Goal: Task Accomplishment & Management: Use online tool/utility

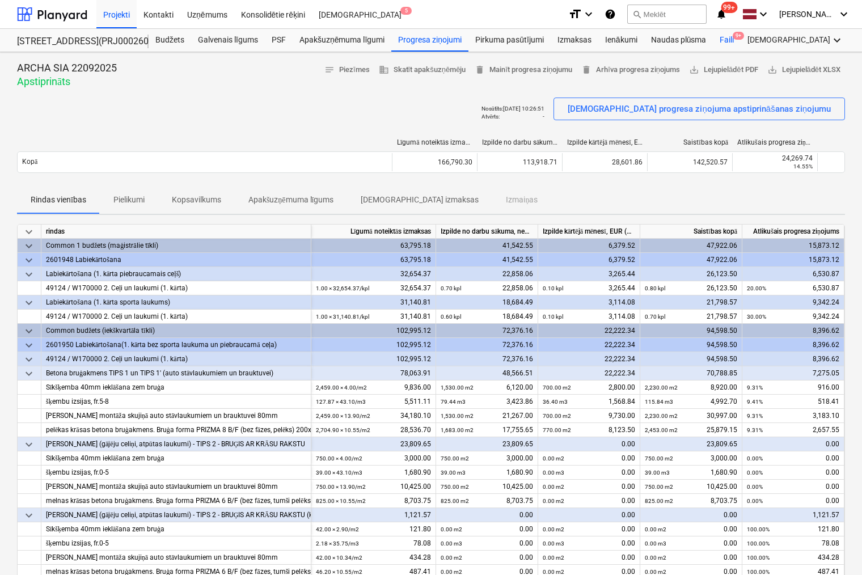
click at [722, 42] on div "Faili 9+" at bounding box center [727, 40] width 28 height 23
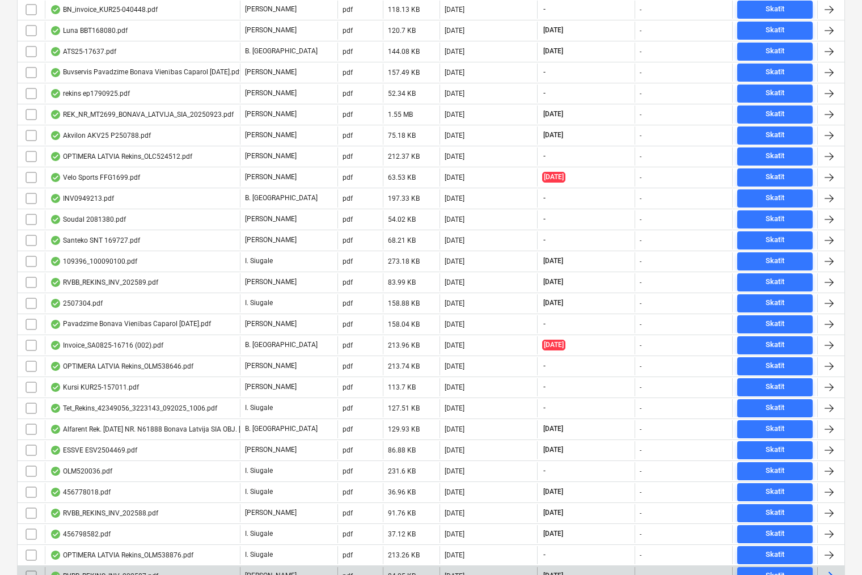
scroll to position [556, 0]
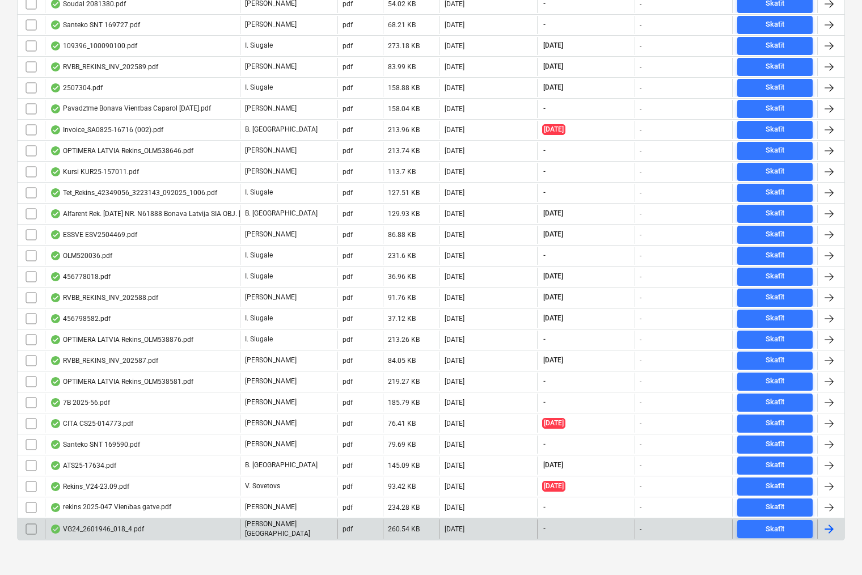
click at [75, 524] on div "VG24_2601946_018_4.pdf" at bounding box center [97, 528] width 94 height 9
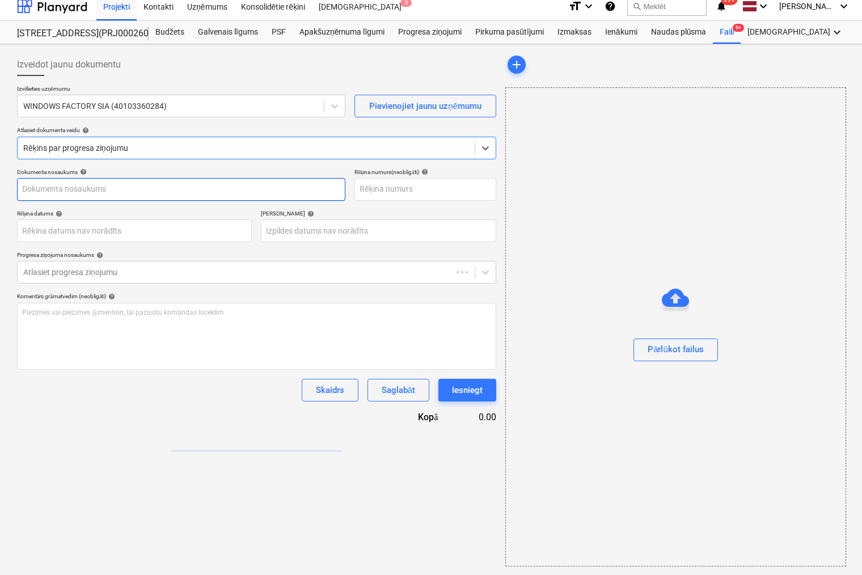
type input "VG24_2601946_018_4.pdf"
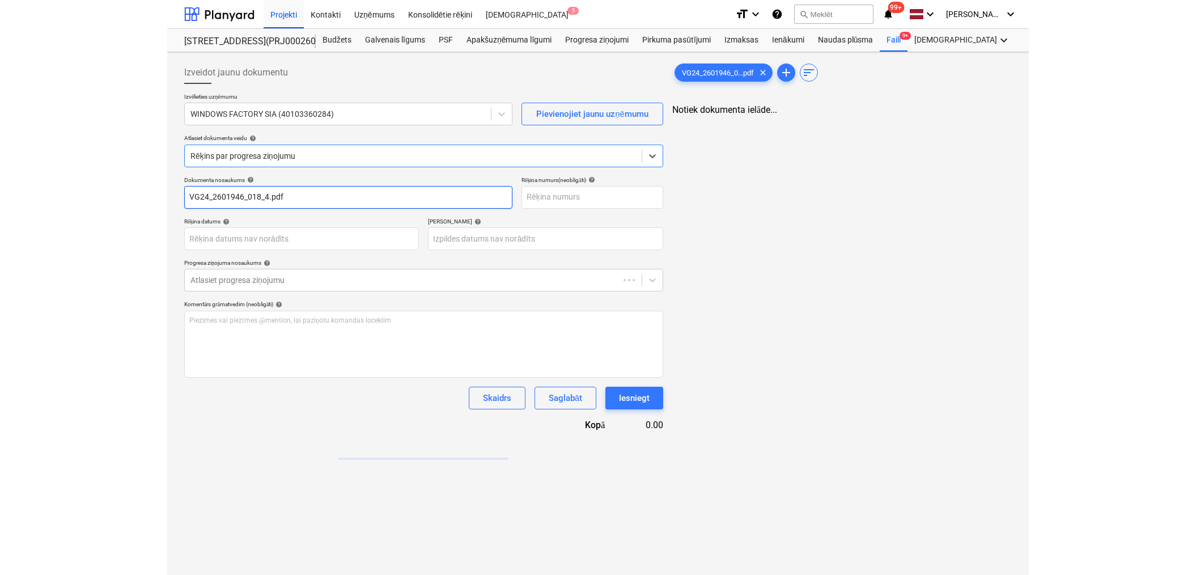
scroll to position [0, 0]
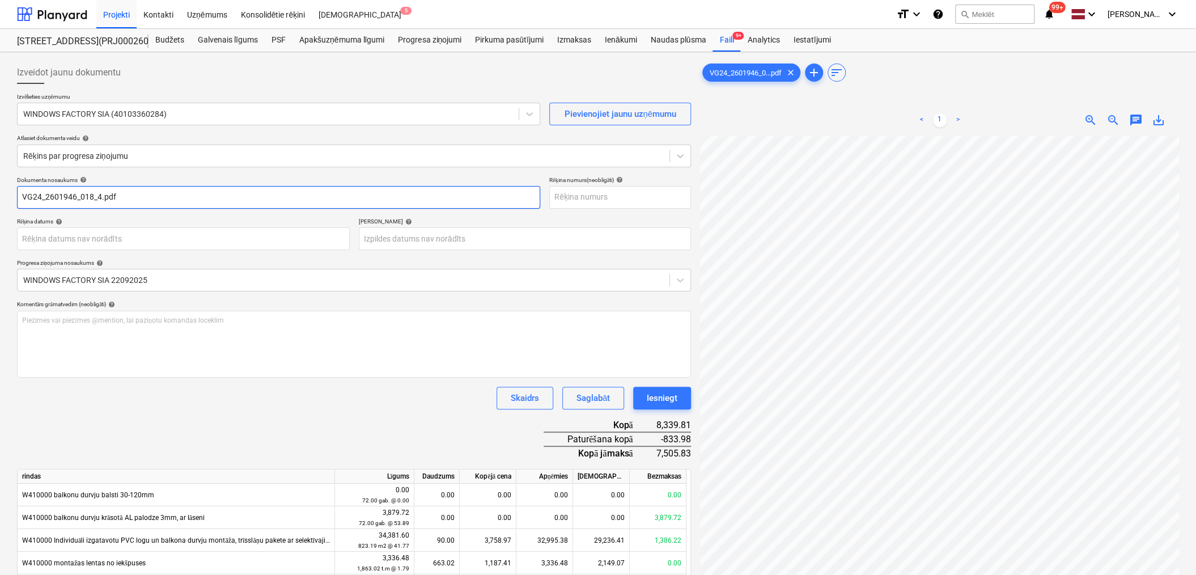
drag, startPoint x: 23, startPoint y: 196, endPoint x: 100, endPoint y: 193, distance: 77.1
click at [100, 193] on input "VG24_2601946_018_4.pdf" at bounding box center [278, 197] width 523 height 23
click at [569, 200] on input "text" at bounding box center [620, 197] width 142 height 23
click at [422, 41] on div "Progresa ziņojumi" at bounding box center [429, 40] width 77 height 23
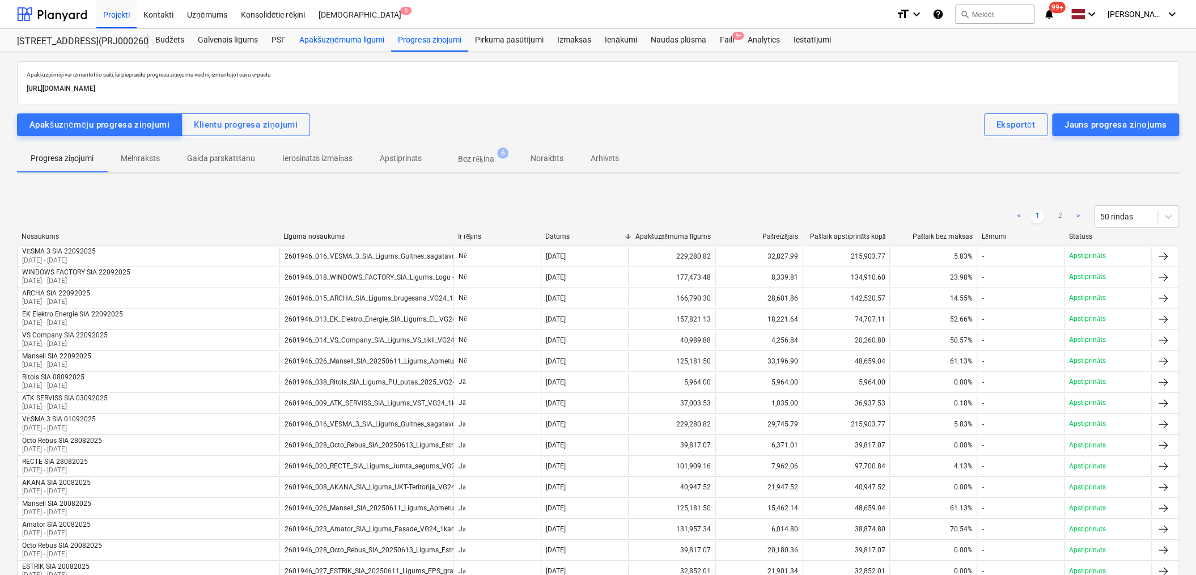
click at [340, 39] on div "Apakšuzņēmuma līgumi" at bounding box center [342, 40] width 99 height 23
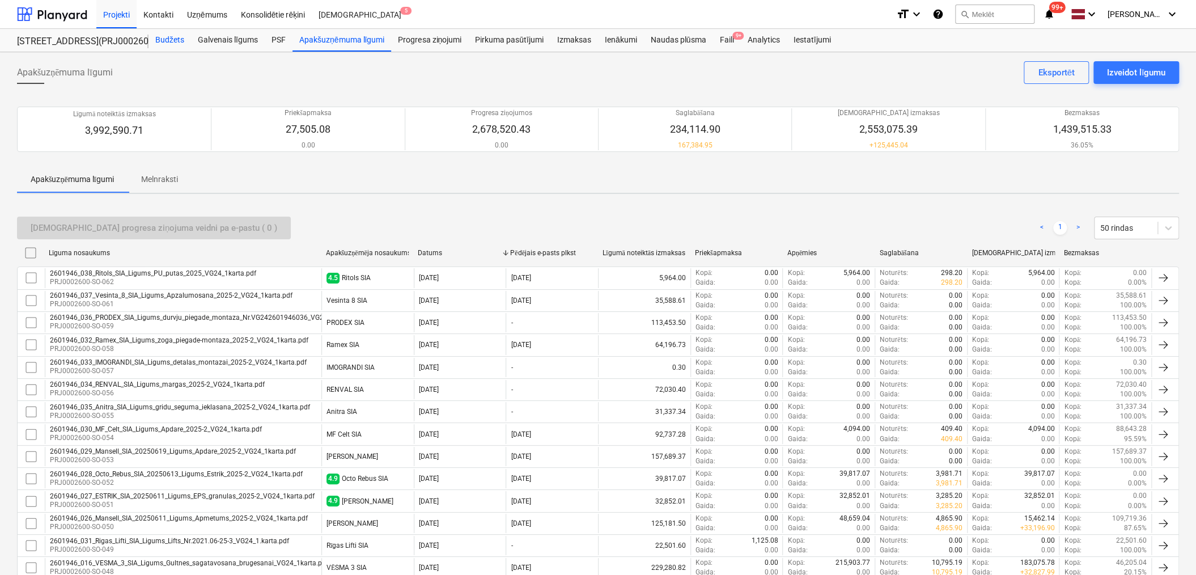
click at [177, 41] on div "Budžets" at bounding box center [170, 40] width 43 height 23
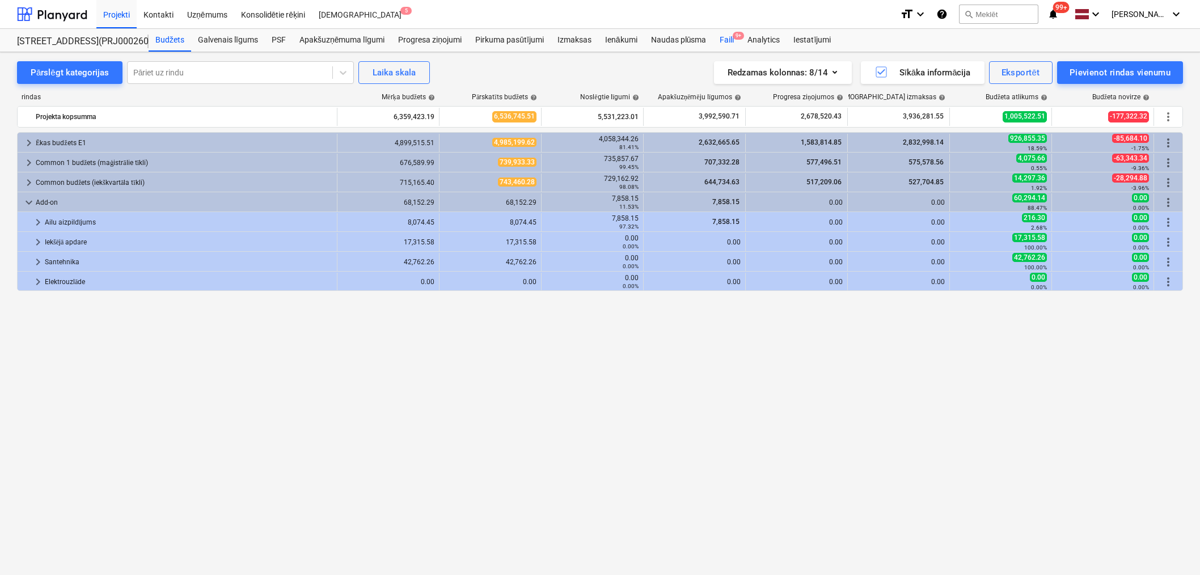
click at [723, 38] on div "Faili 9+" at bounding box center [727, 40] width 28 height 23
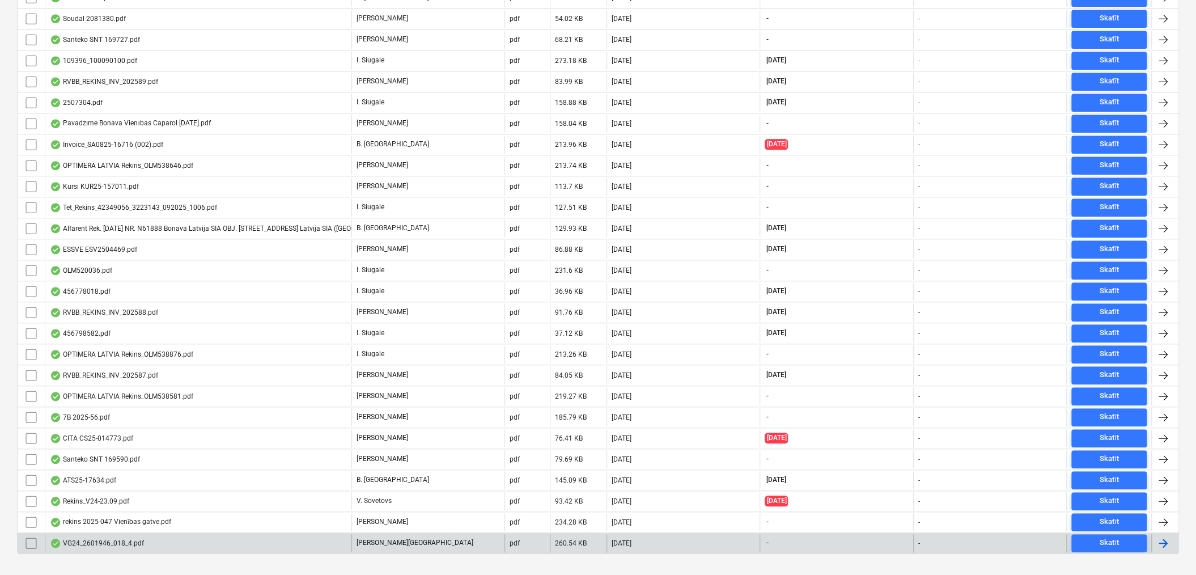
scroll to position [556, 0]
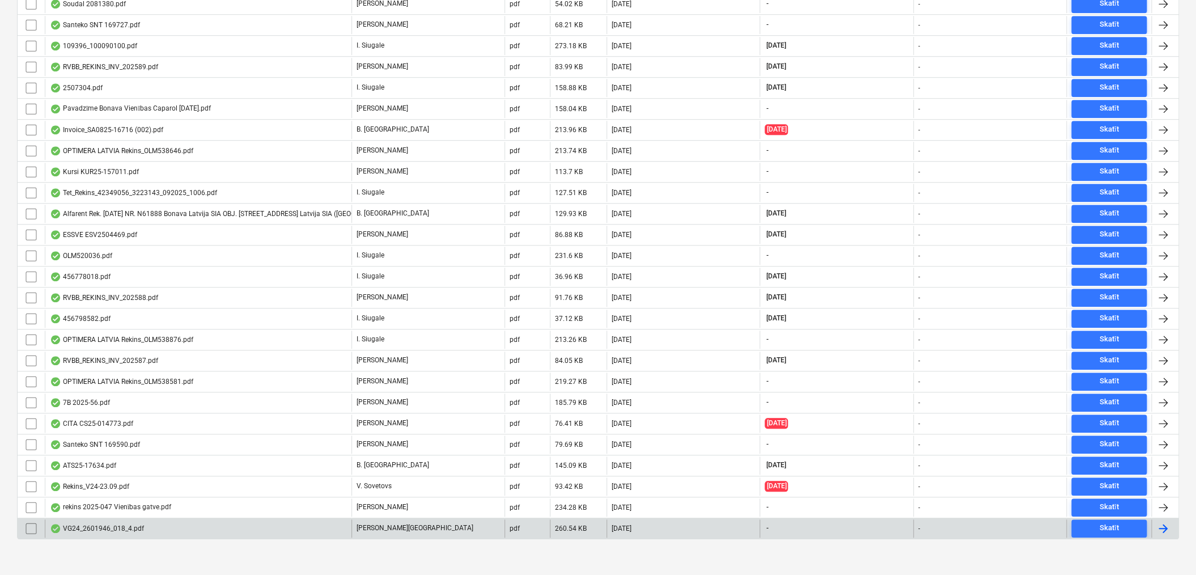
click at [88, 524] on div "VG24_2601946_018_4.pdf" at bounding box center [97, 528] width 94 height 9
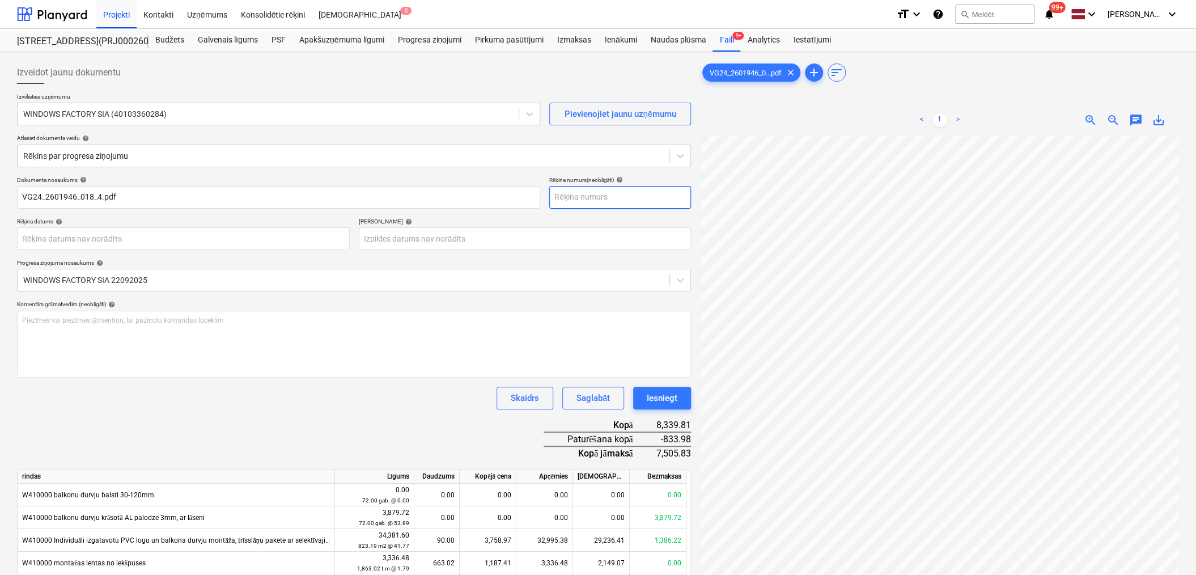
click at [615, 200] on input "text" at bounding box center [620, 197] width 142 height 23
type input "VG24/2601946/018-4"
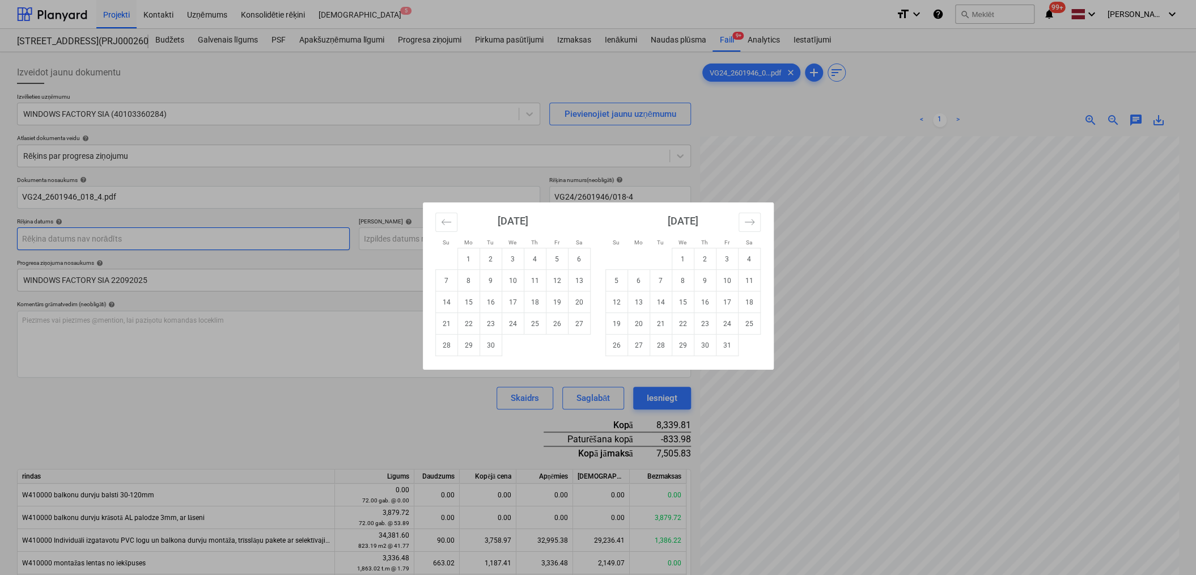
click at [214, 243] on body "Projekti Kontakti Uzņēmums Konsolidētie rēķini Iesūtne 5 format_size keyboard_a…" at bounding box center [598, 287] width 1196 height 575
click at [489, 321] on td "23" at bounding box center [491, 324] width 22 height 22
type input "[DATE]"
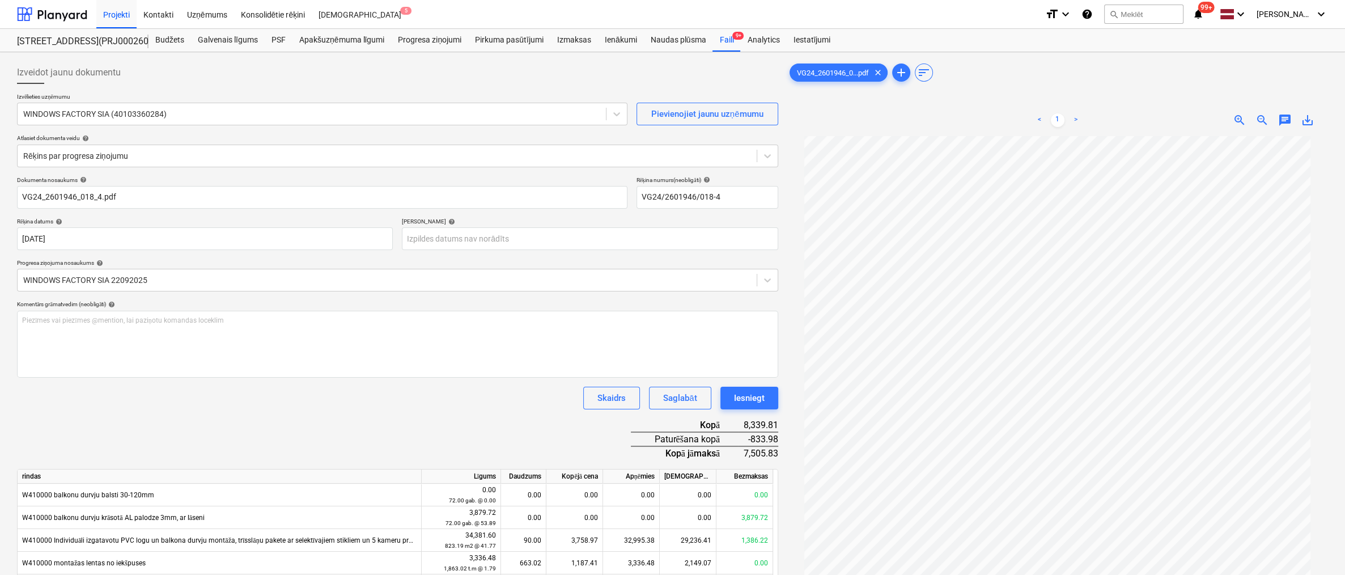
scroll to position [118, 0]
click at [565, 239] on body "Projekti Kontakti Uzņēmums Konsolidētie rēķini Iesūtne 5 format_size keyboard_a…" at bounding box center [672, 287] width 1345 height 575
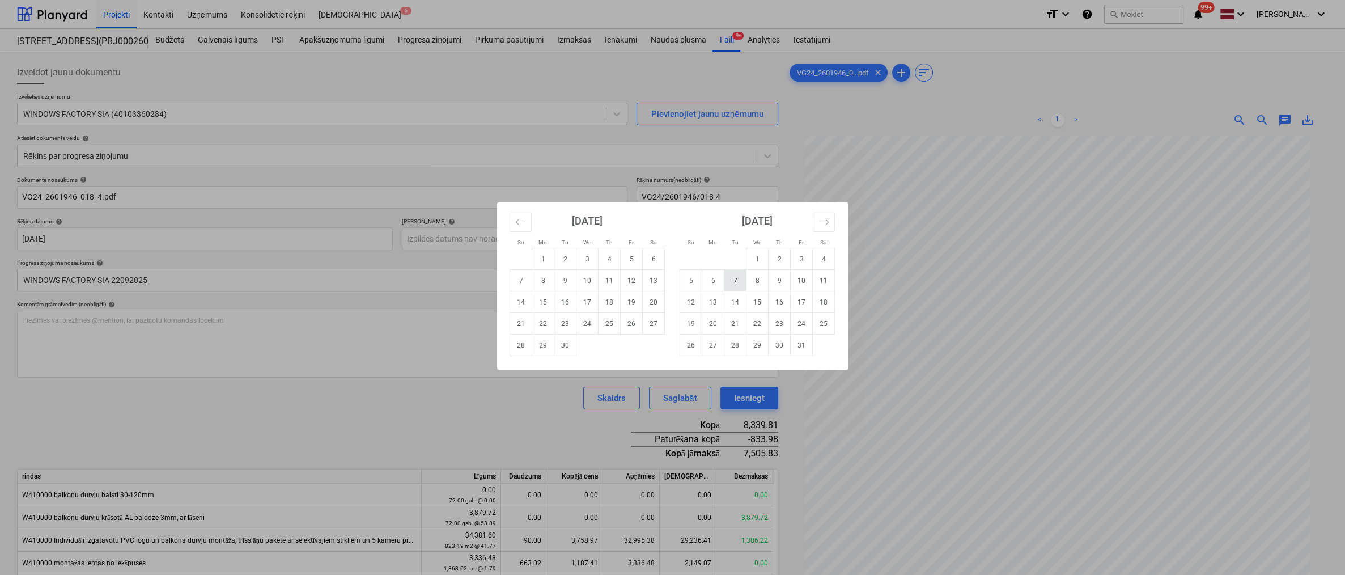
click at [731, 283] on td "7" at bounding box center [735, 281] width 22 height 22
type input "[DATE]"
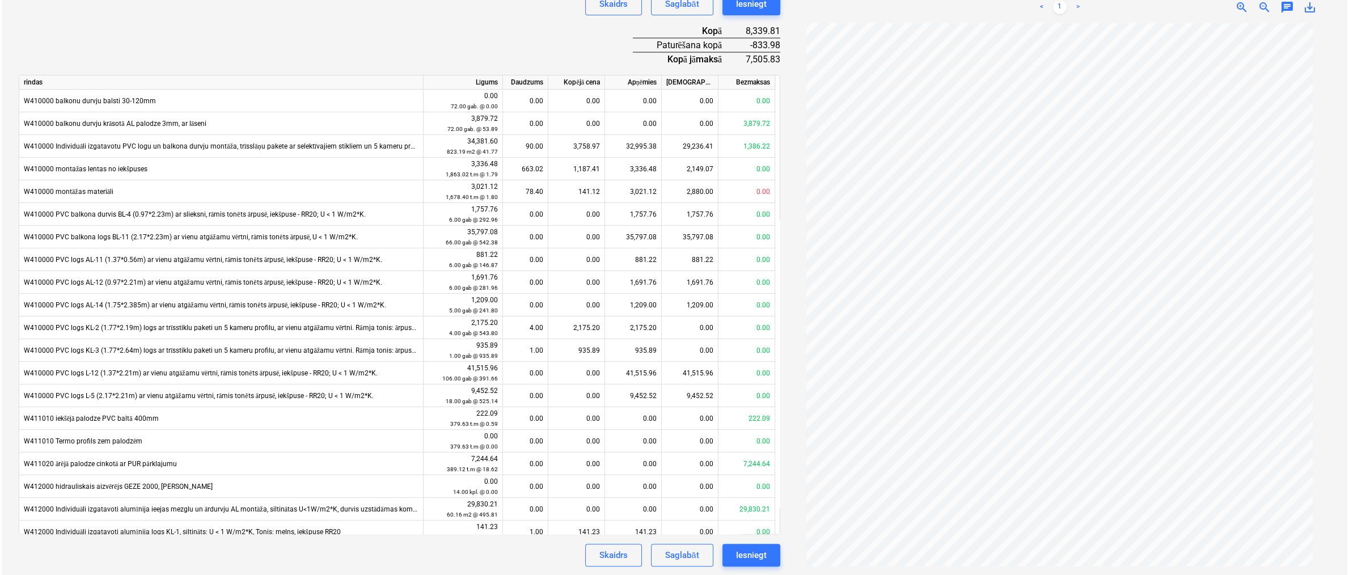
scroll to position [111, 0]
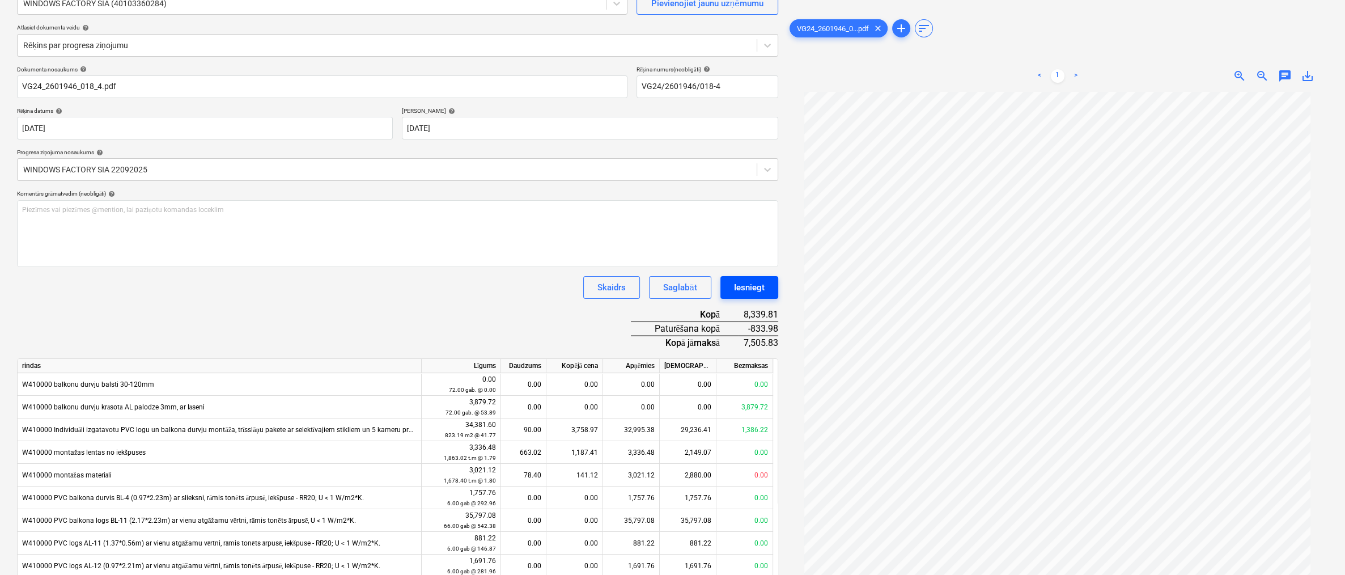
click at [758, 281] on div "Iesniegt" at bounding box center [749, 287] width 31 height 15
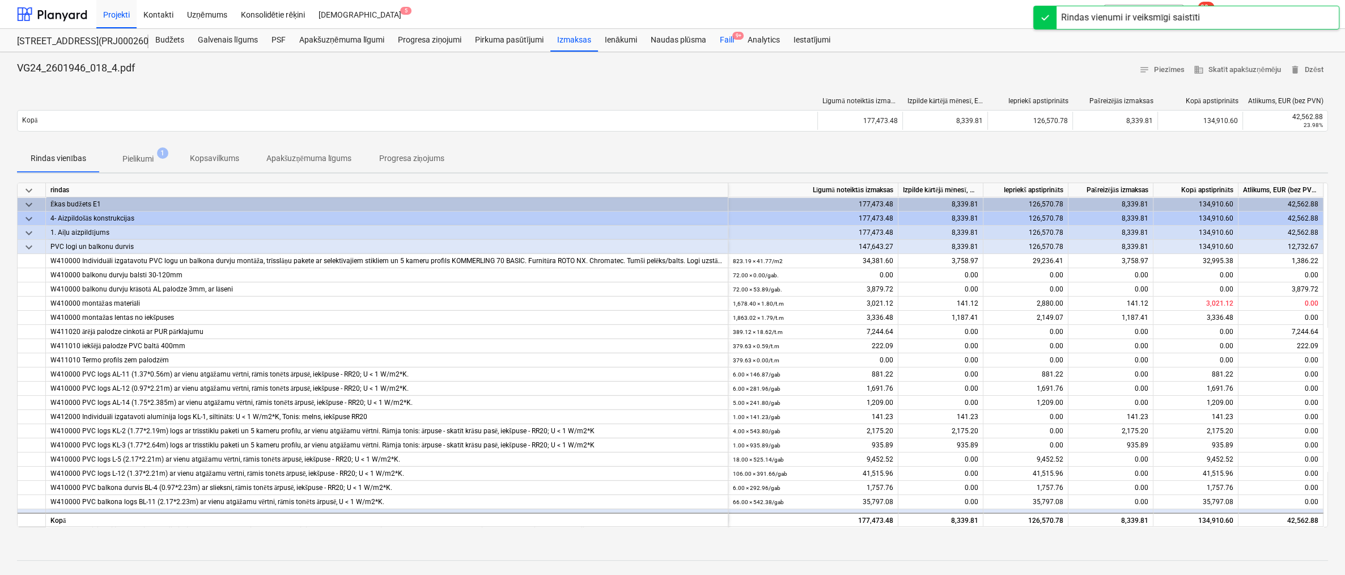
click at [726, 39] on div "Faili 9+" at bounding box center [727, 40] width 28 height 23
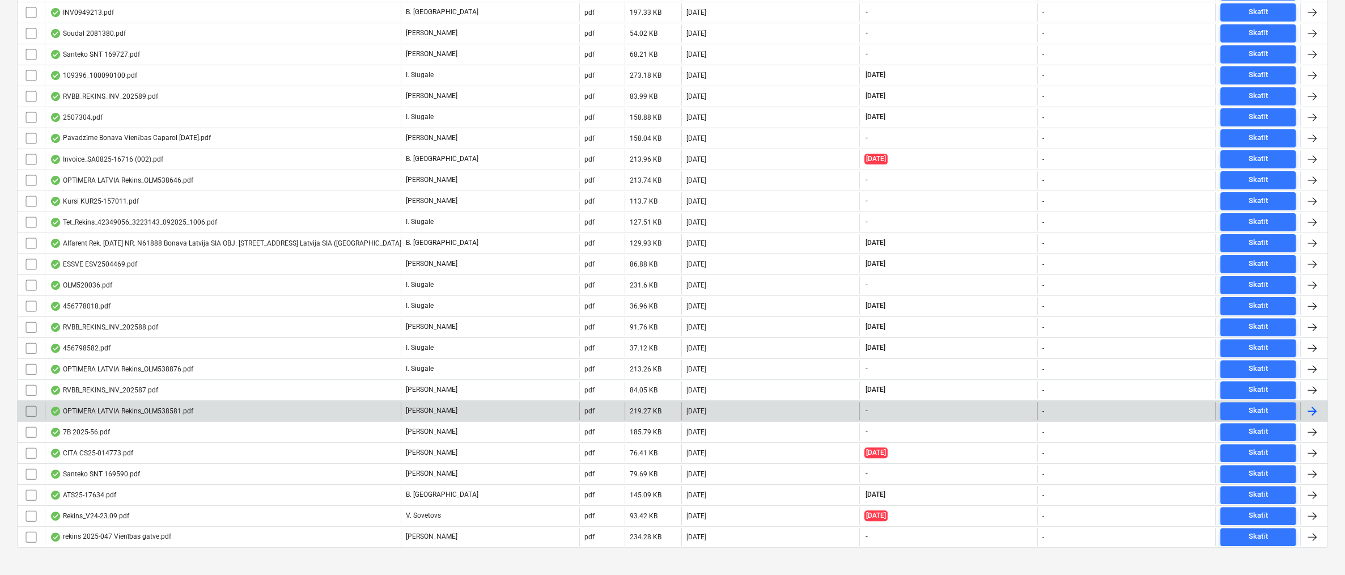
scroll to position [535, 0]
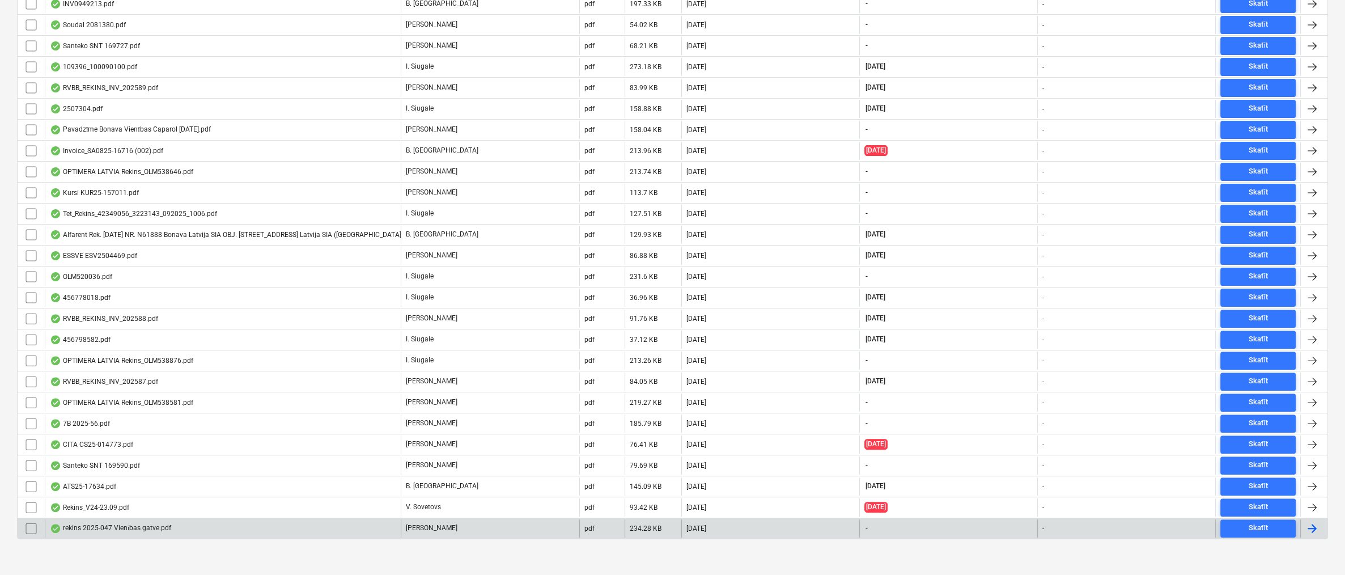
click at [111, 524] on div "rekins 2025-047 Vienības gatve.pdf" at bounding box center [110, 528] width 121 height 9
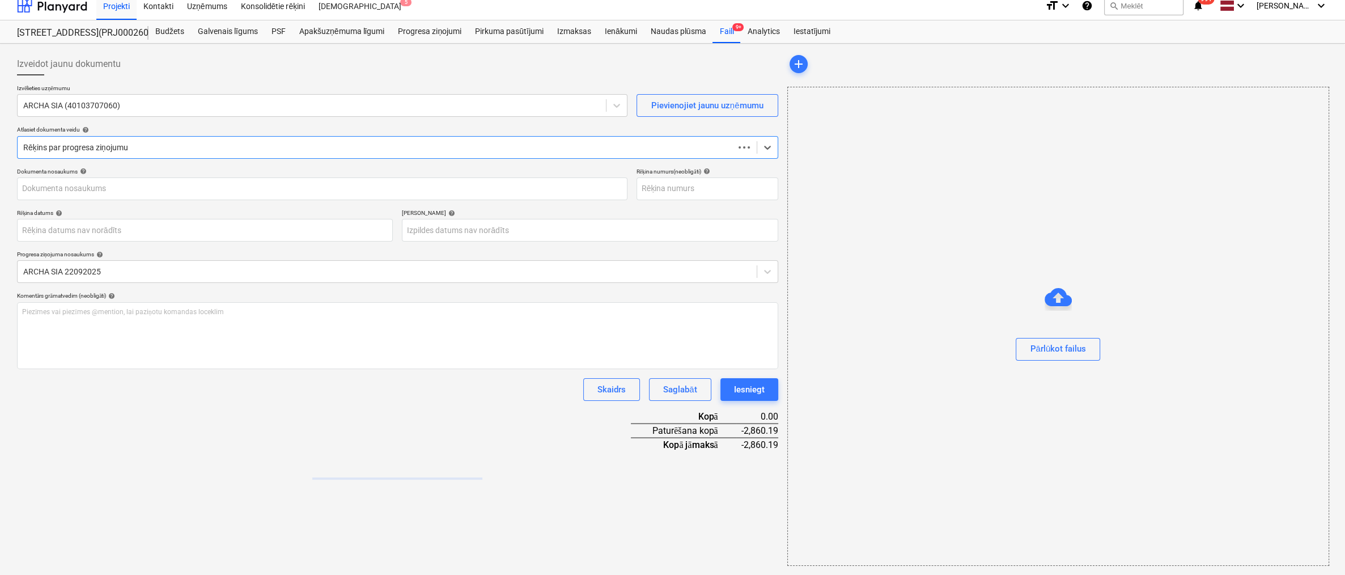
scroll to position [8, 0]
type input "2025-047"
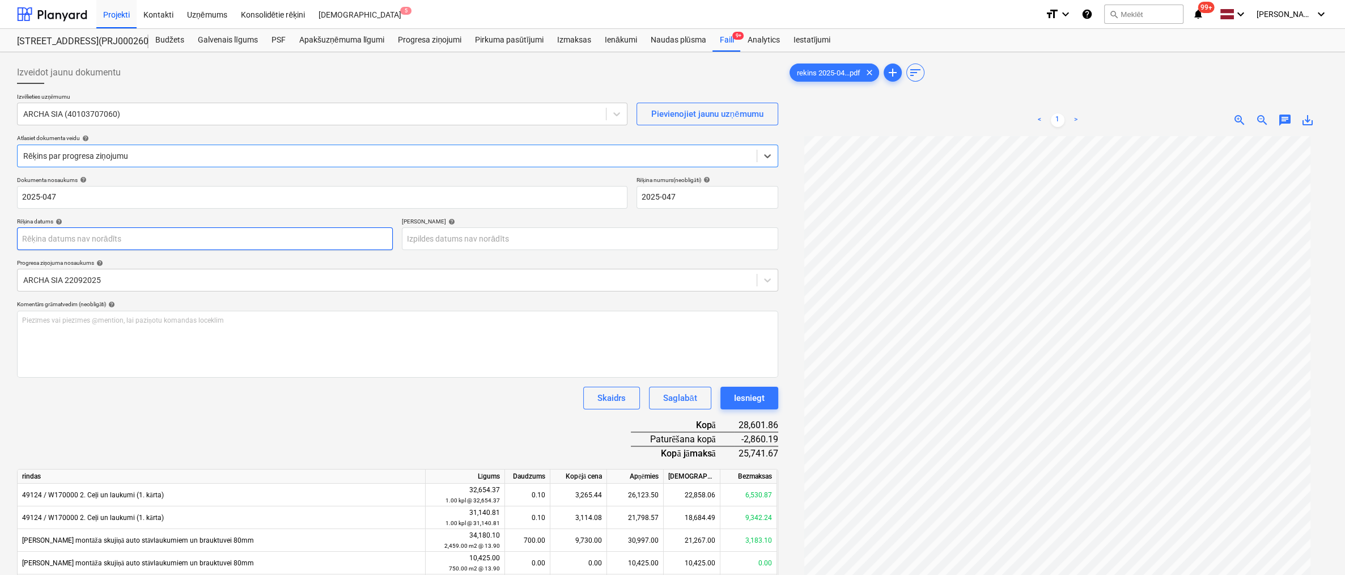
click at [231, 239] on body "Projekti Kontakti Uzņēmums Konsolidētie rēķini Iesūtne 5 format_size keyboard_a…" at bounding box center [672, 287] width 1345 height 575
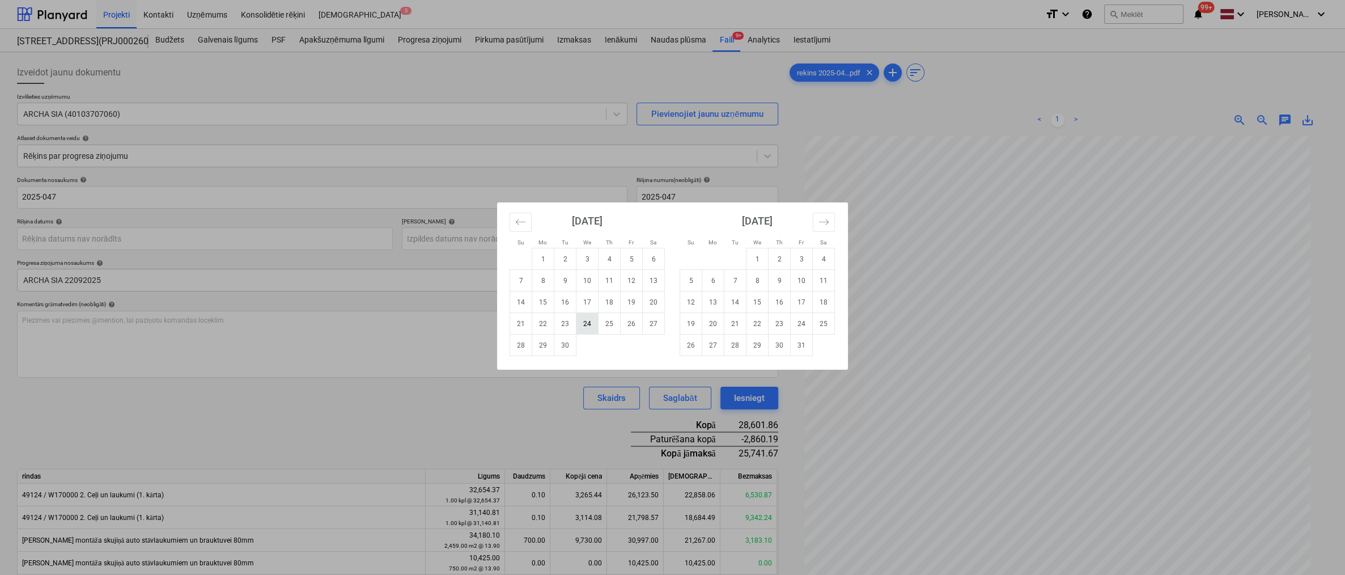
click at [591, 323] on td "24" at bounding box center [588, 324] width 22 height 22
type input "[DATE]"
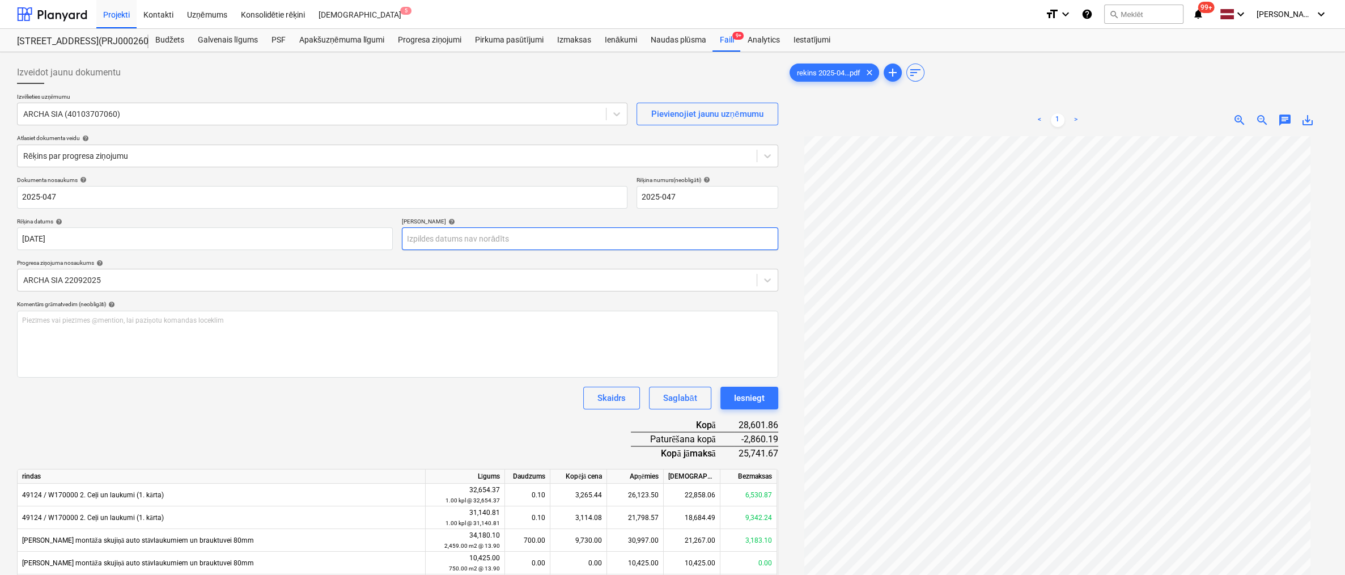
click at [488, 237] on body "Projekti Kontakti Uzņēmums Konsolidētie rēķini Iesūtne 5 format_size keyboard_a…" at bounding box center [672, 287] width 1345 height 575
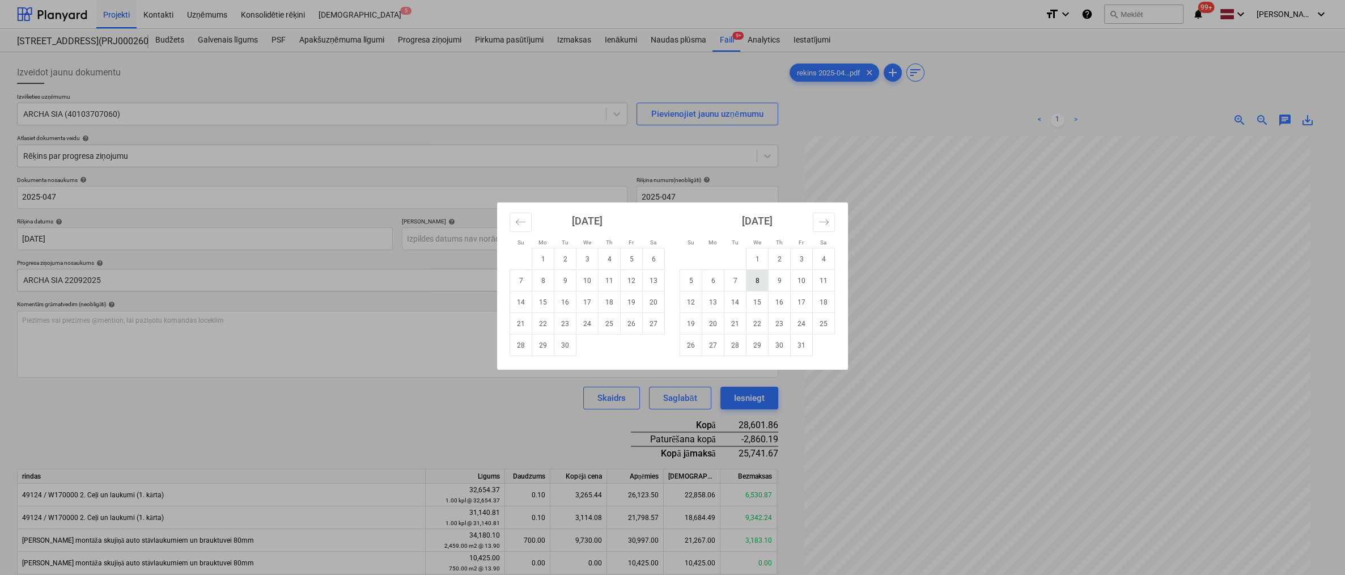
click at [752, 284] on td "8" at bounding box center [758, 281] width 22 height 22
type input "[DATE]"
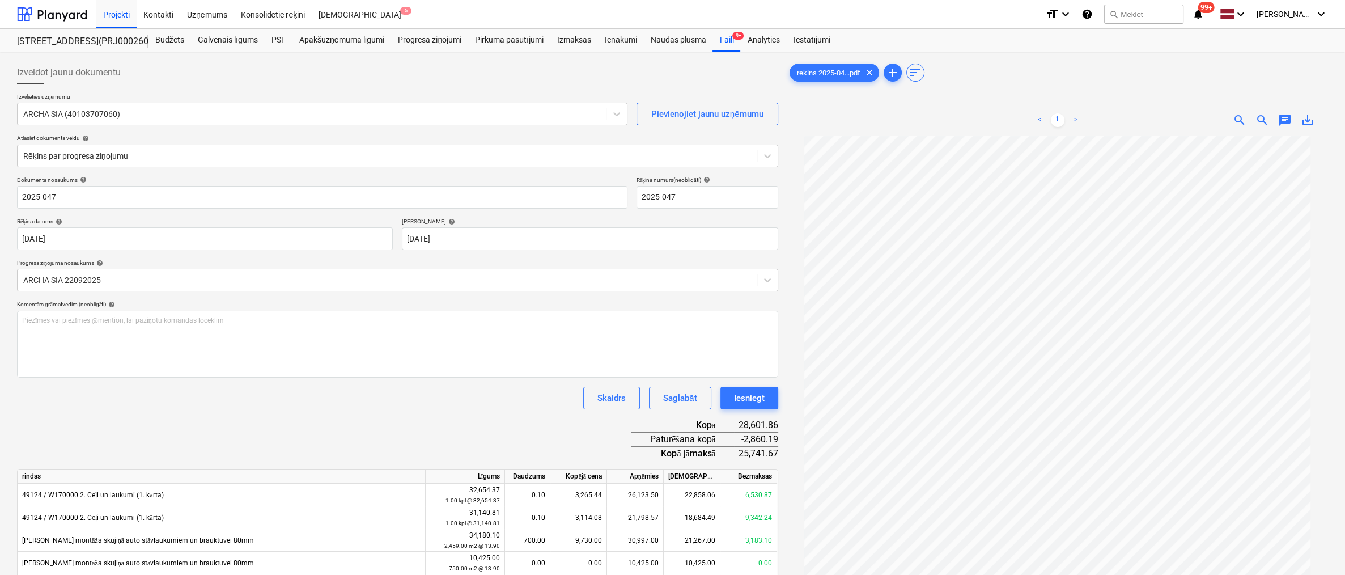
click at [226, 420] on div "Dokumenta nosaukums help 2025-047 Rēķina numurs (neobligāti) help 2025-047 Rēķi…" at bounding box center [397, 507] width 761 height 662
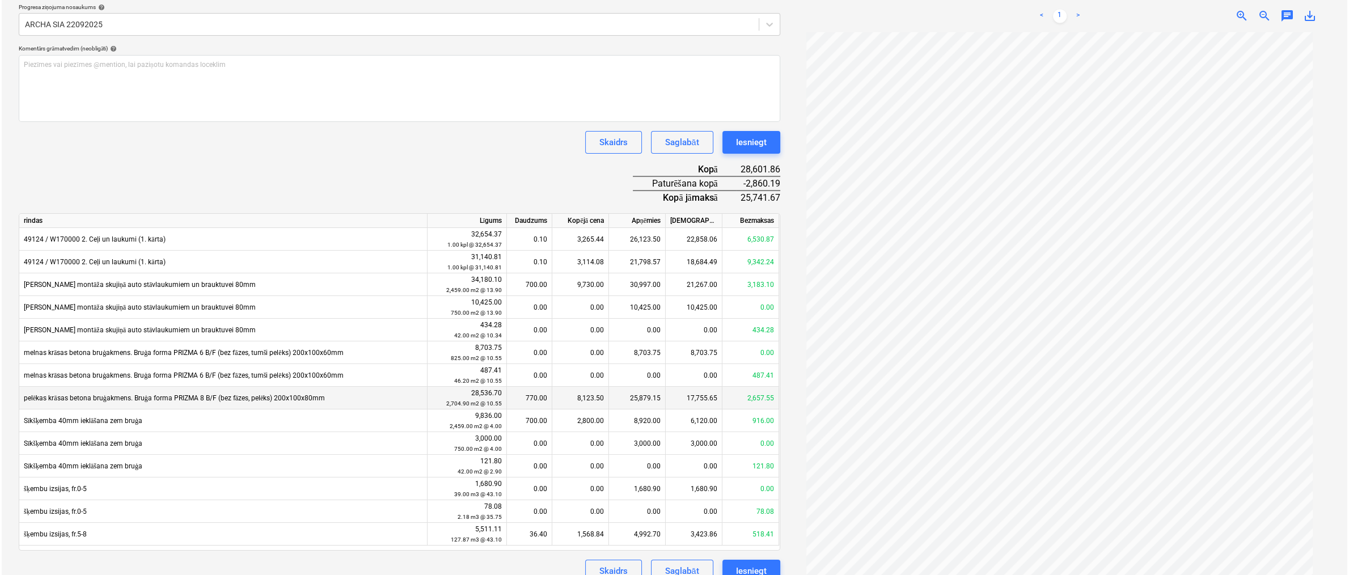
scroll to position [272, 0]
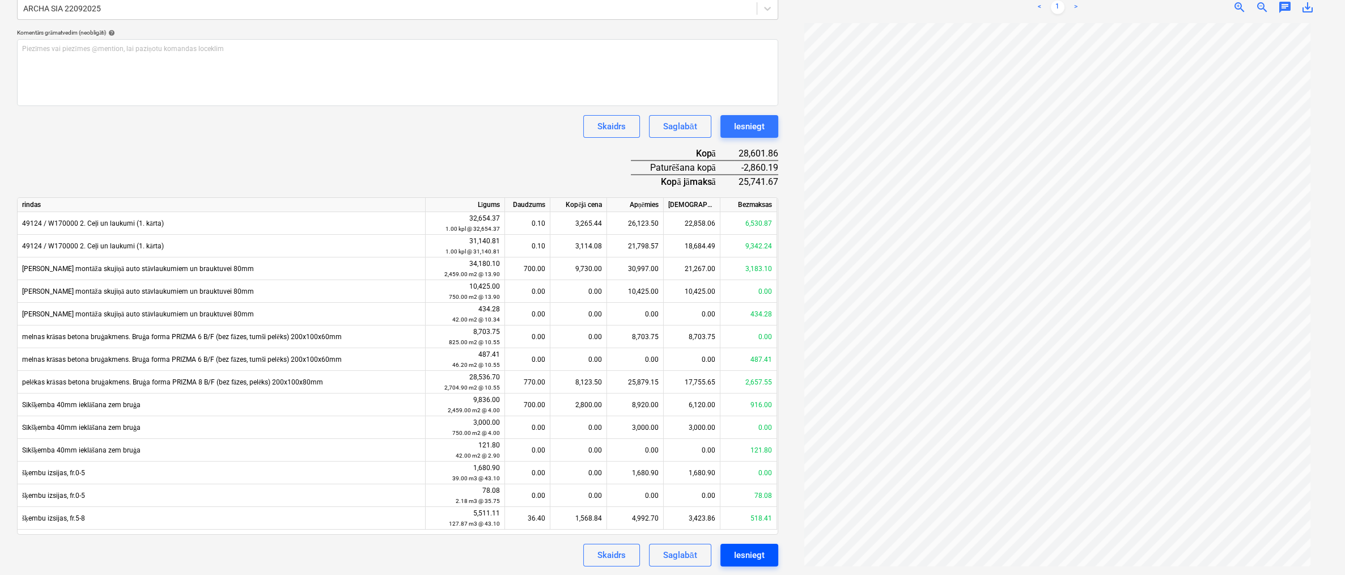
click at [749, 552] on div "Iesniegt" at bounding box center [749, 555] width 31 height 15
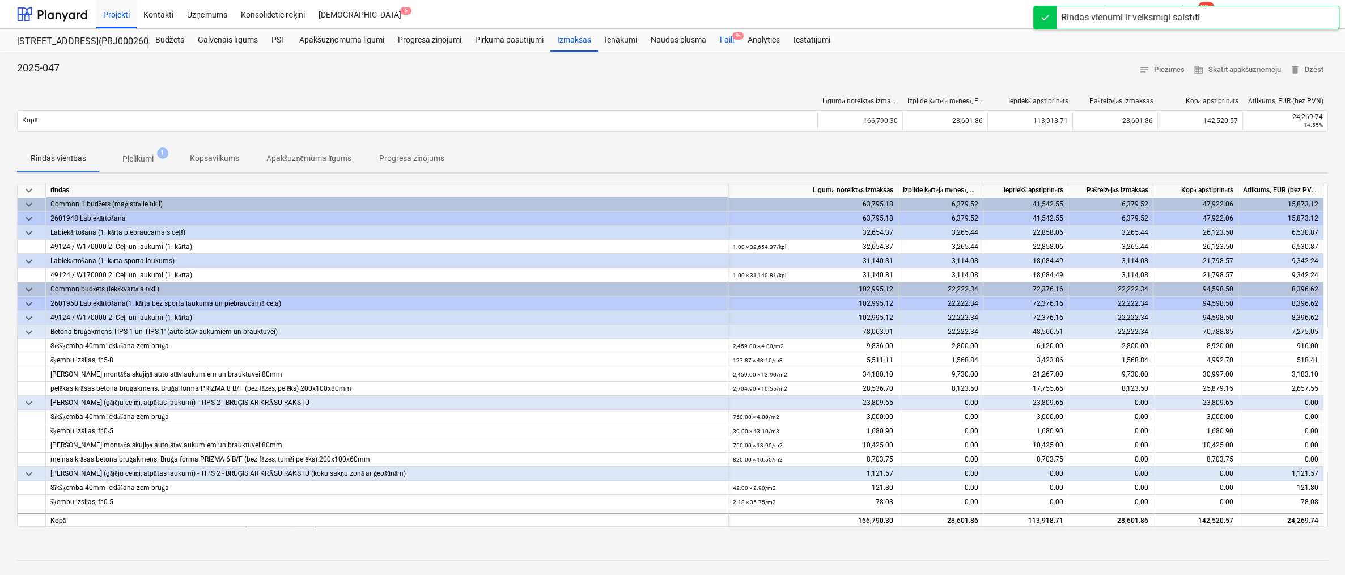
click at [723, 41] on div "Faili 9+" at bounding box center [727, 40] width 28 height 23
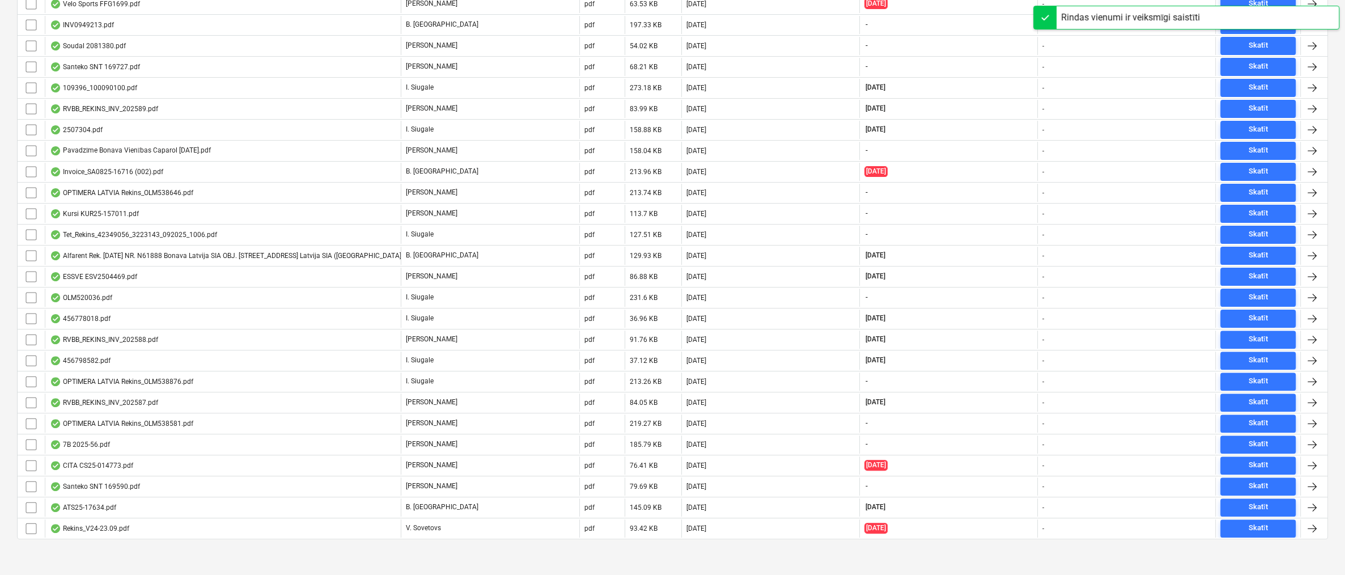
click at [98, 524] on div "Rekins_V24-23.09.pdf" at bounding box center [89, 528] width 79 height 9
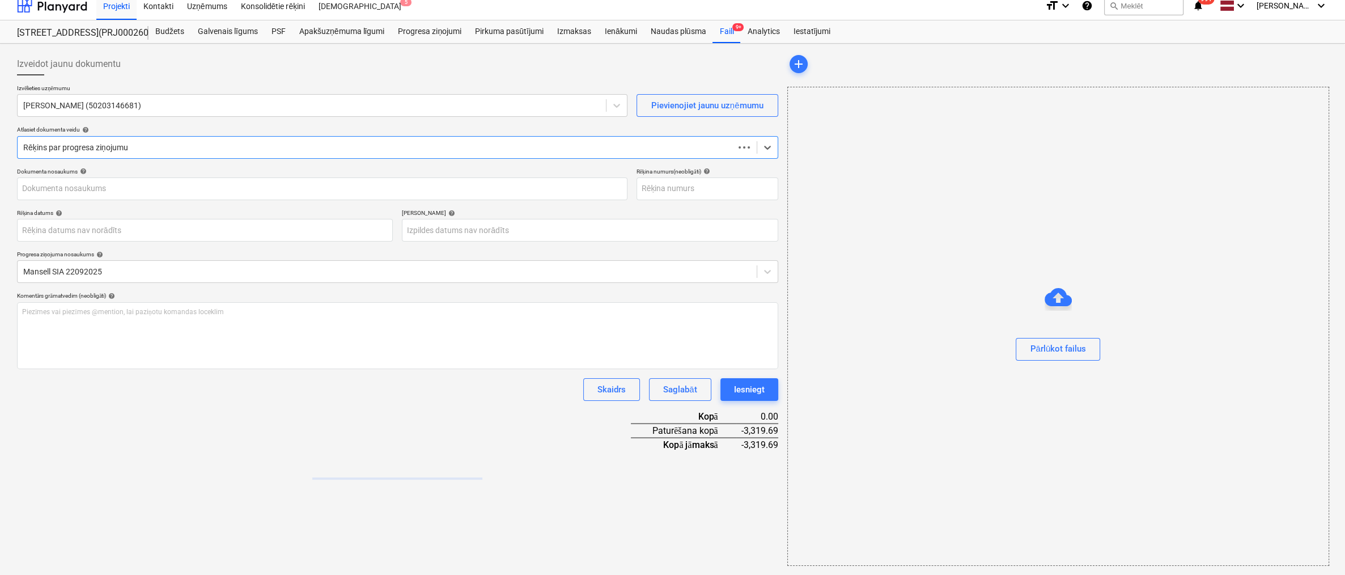
scroll to position [8, 0]
type input "Rekins_V24-23.09.pdf"
type input "[DATE]"
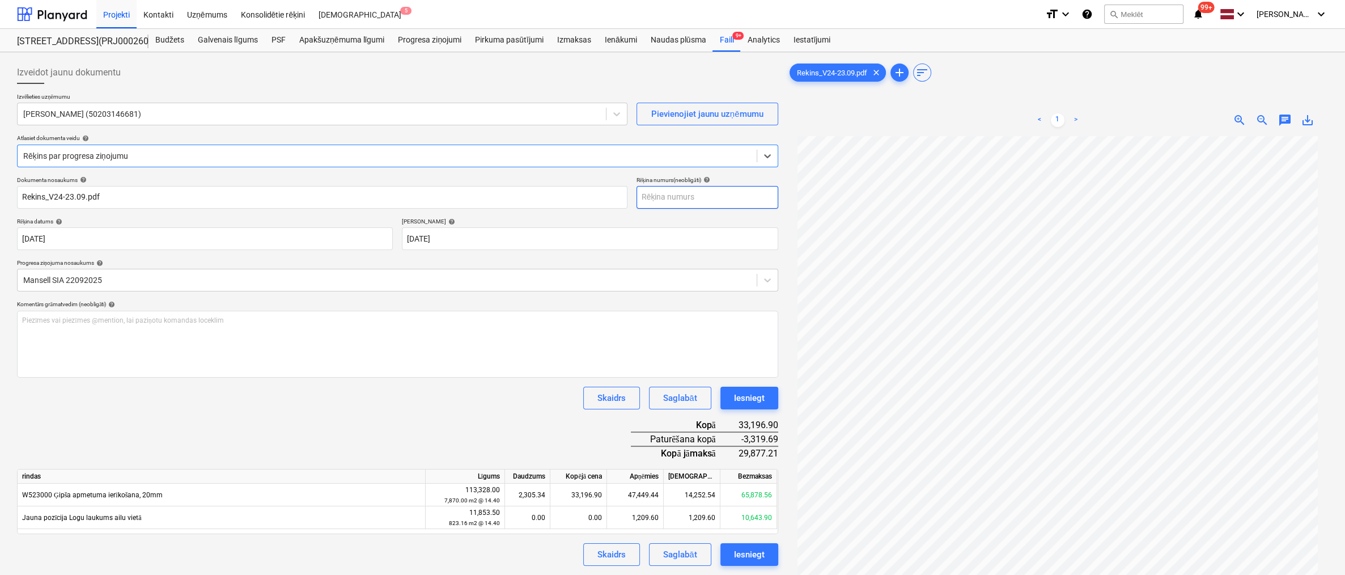
click at [689, 200] on input "text" at bounding box center [708, 197] width 142 height 23
type input "V24-23.09"
click at [526, 239] on body "Projekti Kontakti Uzņēmums Konsolidētie rēķini Iesūtne 5 format_size keyboard_a…" at bounding box center [672, 287] width 1345 height 575
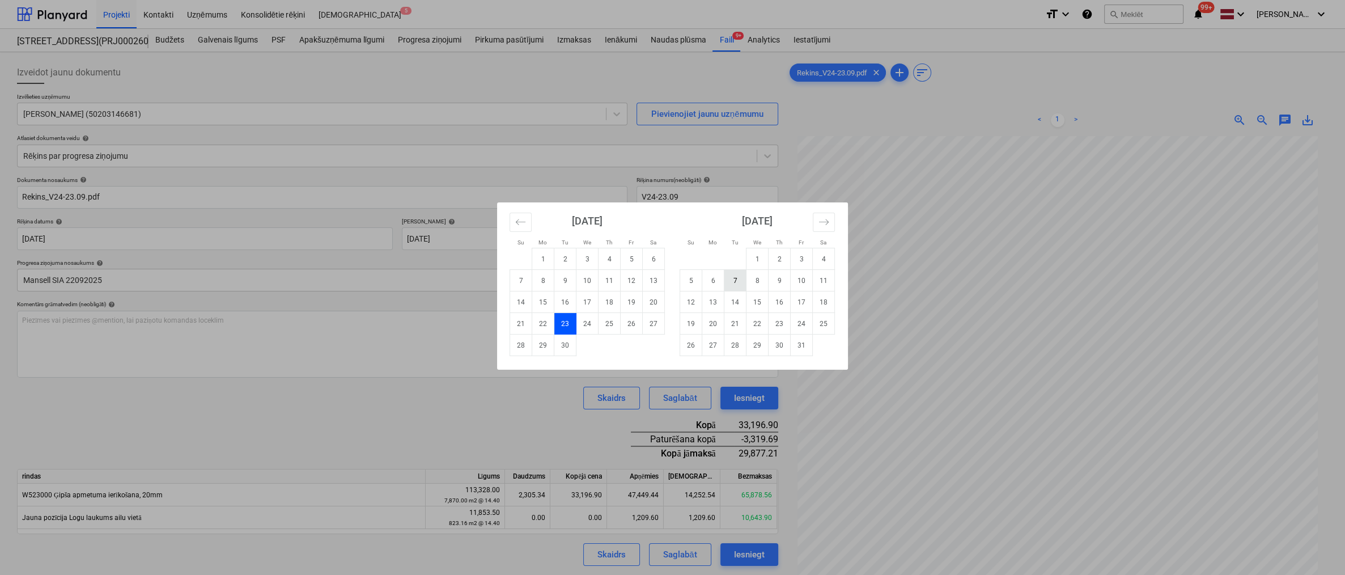
click at [730, 278] on td "7" at bounding box center [735, 281] width 22 height 22
type input "[DATE]"
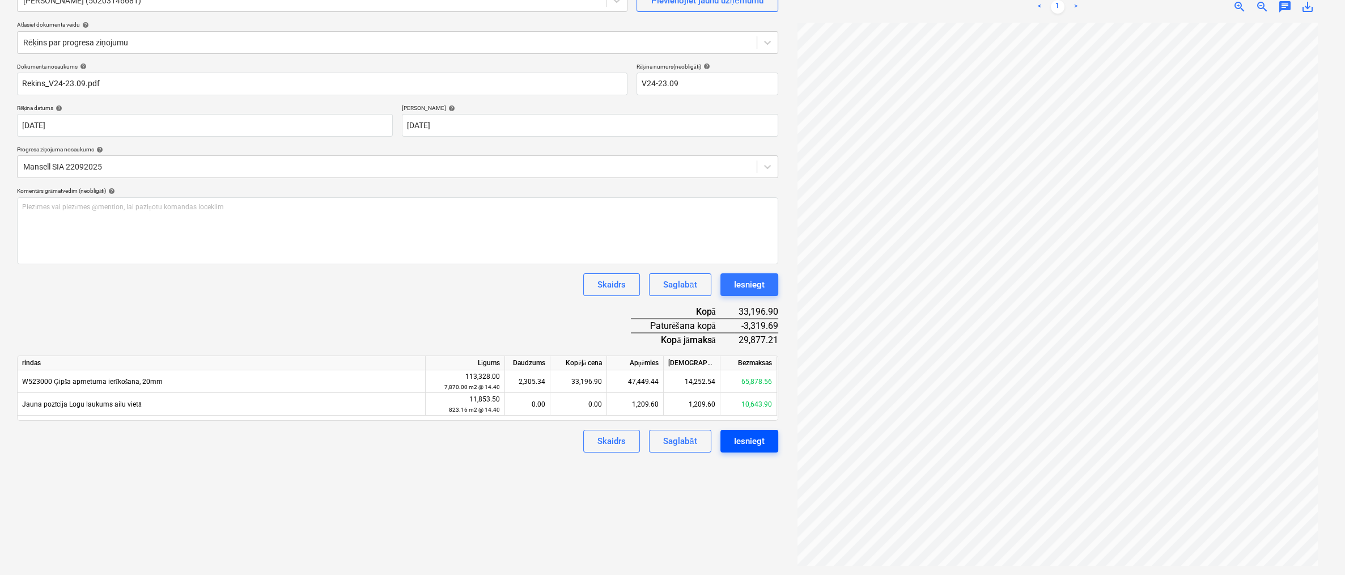
click at [756, 440] on div "Iesniegt" at bounding box center [749, 441] width 31 height 15
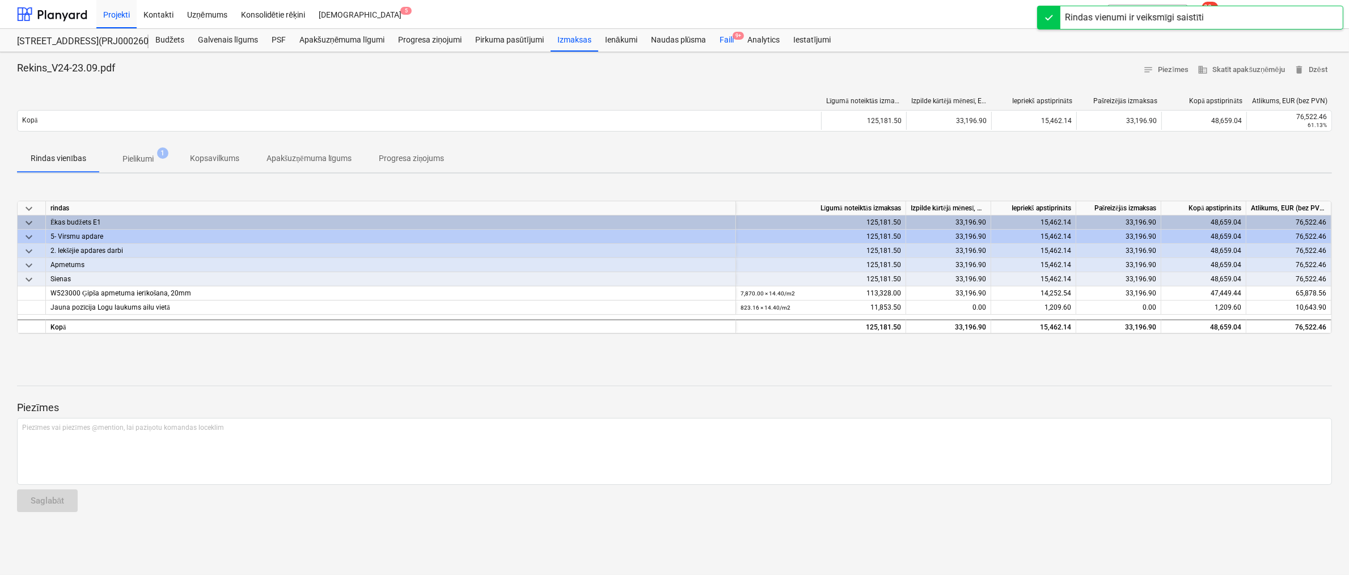
click at [730, 39] on div "Faili 9+" at bounding box center [727, 40] width 28 height 23
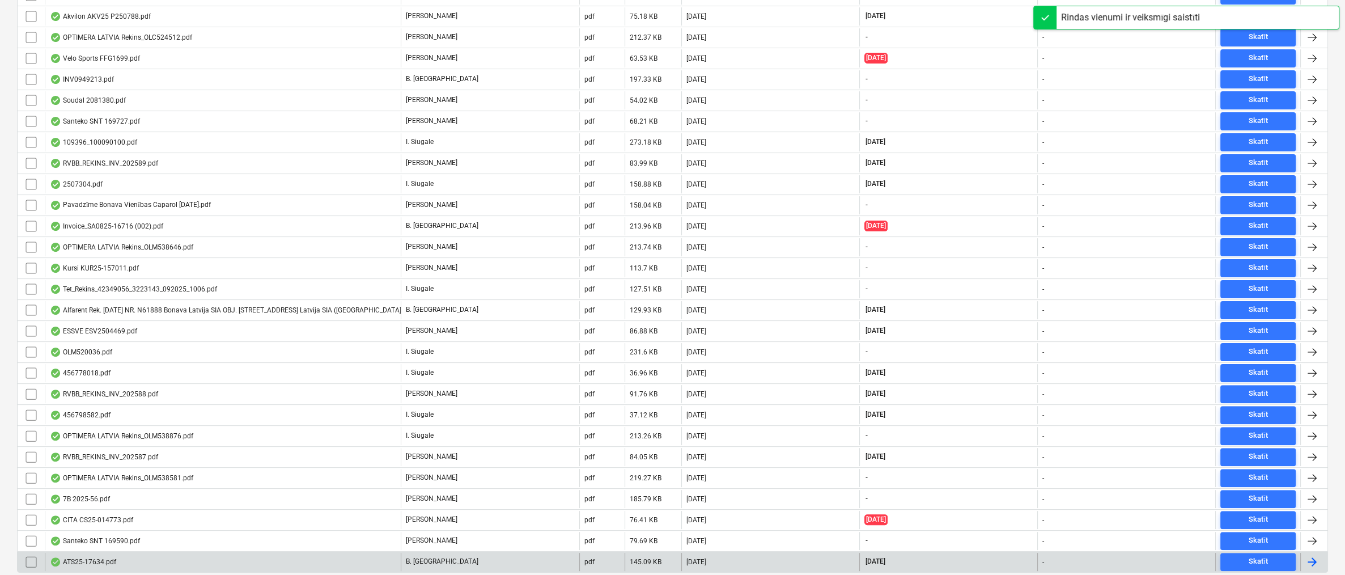
scroll to position [493, 0]
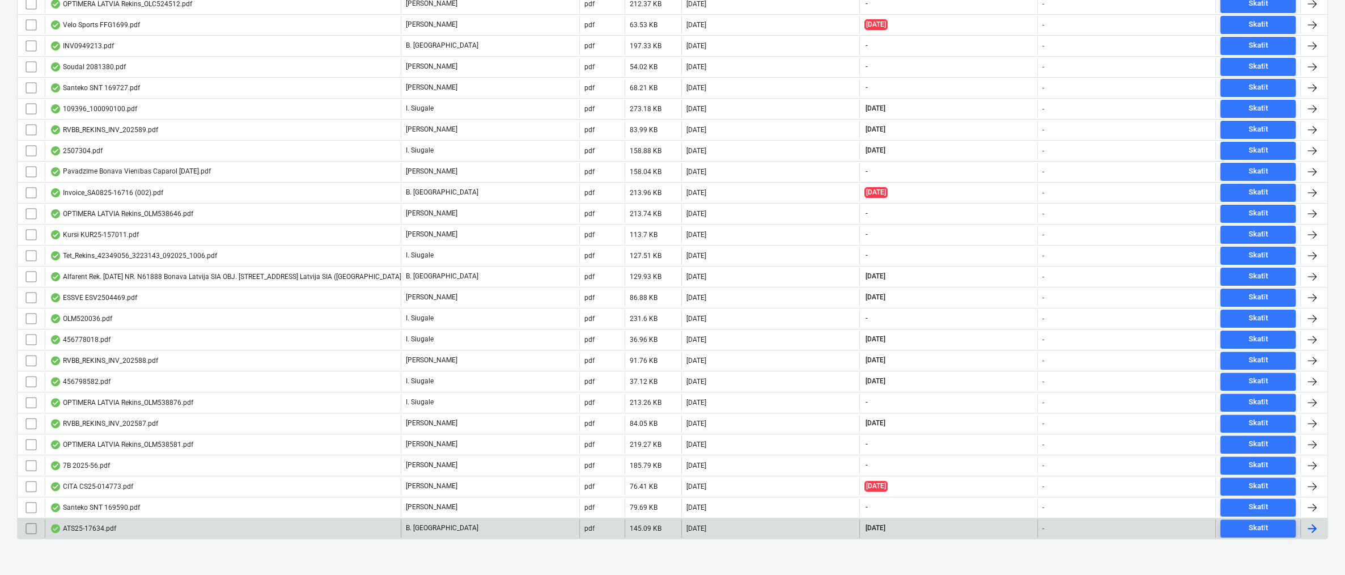
click at [108, 525] on div "ATS25-17634.pdf" at bounding box center [83, 528] width 66 height 9
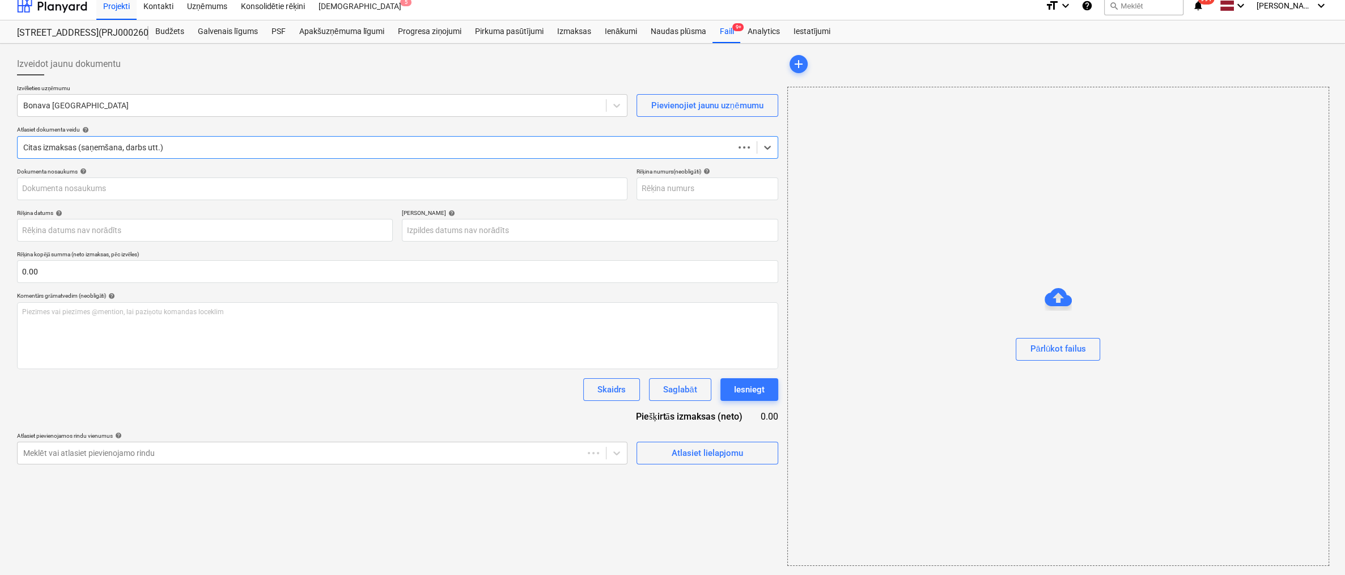
scroll to position [8, 0]
type input "ATS25-17634.pdf"
type input "[DATE]"
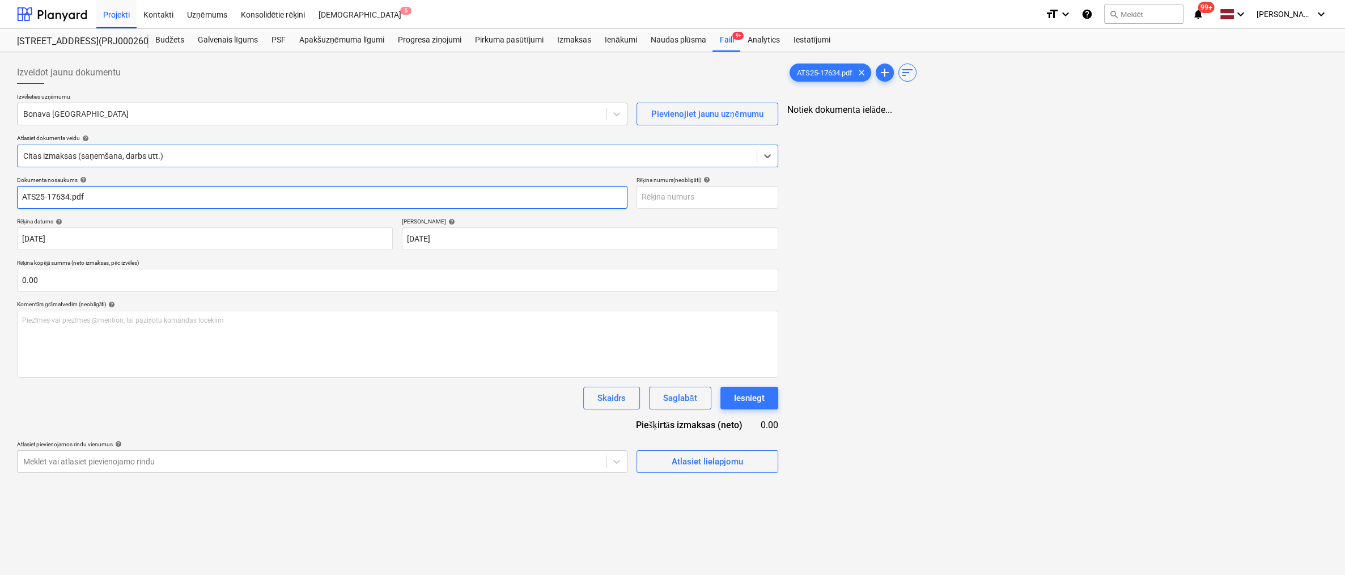
scroll to position [0, 0]
click at [318, 114] on div at bounding box center [311, 113] width 577 height 11
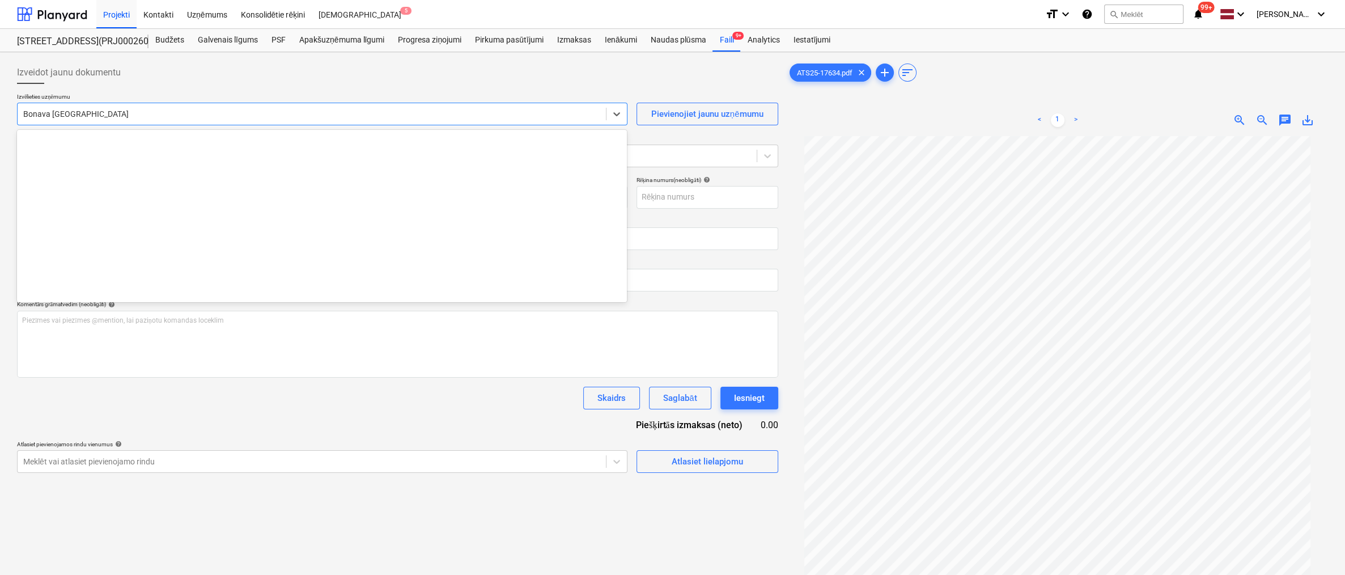
scroll to position [2083, 0]
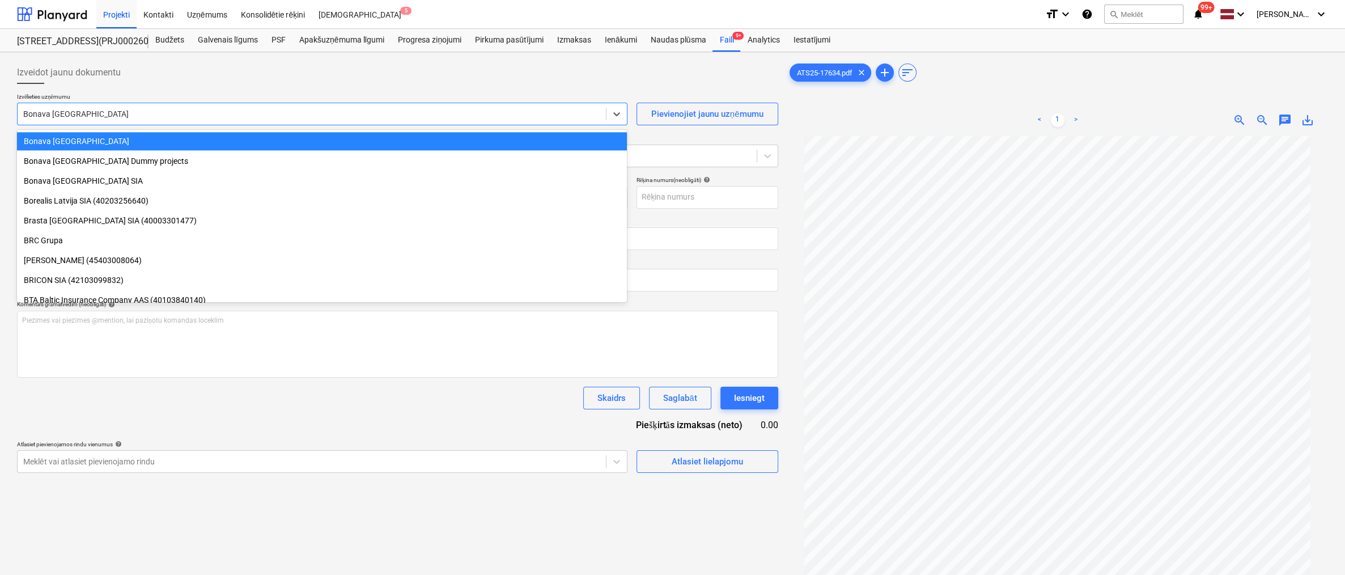
type input "a"
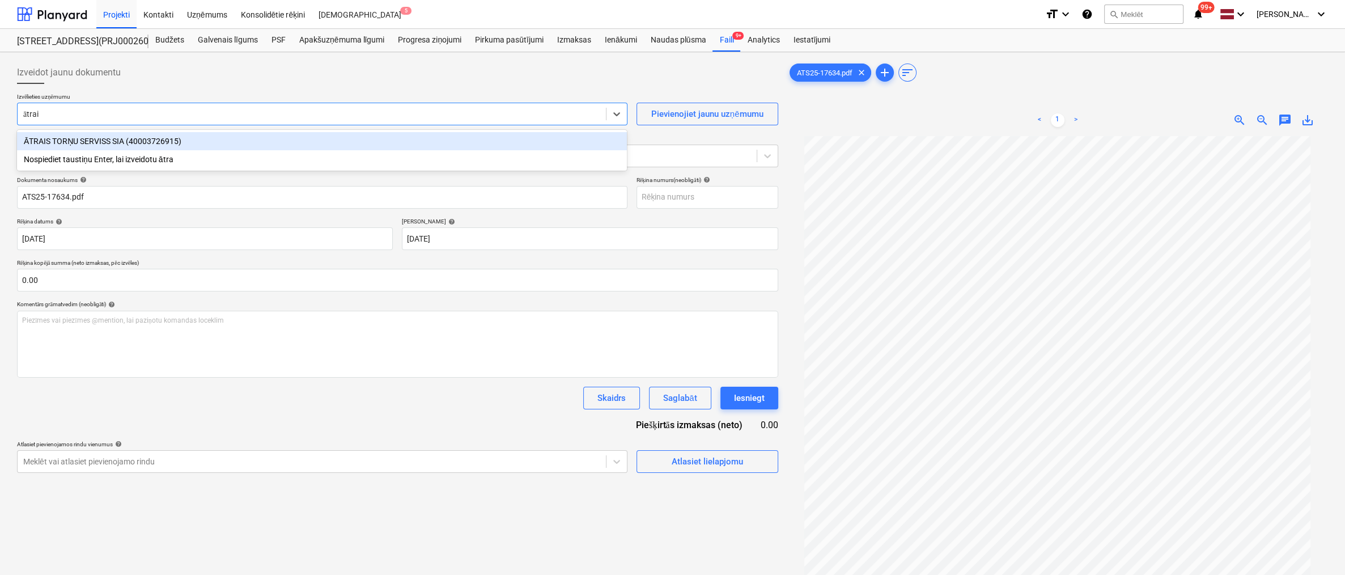
type input "ātrais"
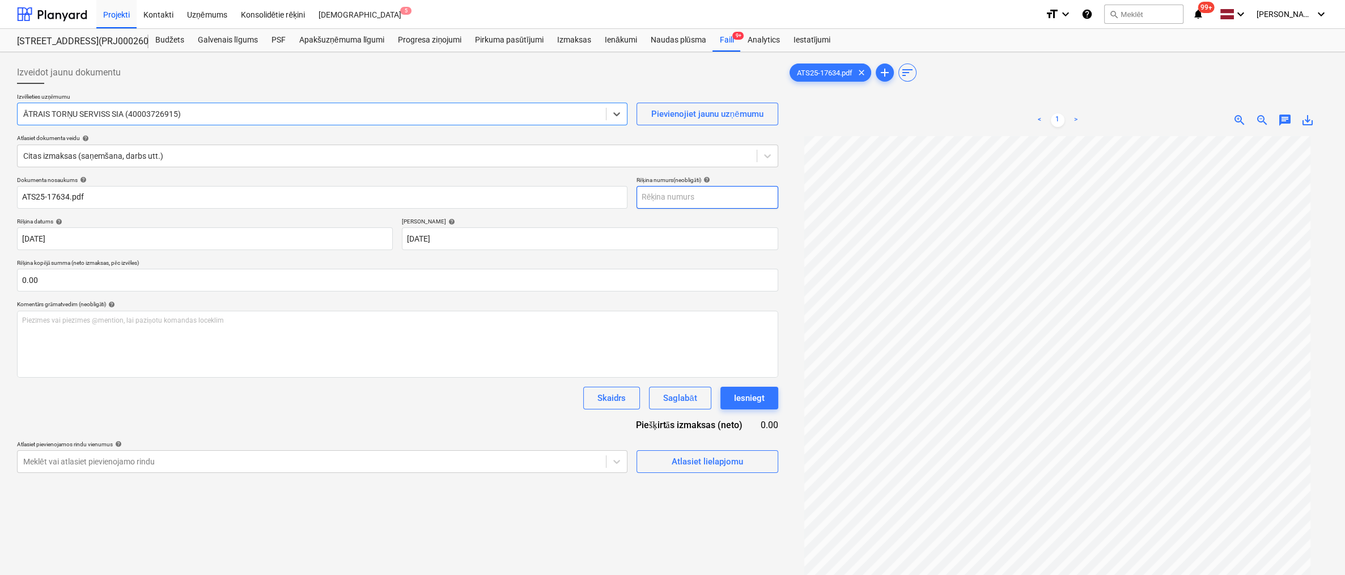
click at [666, 197] on input "text" at bounding box center [708, 197] width 142 height 23
type input "ATS25-17634"
click at [663, 459] on span "Atlasiet lielapjomu" at bounding box center [707, 461] width 113 height 15
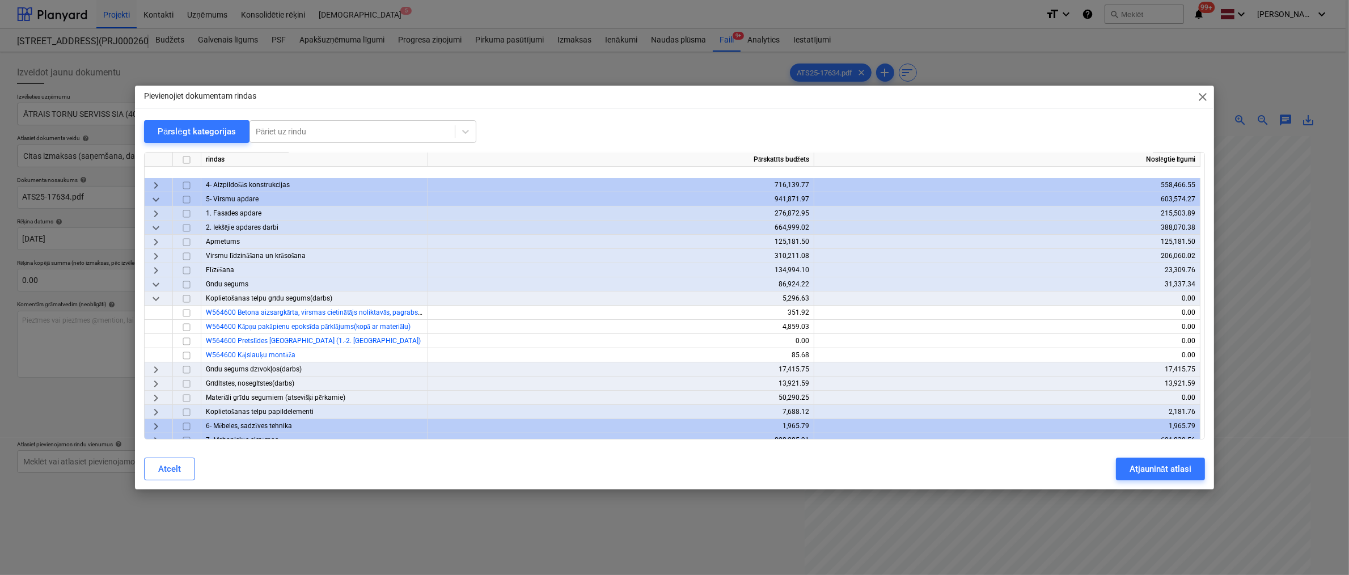
scroll to position [124, 0]
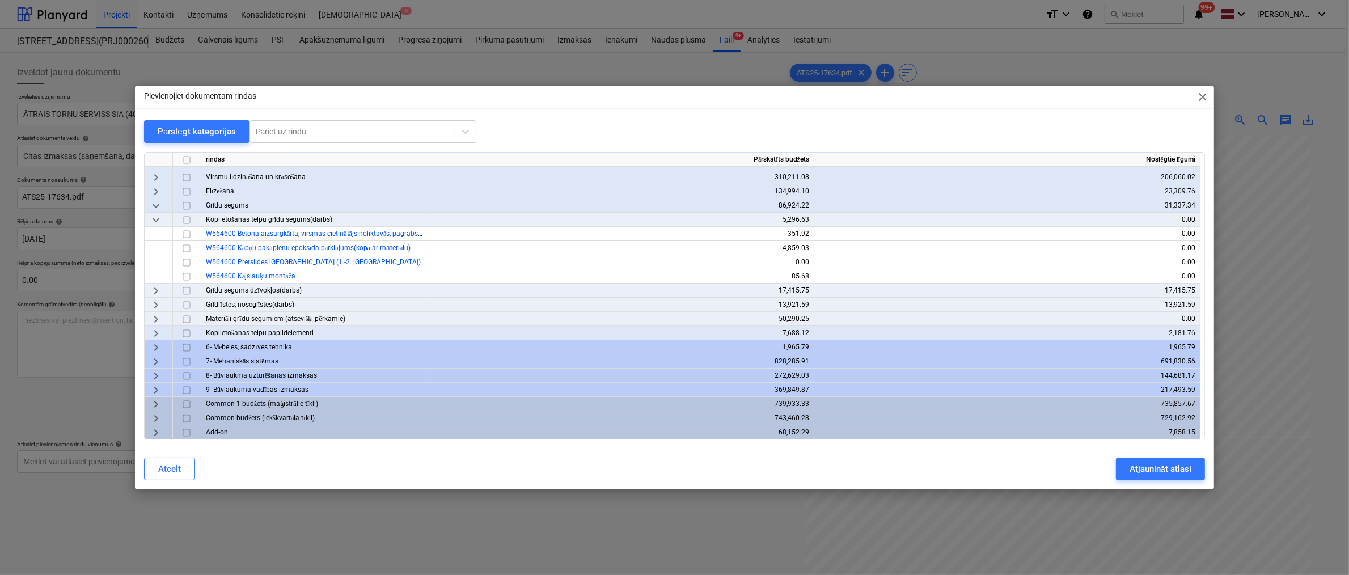
click at [154, 374] on span "keyboard_arrow_right" at bounding box center [156, 376] width 14 height 14
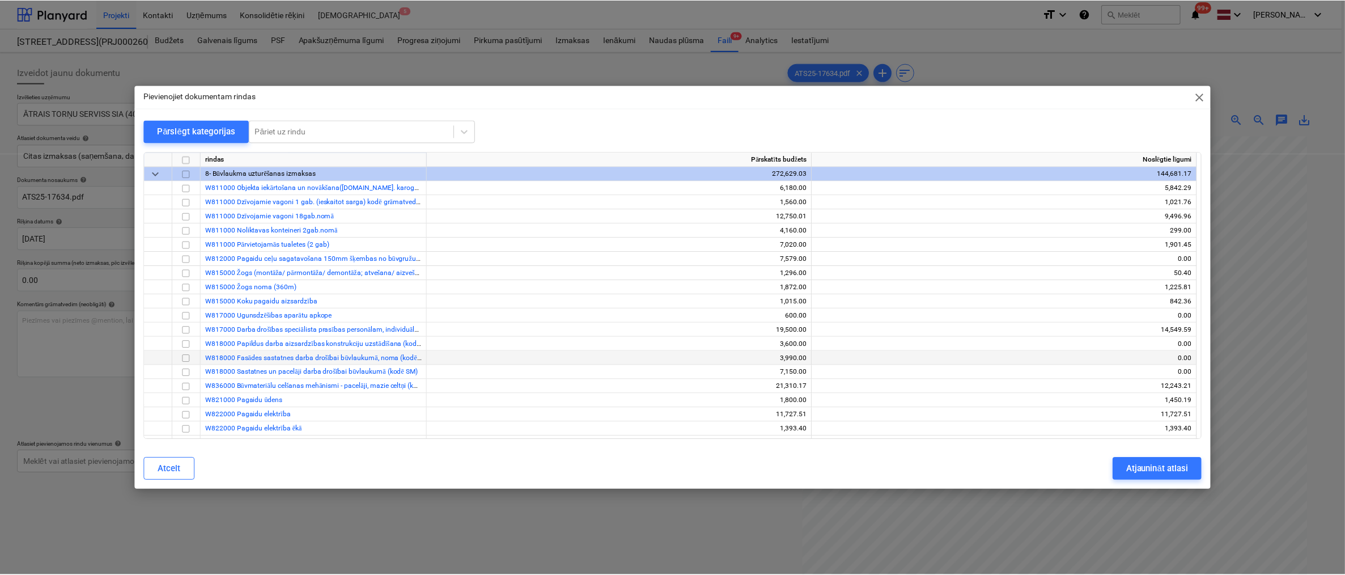
scroll to position [351, 0]
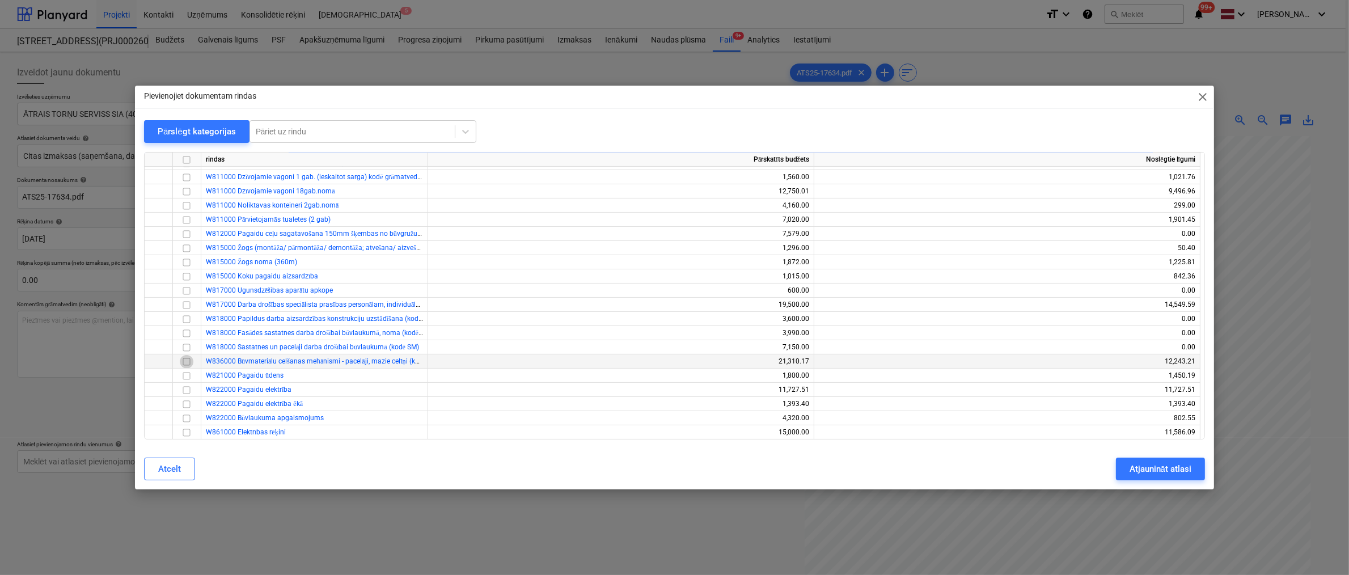
click at [187, 360] on input "checkbox" at bounding box center [187, 362] width 14 height 14
click at [861, 470] on div "Atjaunināt atlasi" at bounding box center [1160, 468] width 62 height 15
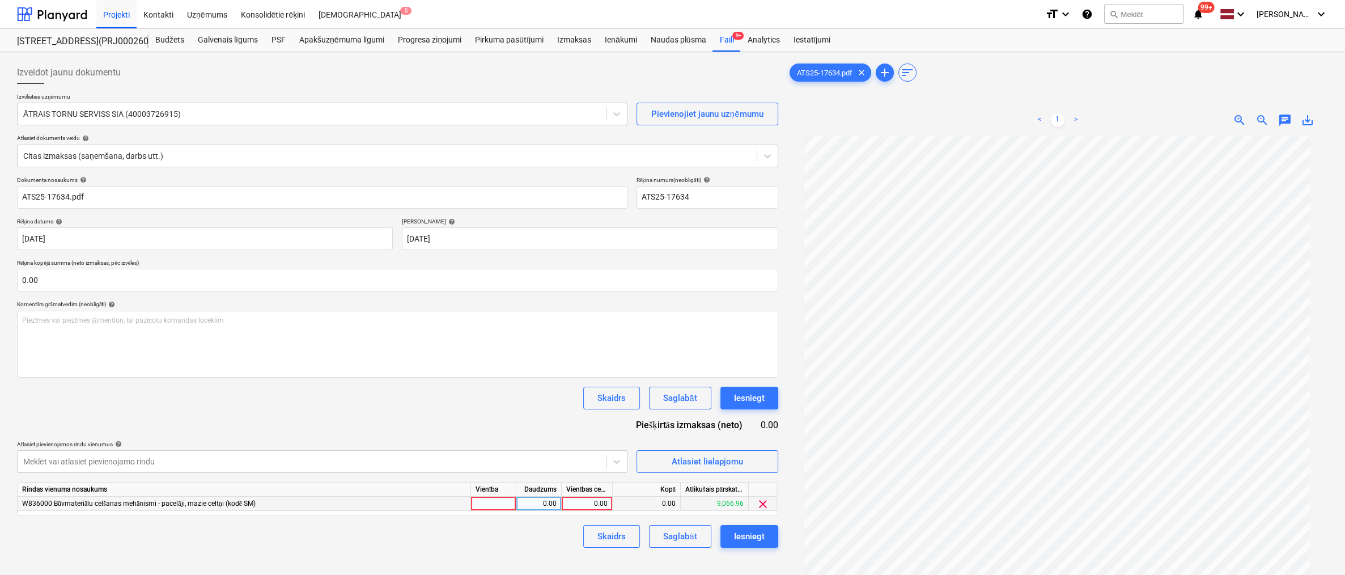
click at [593, 502] on div "0.00" at bounding box center [586, 504] width 41 height 14
type input "185.55"
click at [526, 533] on div "Skaidrs Saglabāt Iesniegt" at bounding box center [397, 536] width 761 height 23
click at [749, 538] on div "Iesniegt" at bounding box center [749, 536] width 31 height 15
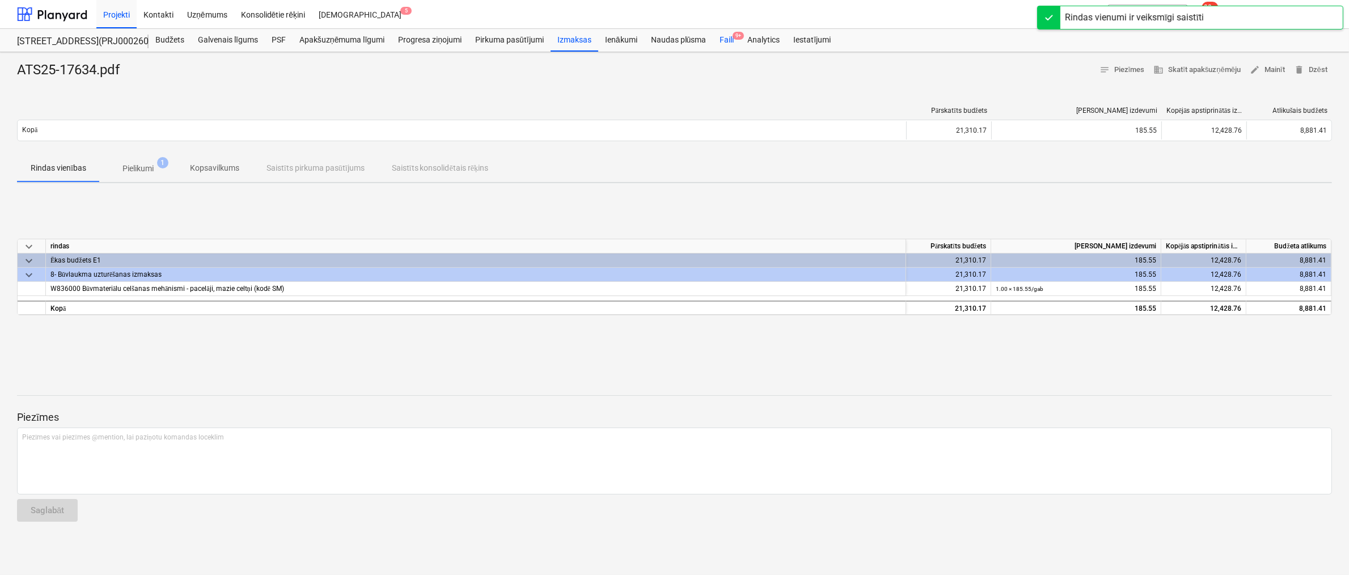
click at [728, 39] on div "Faili 9+" at bounding box center [727, 40] width 28 height 23
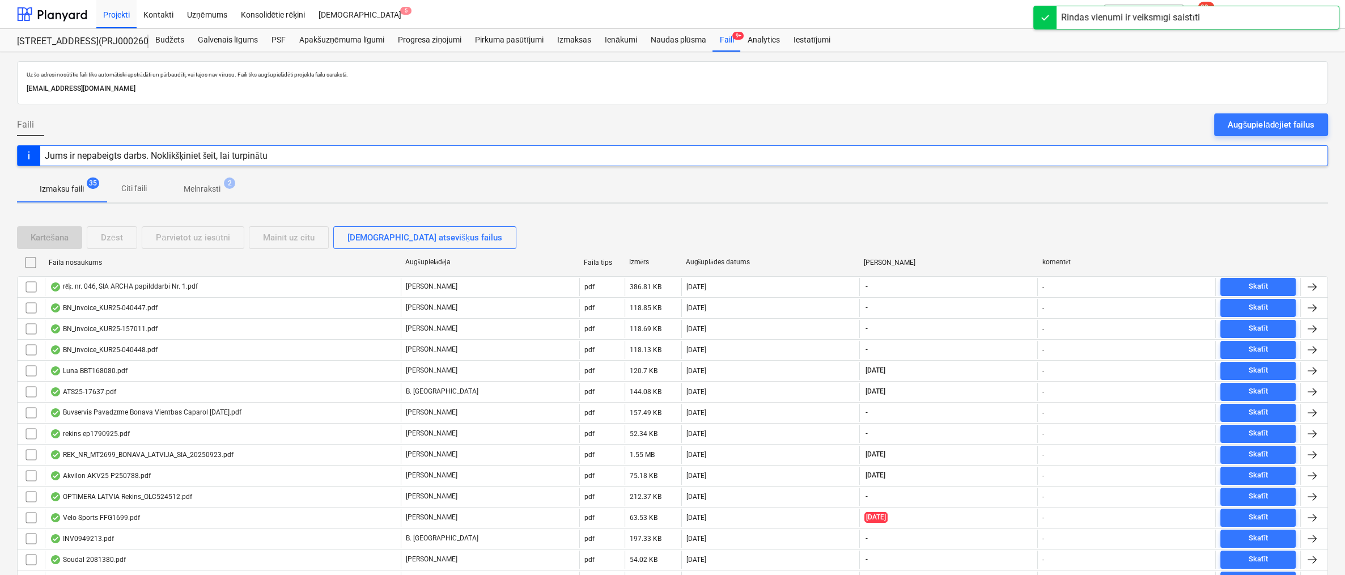
scroll to position [472, 0]
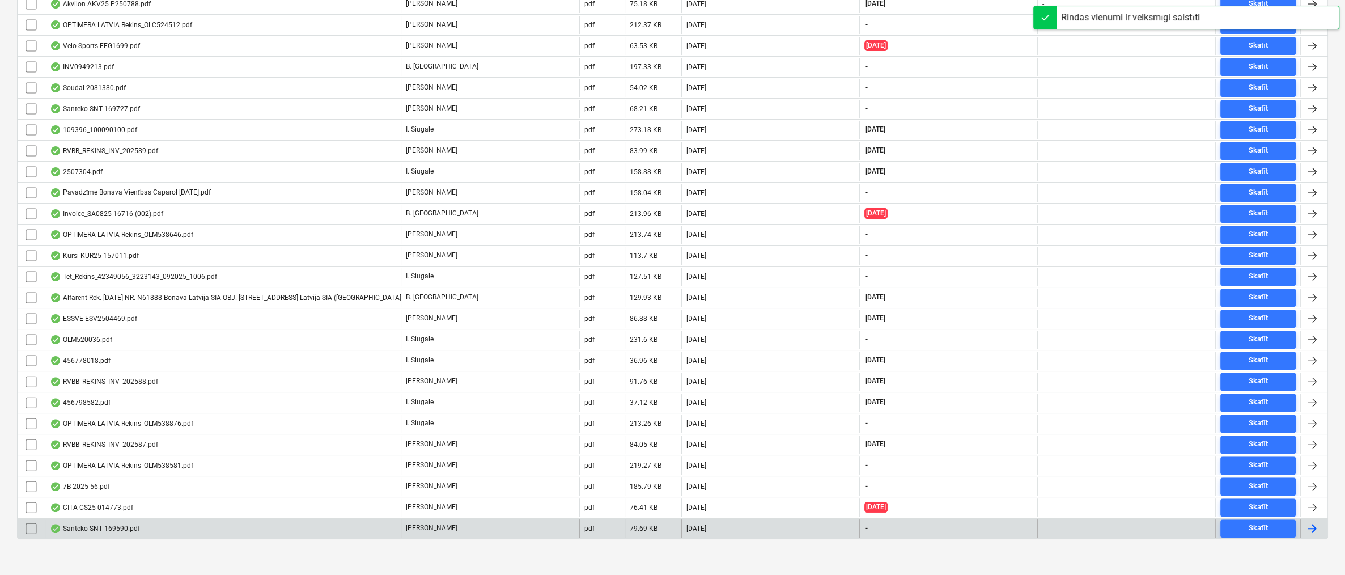
click at [107, 524] on div "Santeko SNT 169590.pdf" at bounding box center [95, 528] width 90 height 9
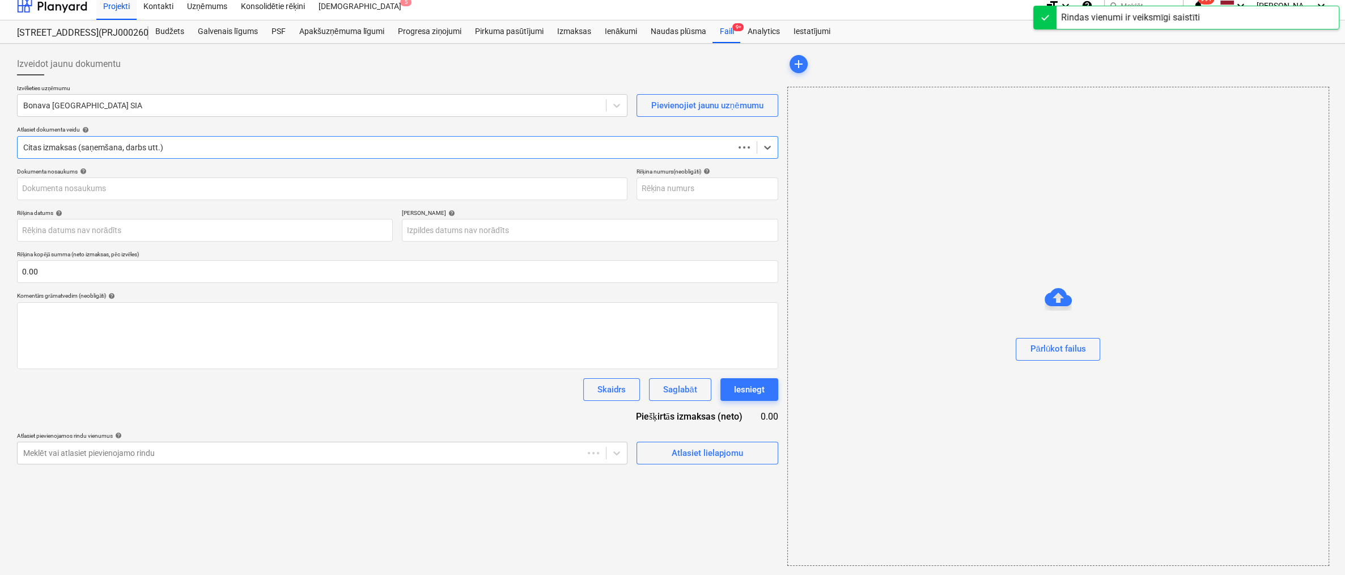
scroll to position [8, 0]
click at [262, 108] on div at bounding box center [311, 105] width 577 height 11
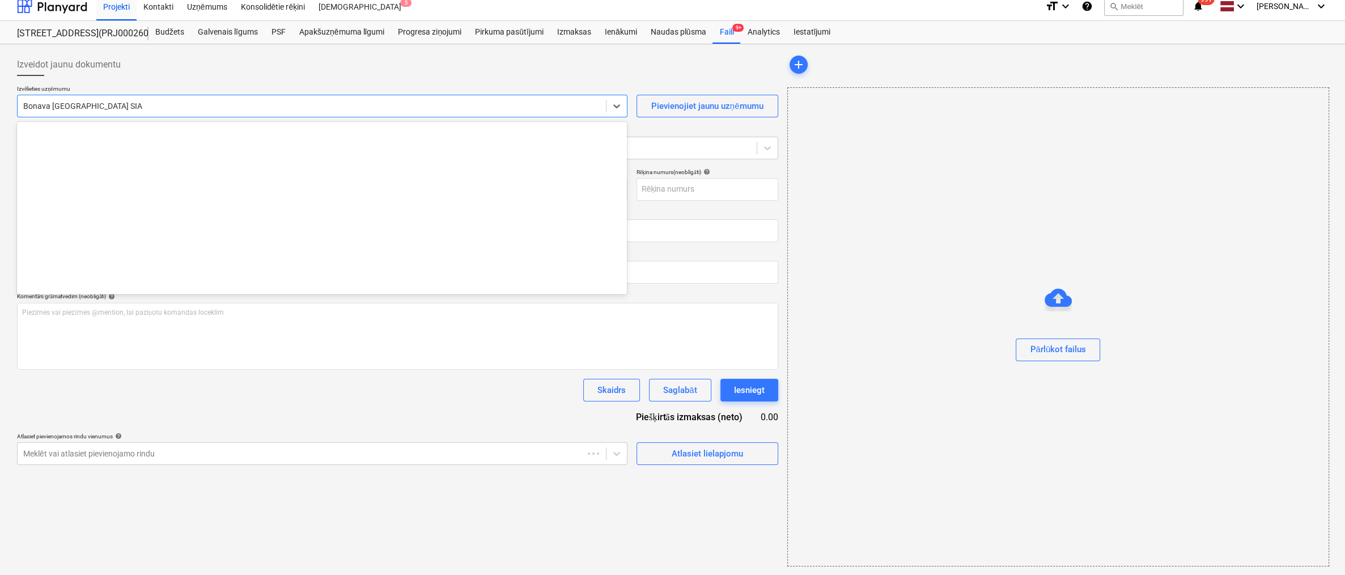
type input "Santeko SNT 169590.pdf"
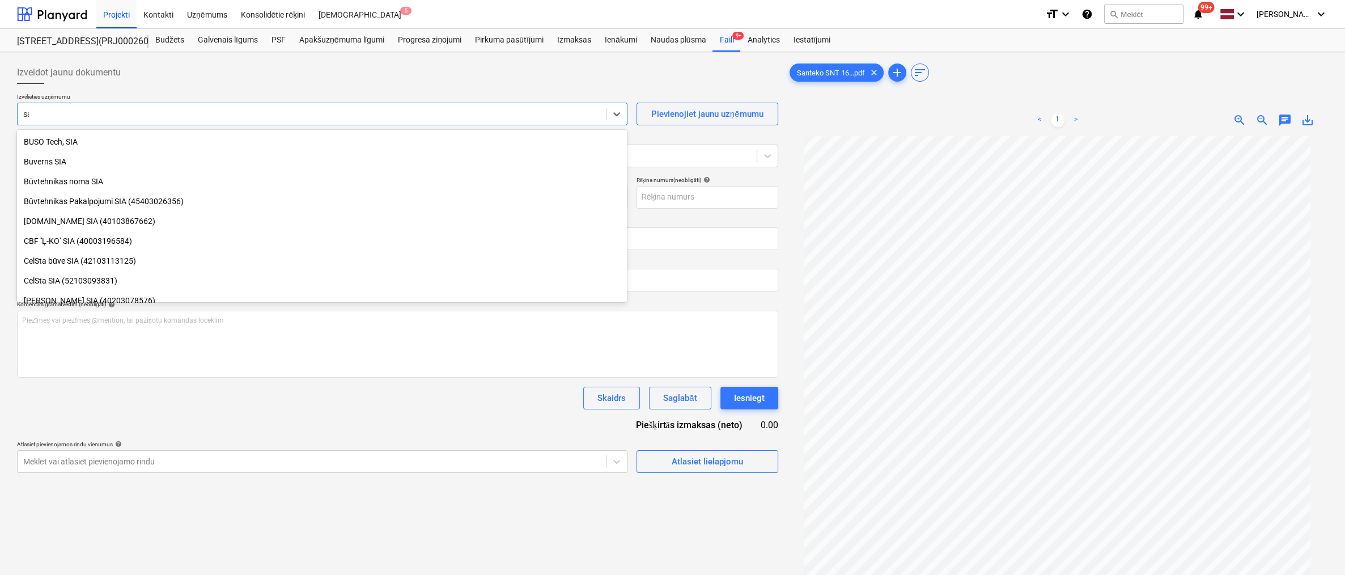
scroll to position [444, 0]
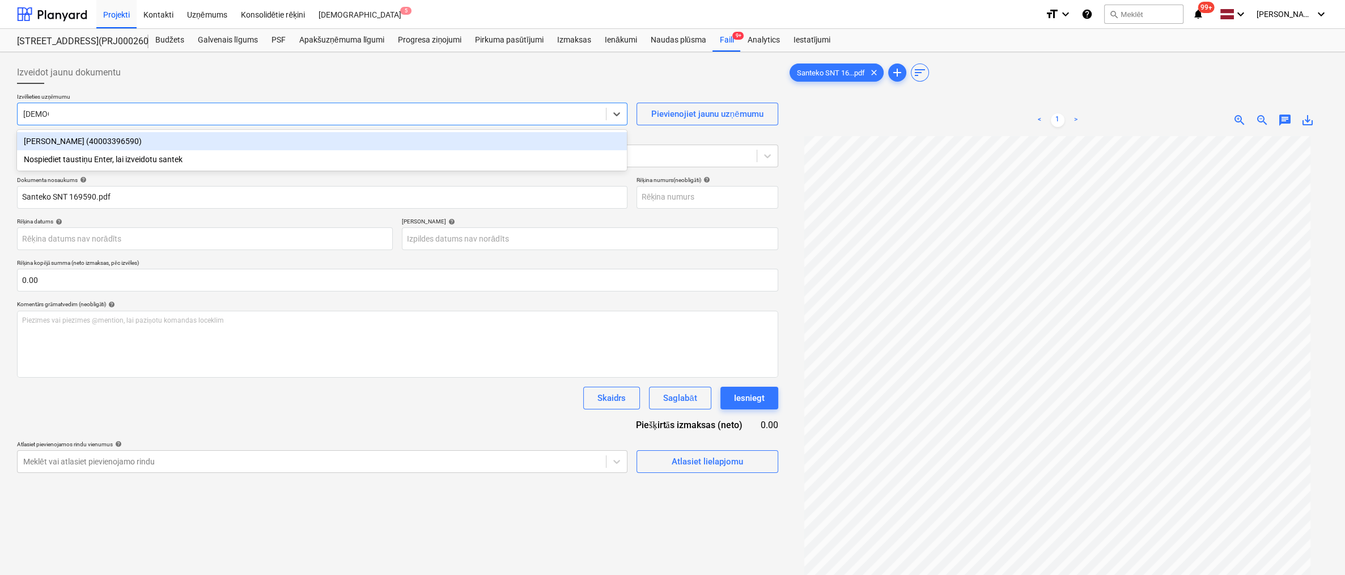
type input "[DEMOGRAPHIC_DATA]"
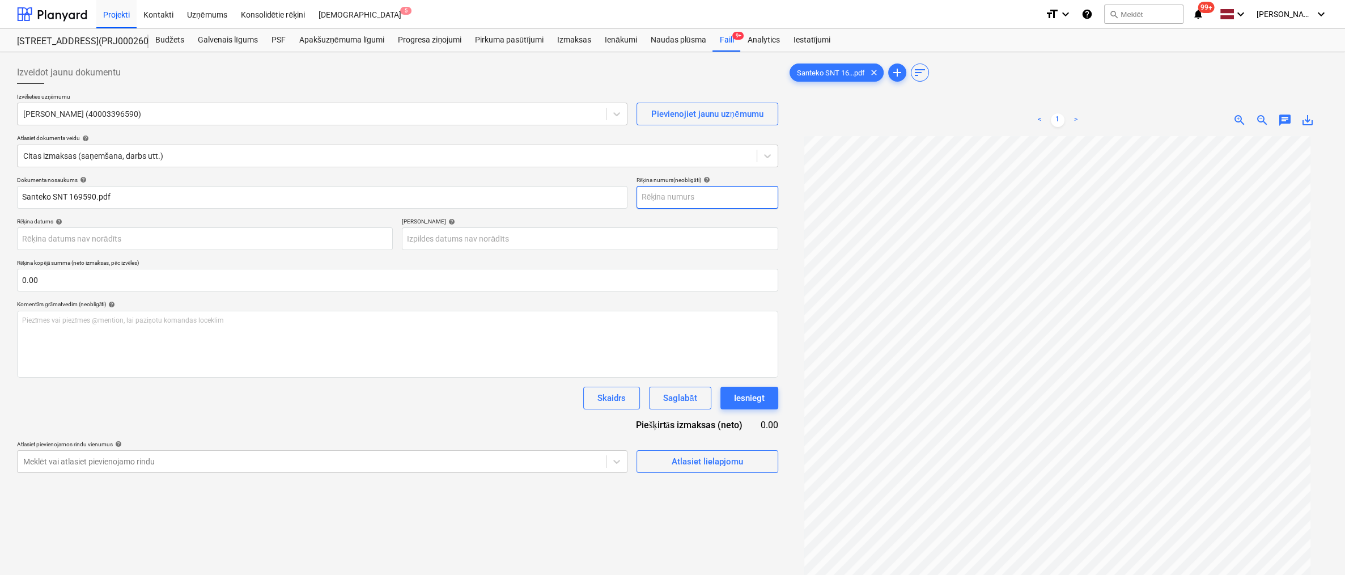
click at [737, 197] on input "text" at bounding box center [708, 197] width 142 height 23
type input "SNT169590"
click at [248, 242] on body "Projekti Kontakti Uzņēmums Konsolidētie rēķini Iesūtne 5 format_size keyboard_a…" at bounding box center [672, 287] width 1345 height 575
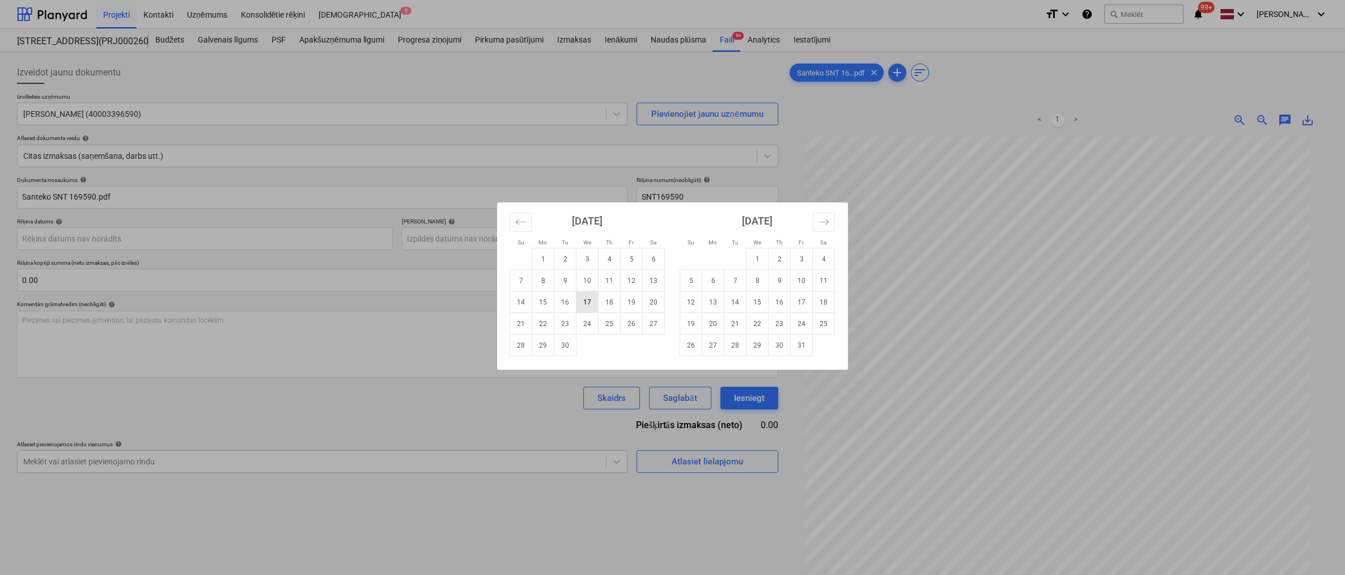
click at [583, 304] on td "17" at bounding box center [588, 302] width 22 height 22
type input "[DATE]"
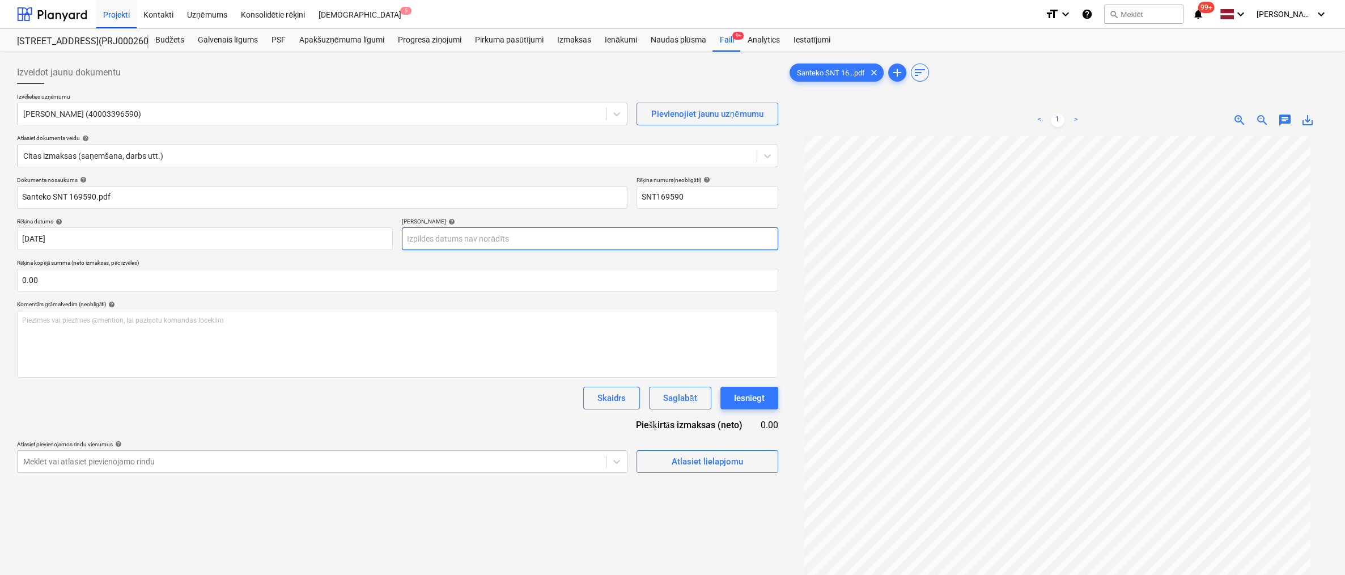
click at [533, 236] on body "Projekti Kontakti Uzņēmums Konsolidētie rēķini Iesūtne 5 format_size keyboard_a…" at bounding box center [672, 287] width 1345 height 575
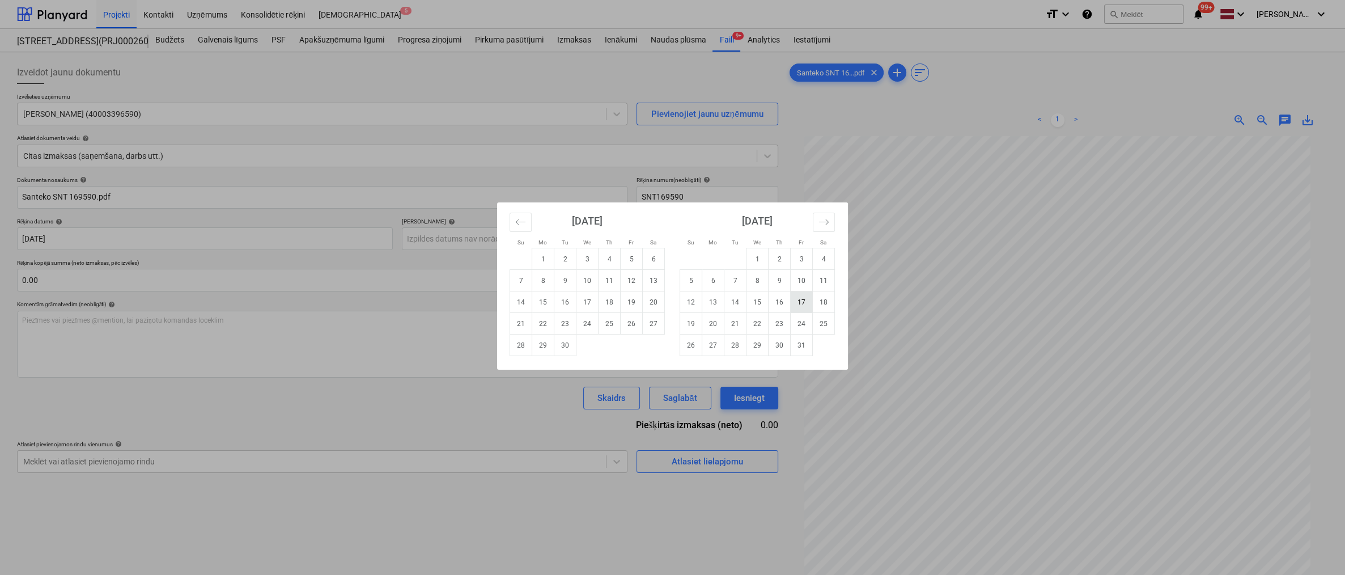
click at [804, 306] on td "17" at bounding box center [802, 302] width 22 height 22
type input "[DATE]"
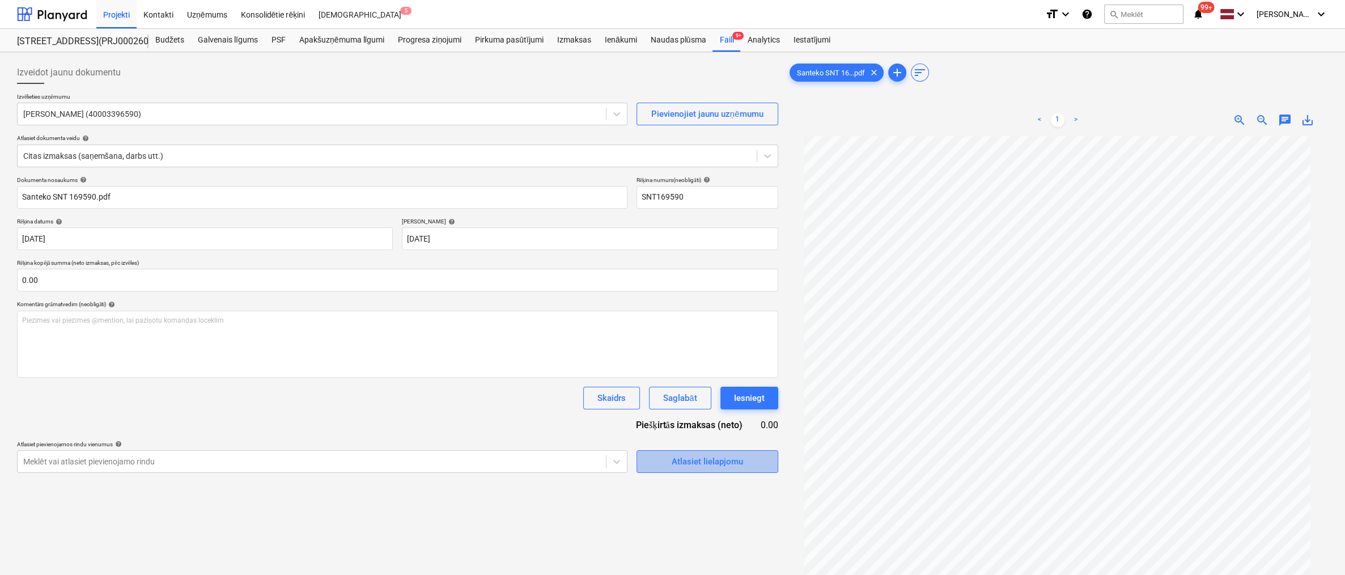
click at [673, 463] on div "Atlasiet lielapjomu" at bounding box center [707, 461] width 71 height 15
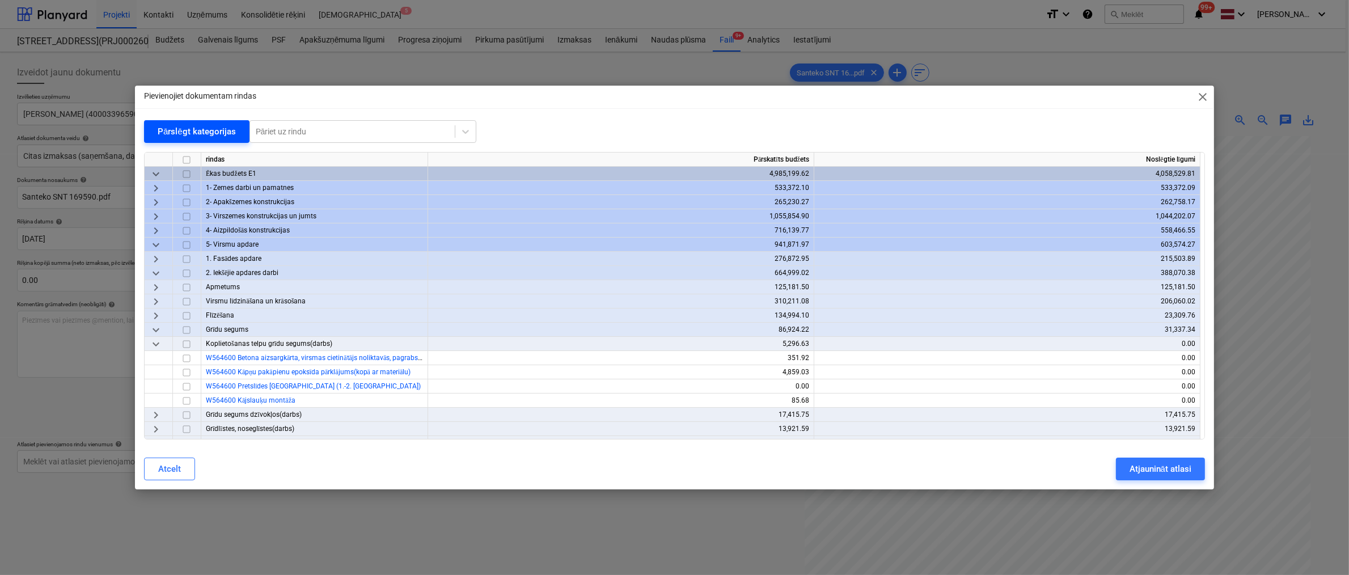
click at [190, 137] on div "Pārslēgt kategorijas" at bounding box center [197, 131] width 78 height 15
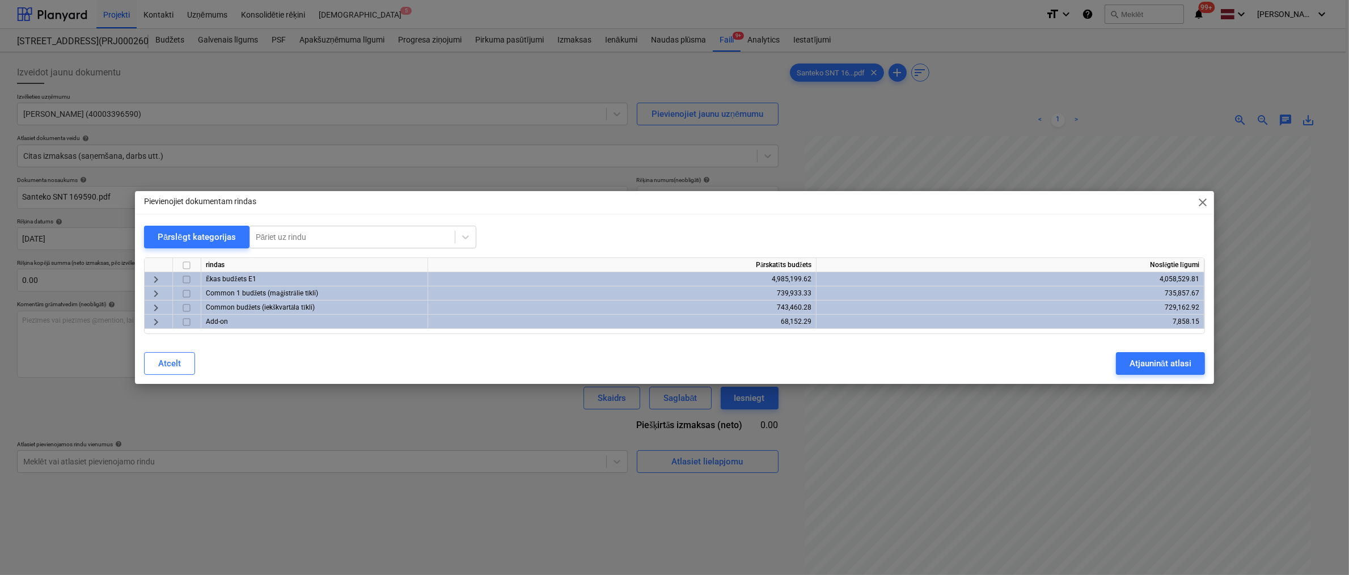
click at [159, 277] on span "keyboard_arrow_right" at bounding box center [156, 280] width 14 height 14
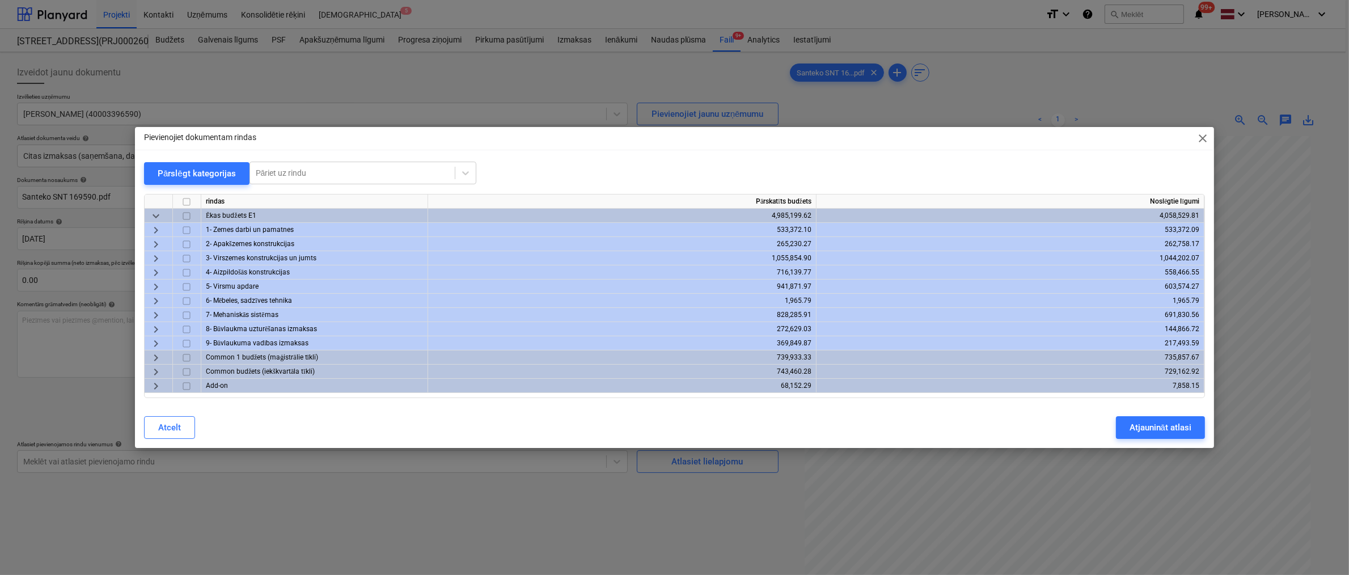
click at [155, 313] on span "keyboard_arrow_right" at bounding box center [156, 315] width 14 height 14
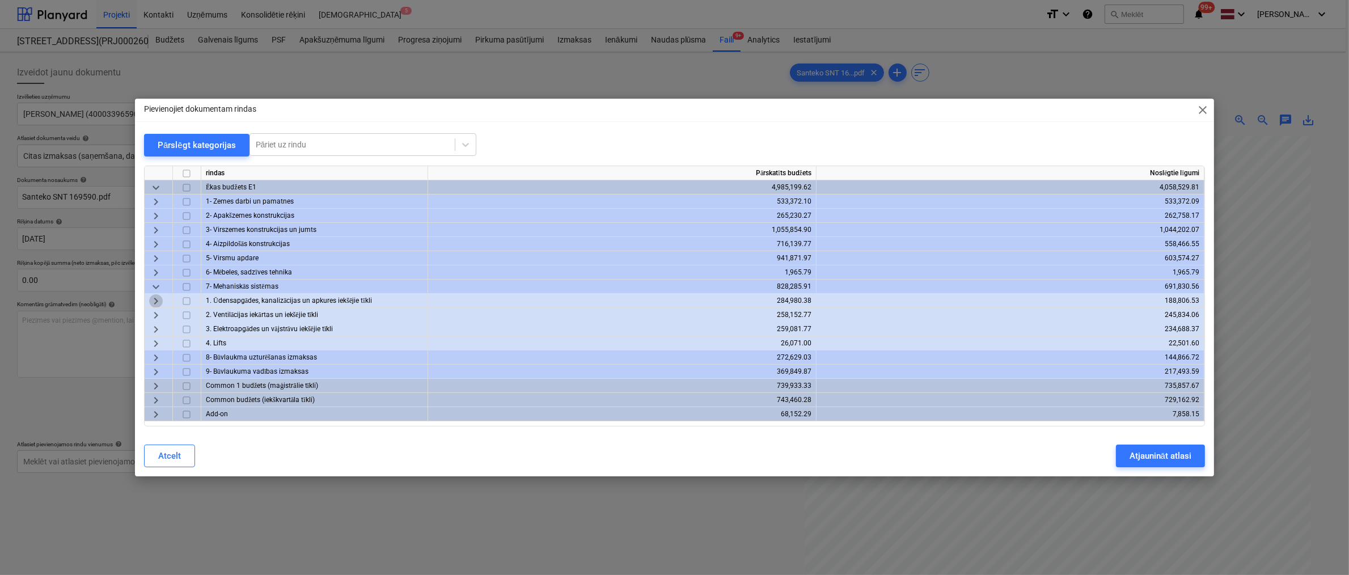
click at [156, 302] on span "keyboard_arrow_right" at bounding box center [156, 301] width 14 height 14
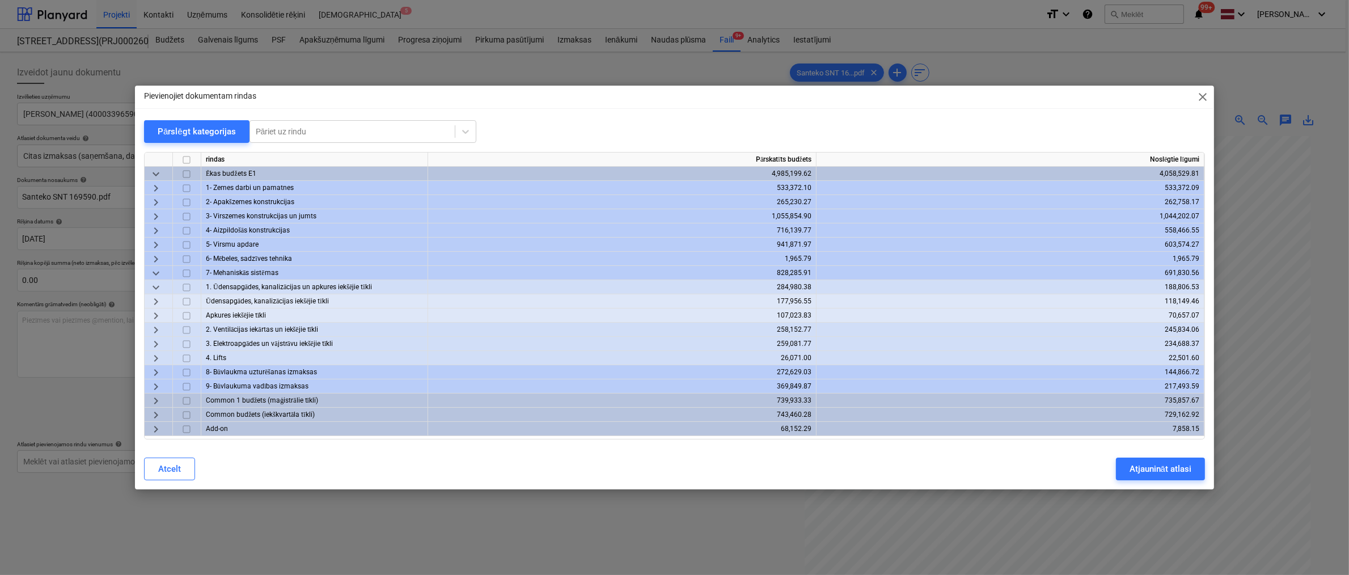
click at [158, 300] on span "keyboard_arrow_right" at bounding box center [156, 302] width 14 height 14
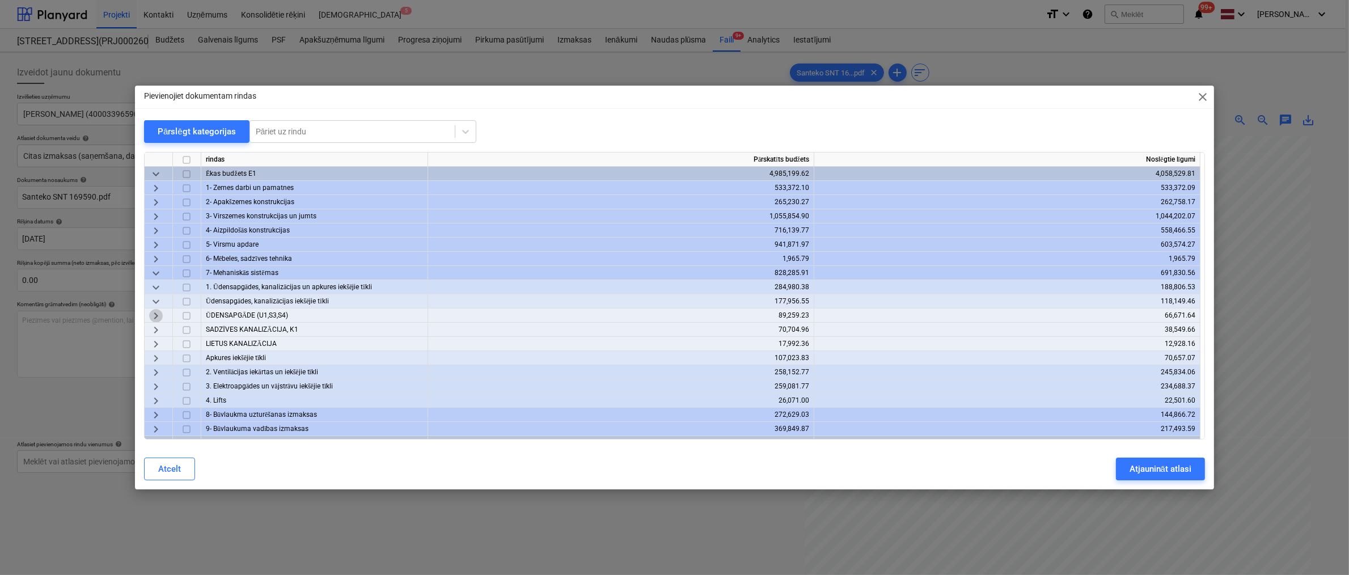
click at [156, 315] on span "keyboard_arrow_right" at bounding box center [156, 316] width 14 height 14
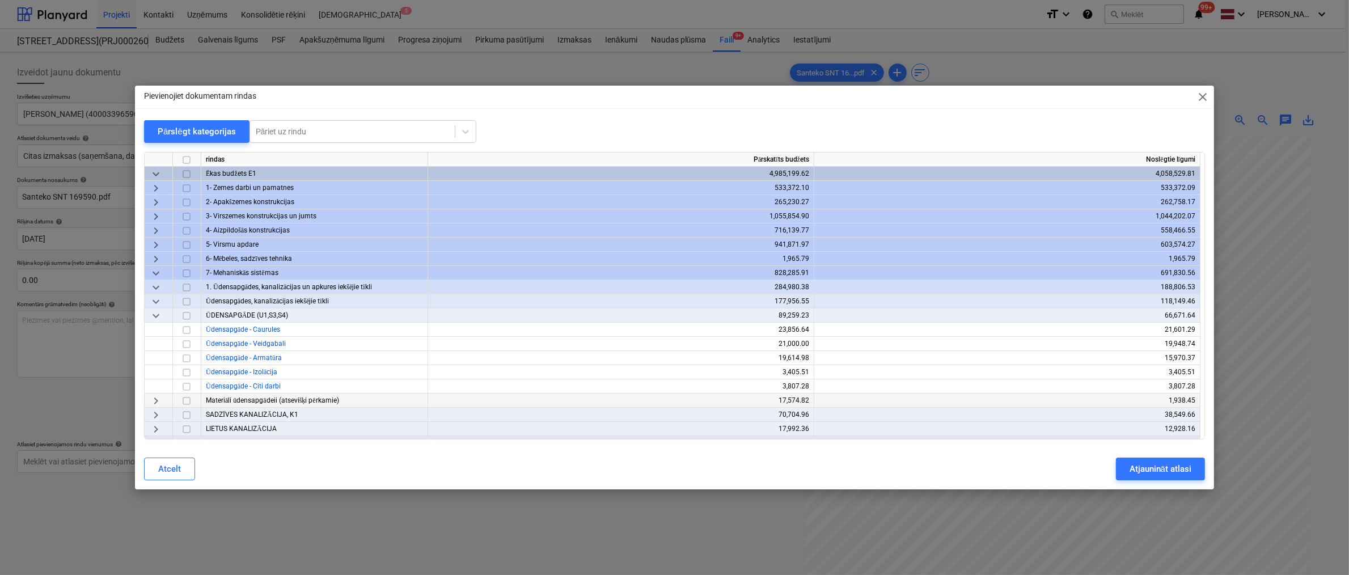
click at [156, 400] on span "keyboard_arrow_right" at bounding box center [156, 401] width 14 height 14
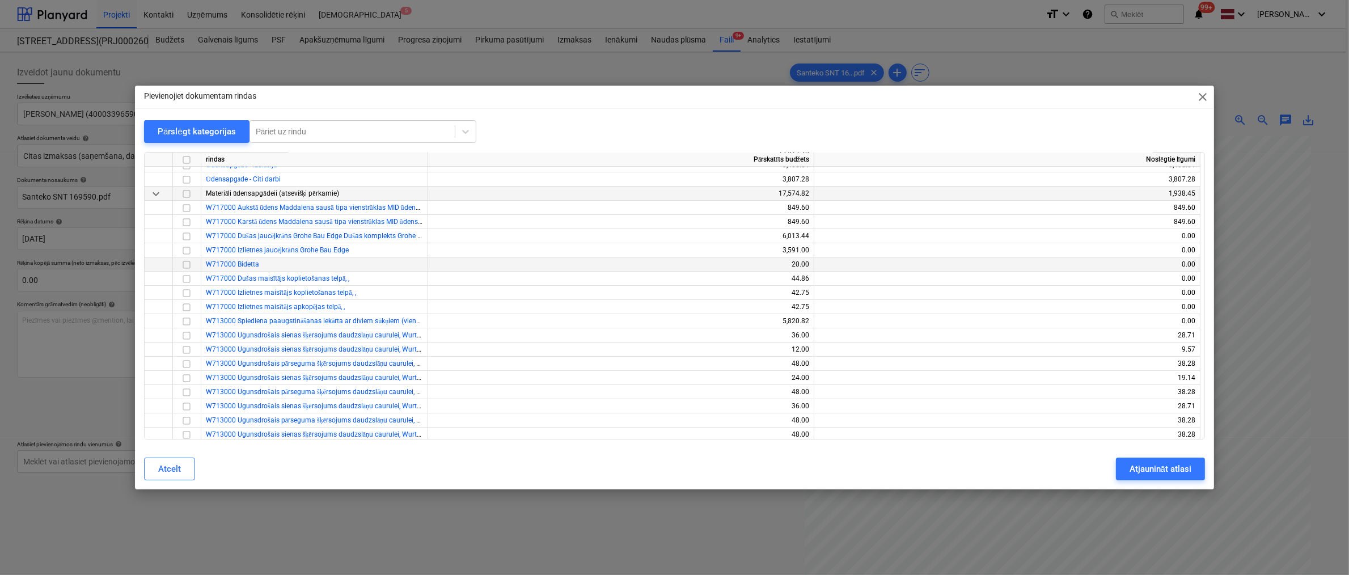
scroll to position [227, 0]
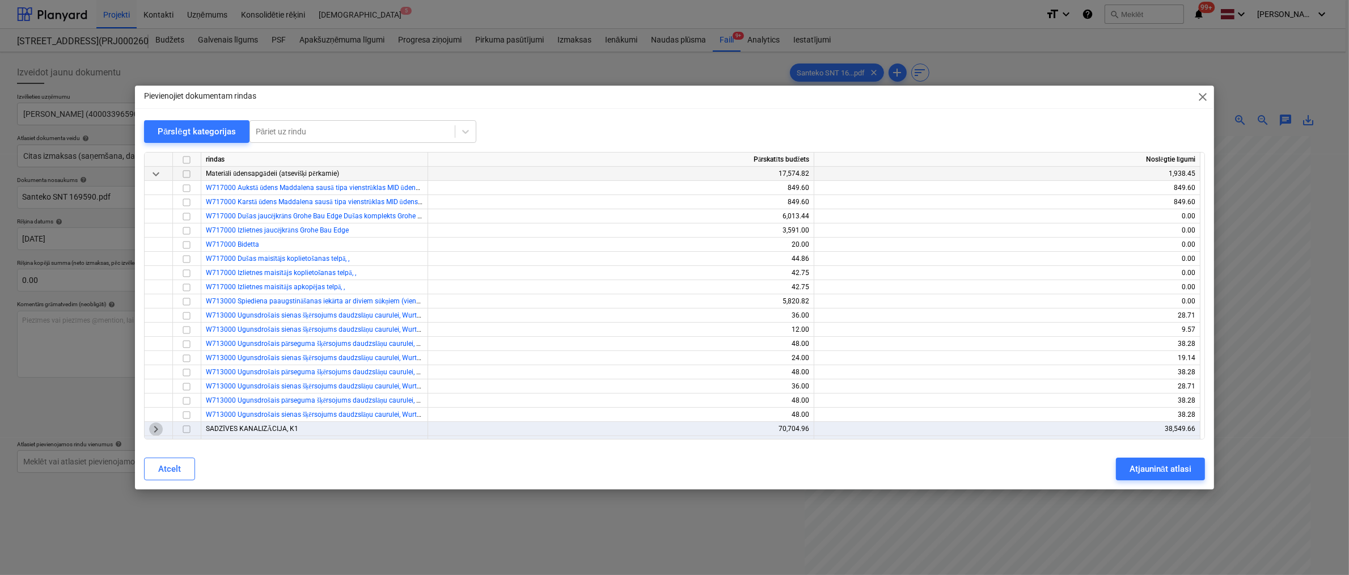
click at [160, 429] on span "keyboard_arrow_right" at bounding box center [156, 429] width 14 height 14
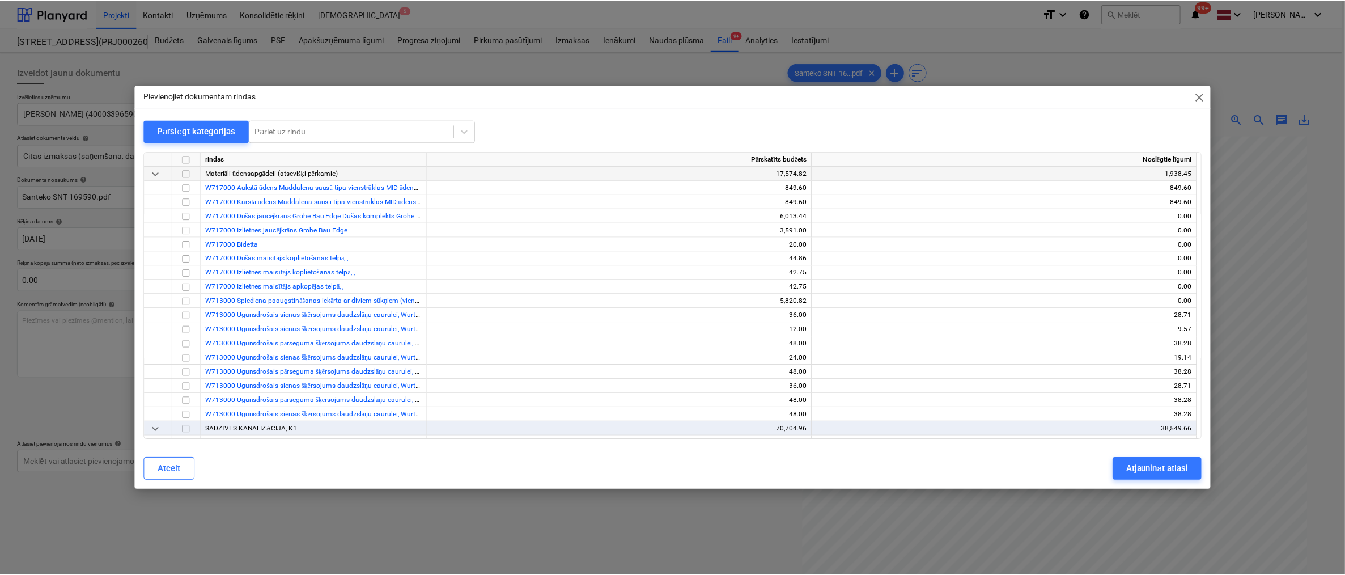
scroll to position [397, 0]
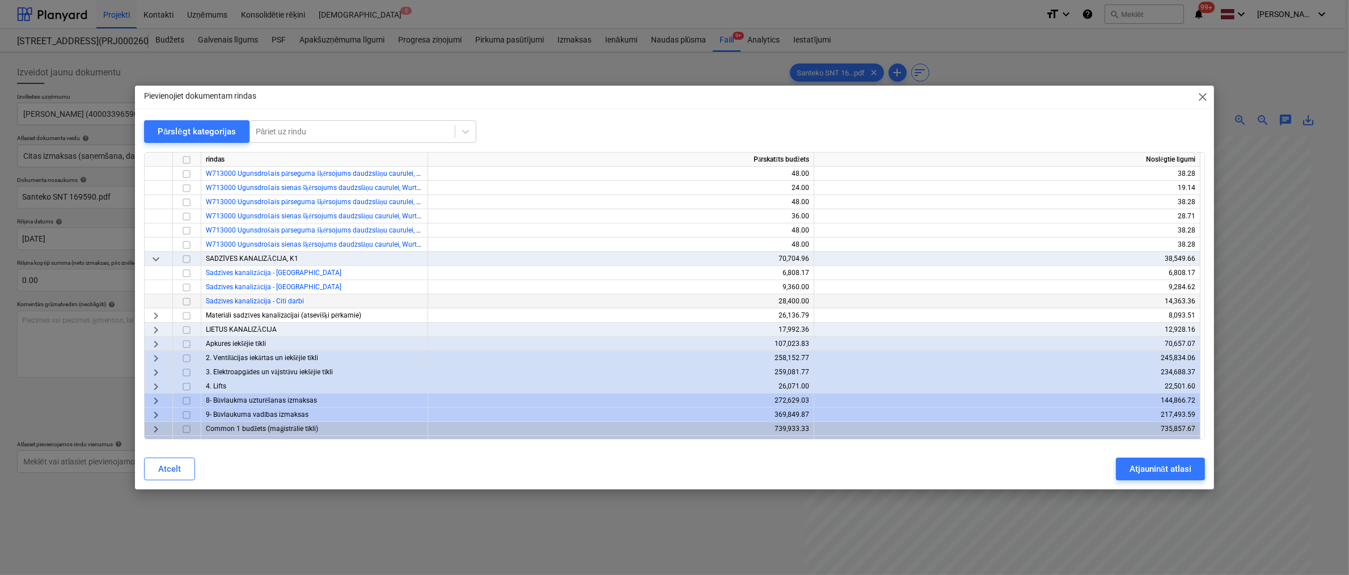
click at [185, 301] on input "checkbox" at bounding box center [187, 302] width 14 height 14
click at [861, 468] on div "Atjaunināt atlasi" at bounding box center [1160, 468] width 62 height 15
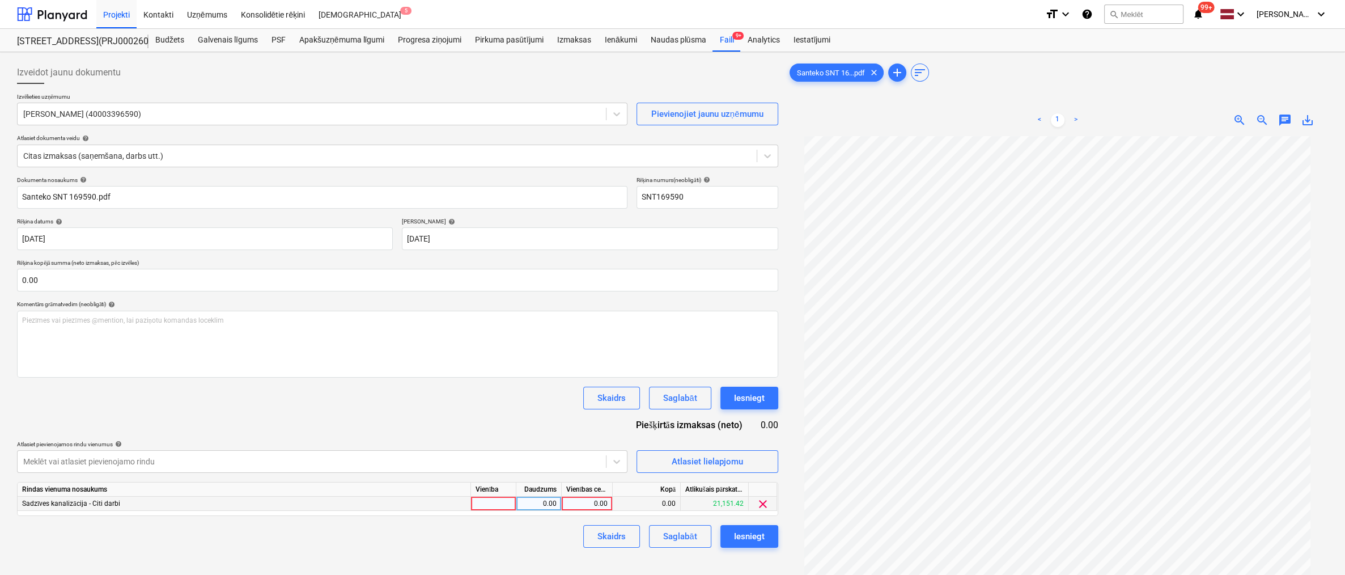
click at [592, 497] on div "0.00" at bounding box center [586, 504] width 41 height 14
type input "134.72"
click at [485, 548] on div "Izveidot jaunu dokumentu Izvēlieties uzņēmumu SANTEKO SIA (40003396590) Pievien…" at bounding box center [397, 370] width 770 height 627
click at [749, 532] on div "Iesniegt" at bounding box center [749, 536] width 31 height 15
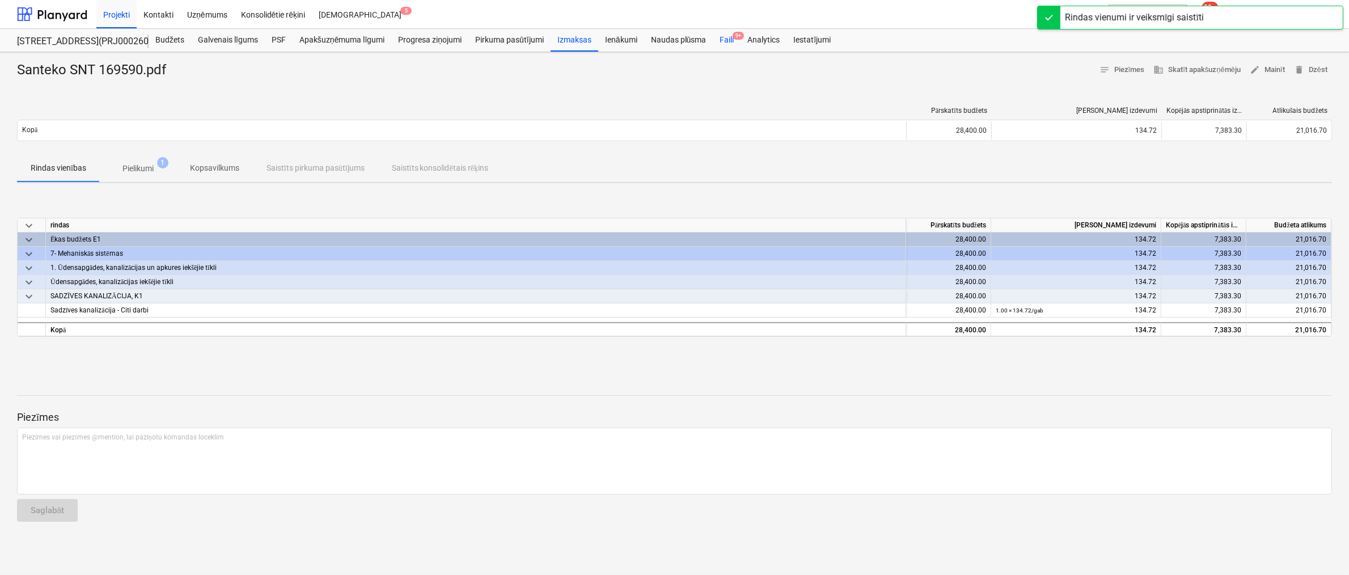
click at [724, 38] on div "Faili 9+" at bounding box center [727, 40] width 28 height 23
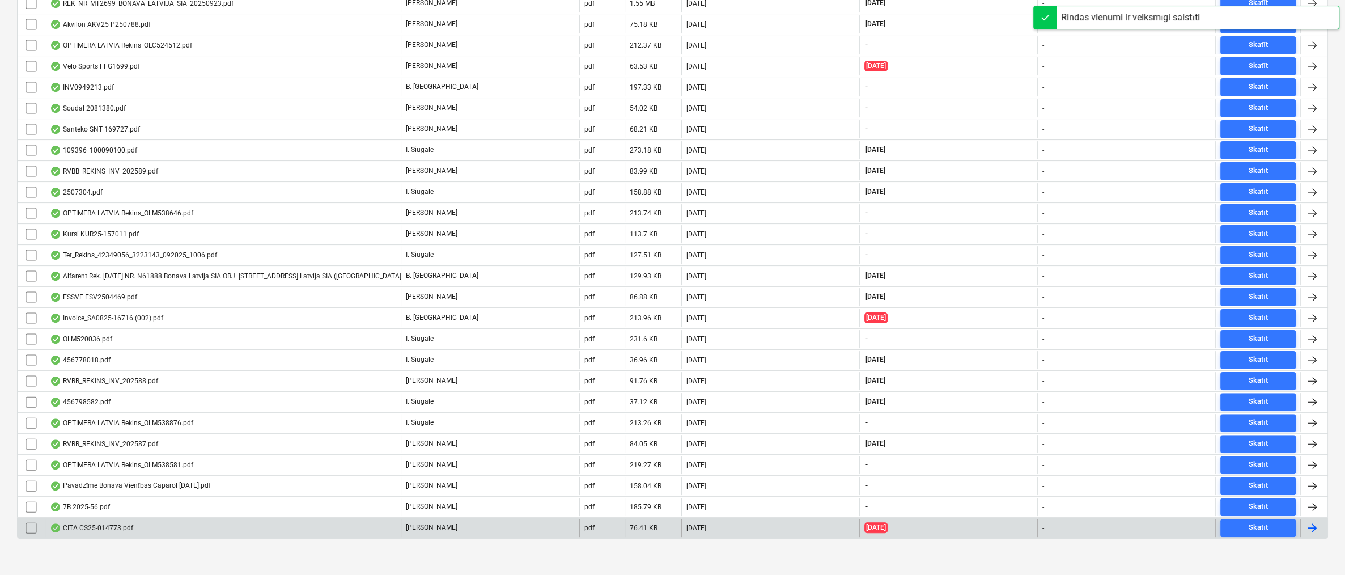
click at [81, 523] on div "CITA CS25-014773.pdf" at bounding box center [91, 527] width 83 height 9
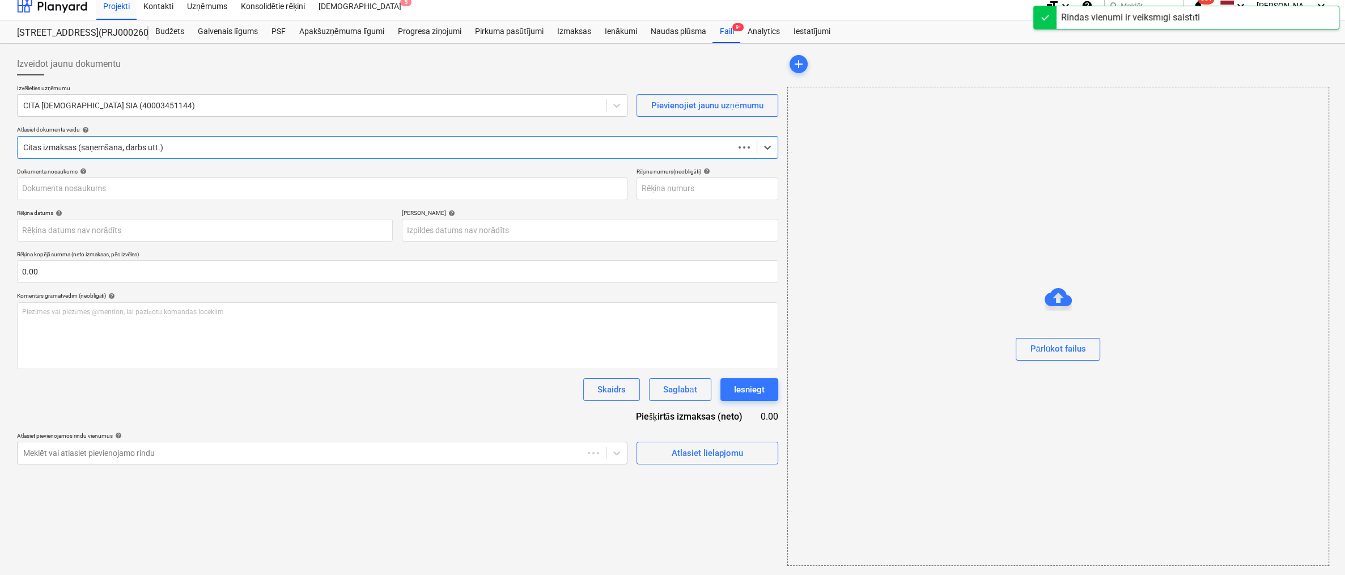
scroll to position [8, 0]
type input "CITA CS25-014773.pdf"
type input "[DATE]"
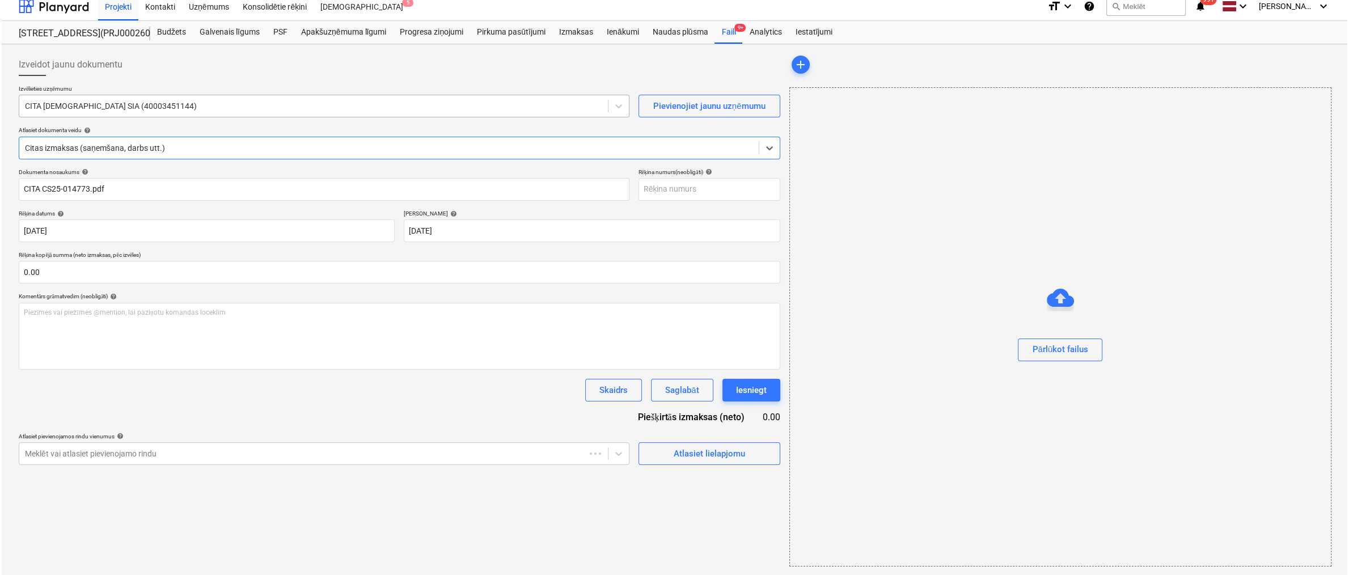
scroll to position [0, 0]
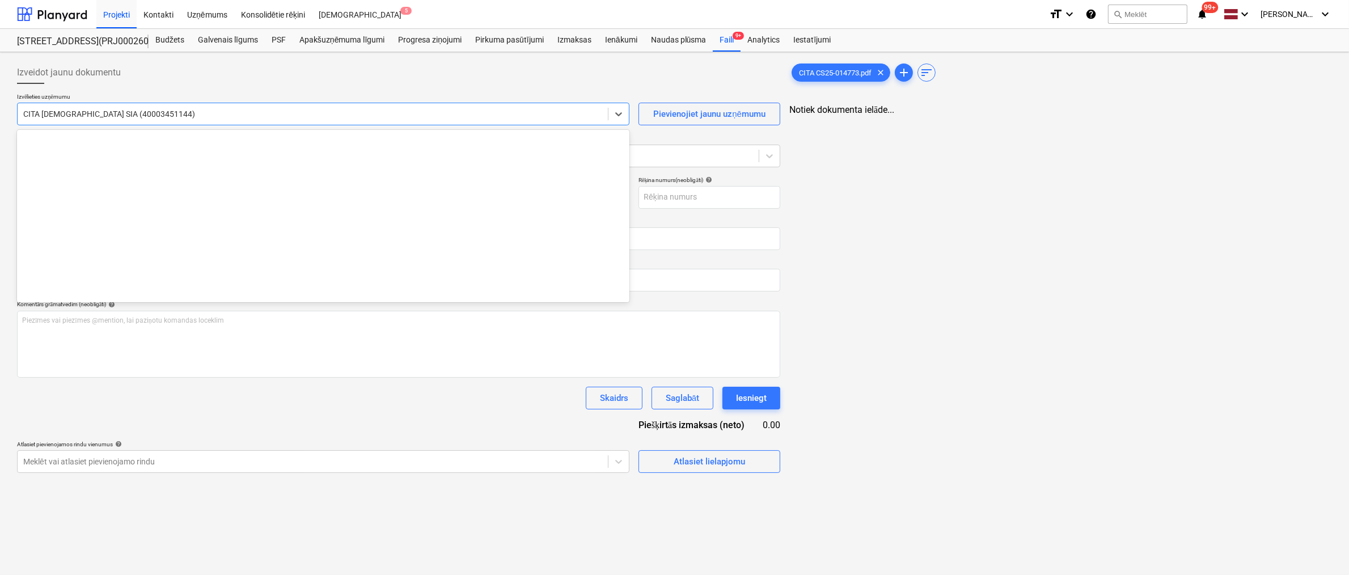
click at [245, 103] on div "CITA [DEMOGRAPHIC_DATA] SIA (40003451144)" at bounding box center [323, 114] width 612 height 23
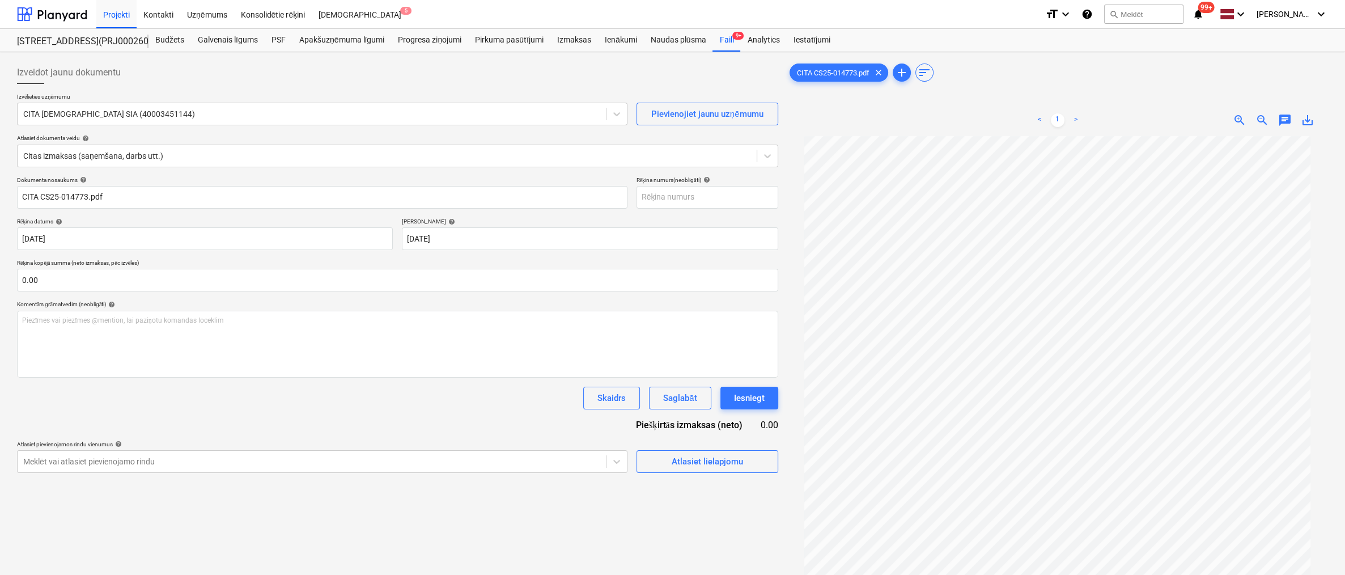
click at [701, 132] on div "Izvēlieties uzņēmumu CITA SANTEHNIKA SIA (40003451144) Pievienojiet jaunu uzņēm…" at bounding box center [397, 134] width 761 height 83
click at [693, 200] on input "text" at bounding box center [708, 197] width 142 height 23
type input "CS25-014773"
click at [510, 234] on body "Projekti Kontakti Uzņēmums Konsolidētie rēķini Iesūtne 5 format_size keyboard_a…" at bounding box center [672, 287] width 1345 height 575
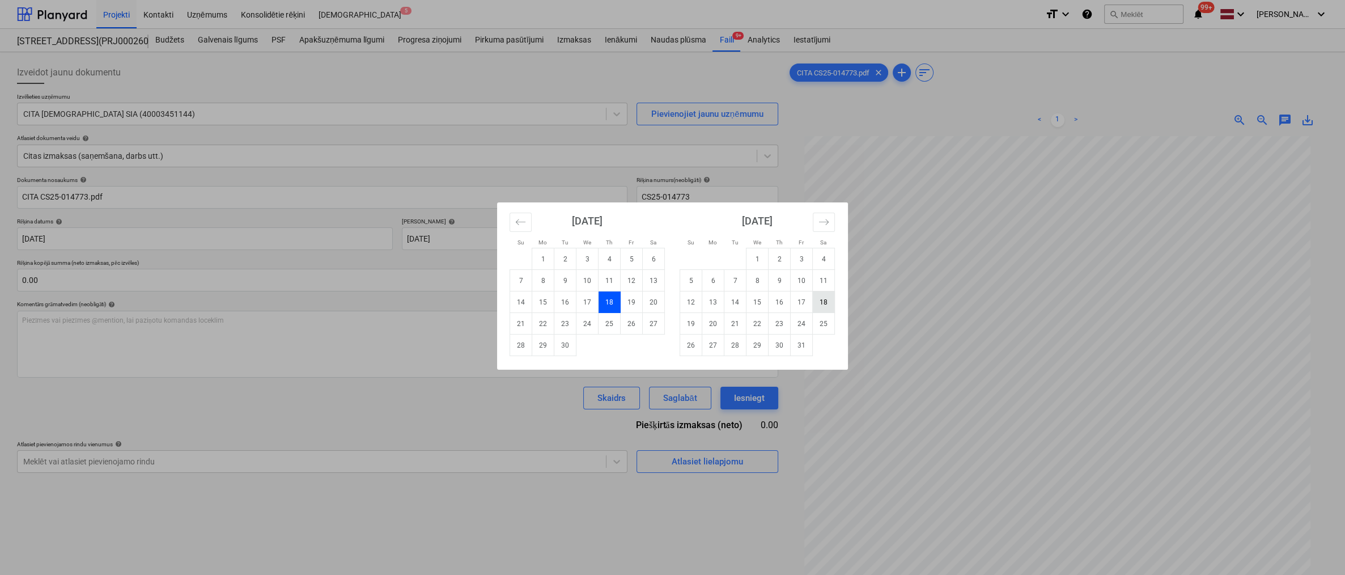
click at [816, 301] on td "18" at bounding box center [824, 302] width 22 height 22
type input "[DATE]"
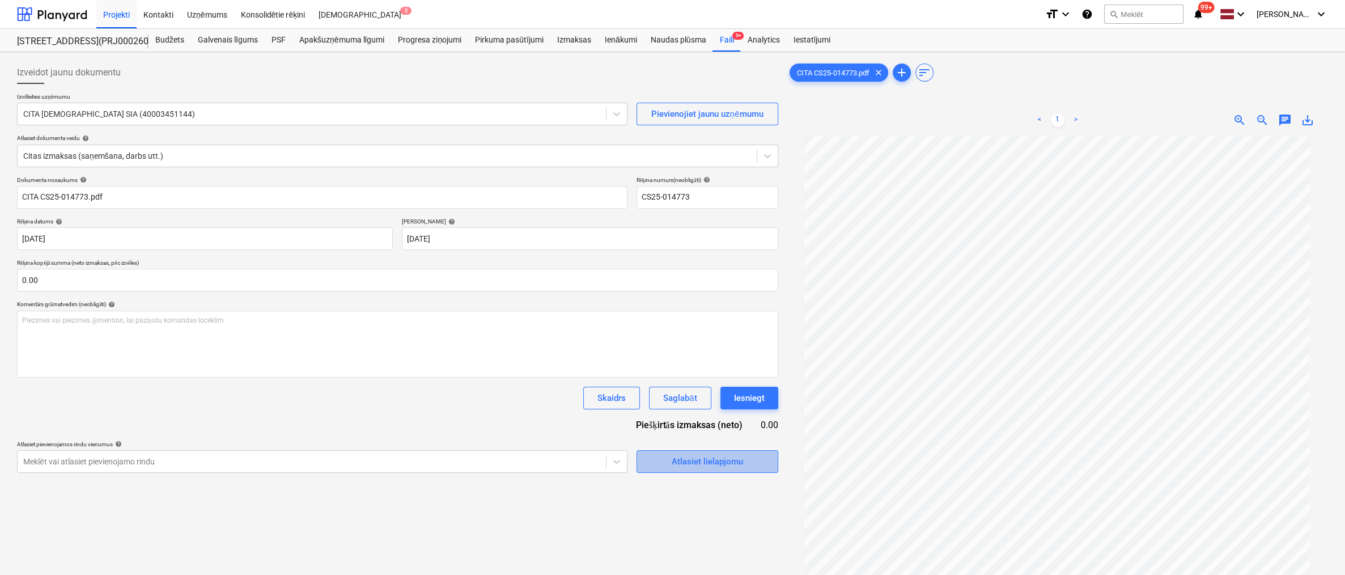
click at [661, 463] on span "Atlasiet lielapjomu" at bounding box center [707, 461] width 113 height 15
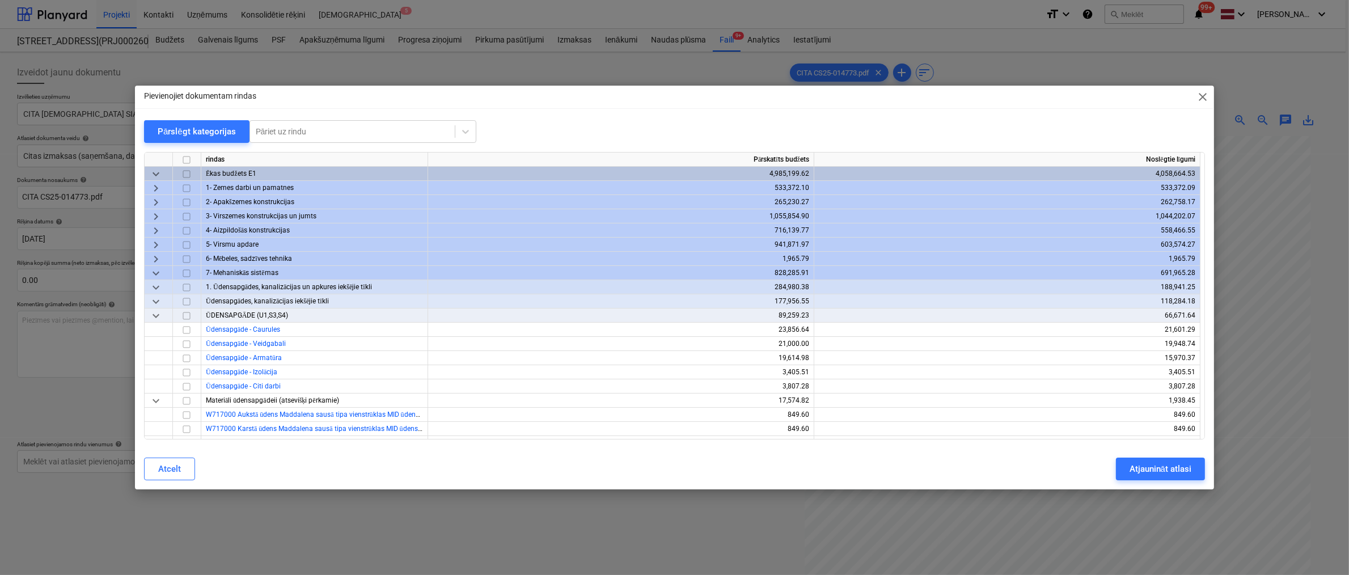
drag, startPoint x: 786, startPoint y: 100, endPoint x: 431, endPoint y: 39, distance: 359.7
click at [429, 39] on div "Pievienojiet dokumentam rindas close Pārslēgt kategorijas Pāriet uz rindu rinda…" at bounding box center [674, 287] width 1349 height 575
click at [154, 243] on span "keyboard_arrow_right" at bounding box center [156, 245] width 14 height 14
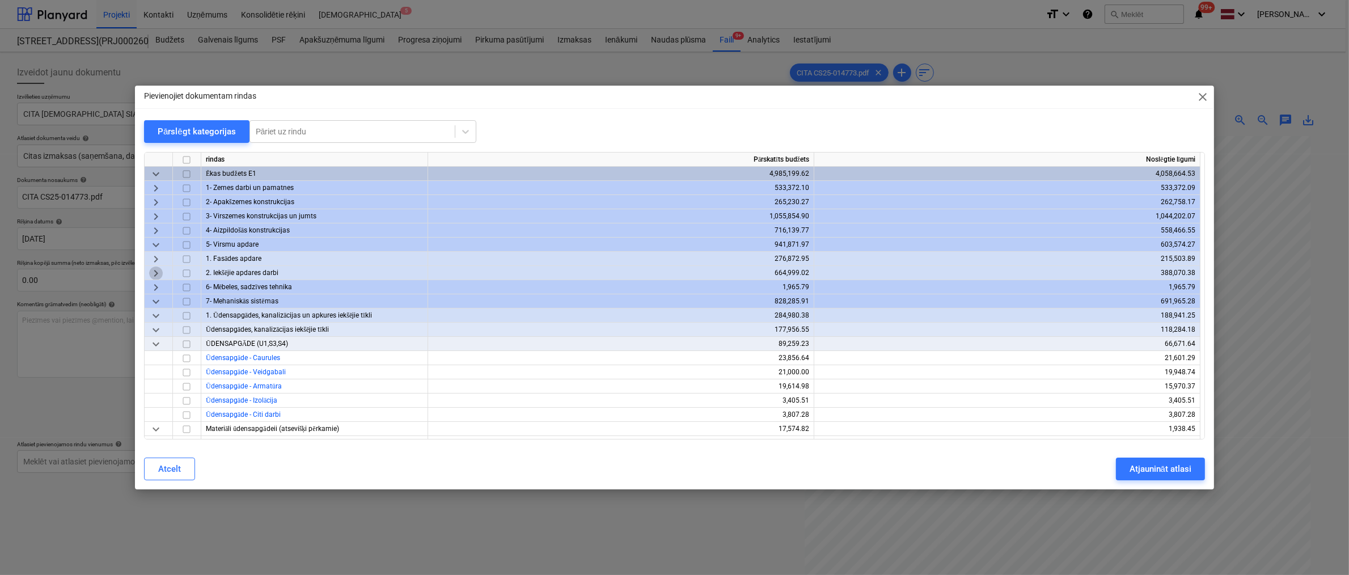
click at [156, 270] on span "keyboard_arrow_right" at bounding box center [156, 273] width 14 height 14
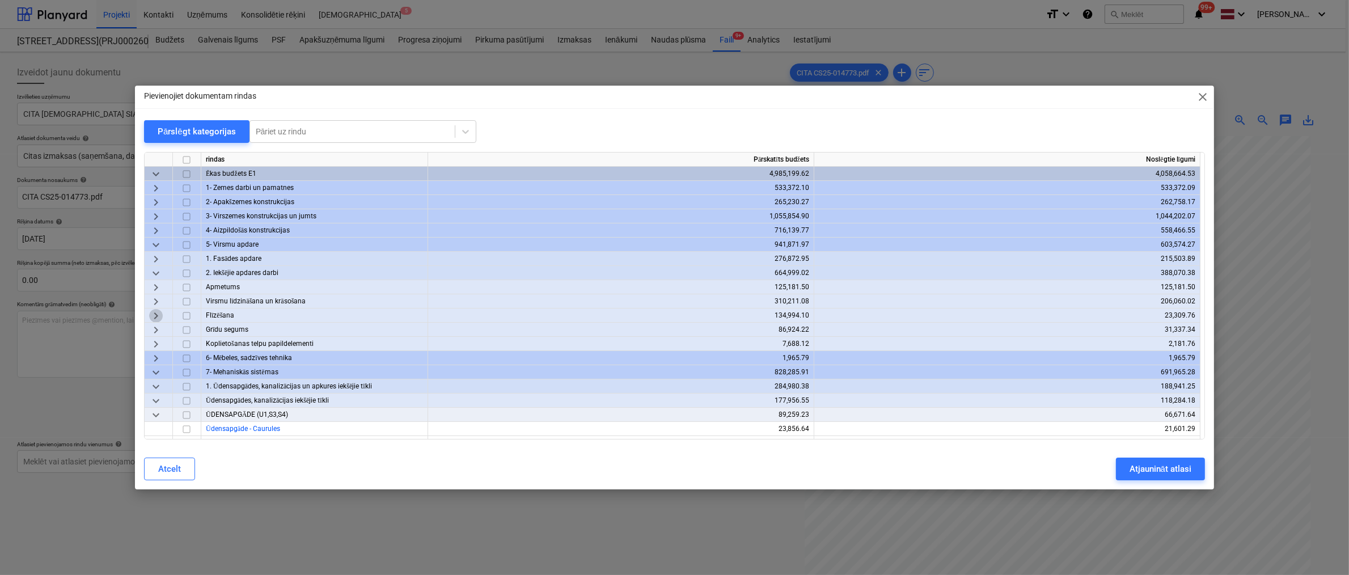
click at [156, 315] on span "keyboard_arrow_right" at bounding box center [156, 316] width 14 height 14
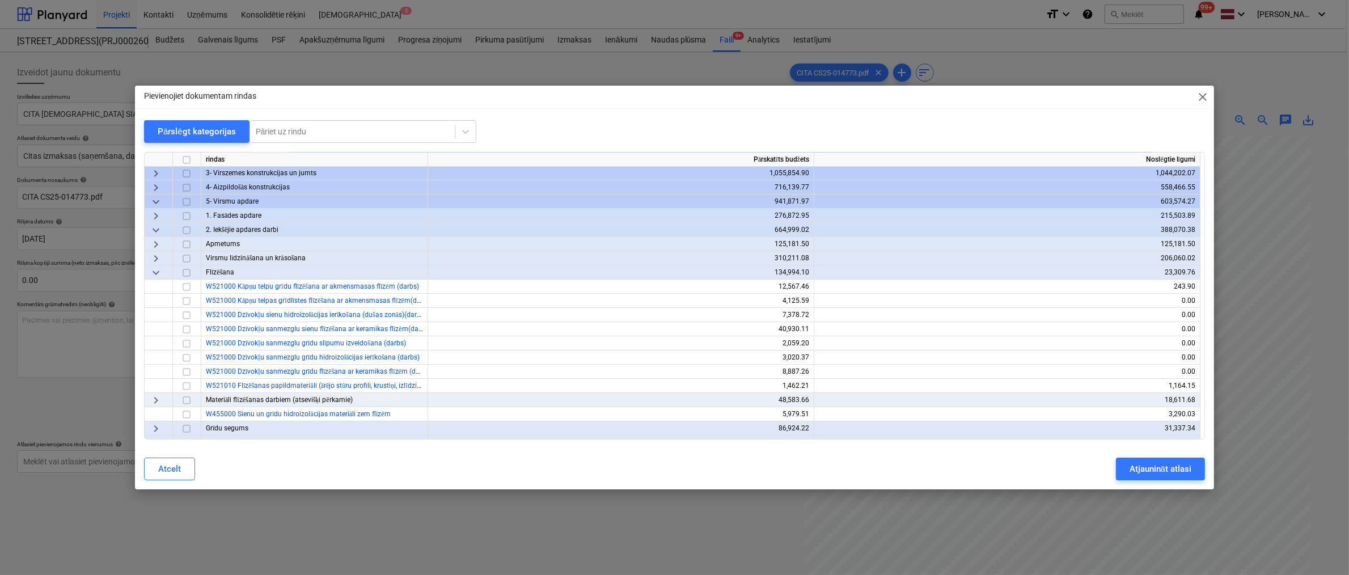
scroll to position [170, 0]
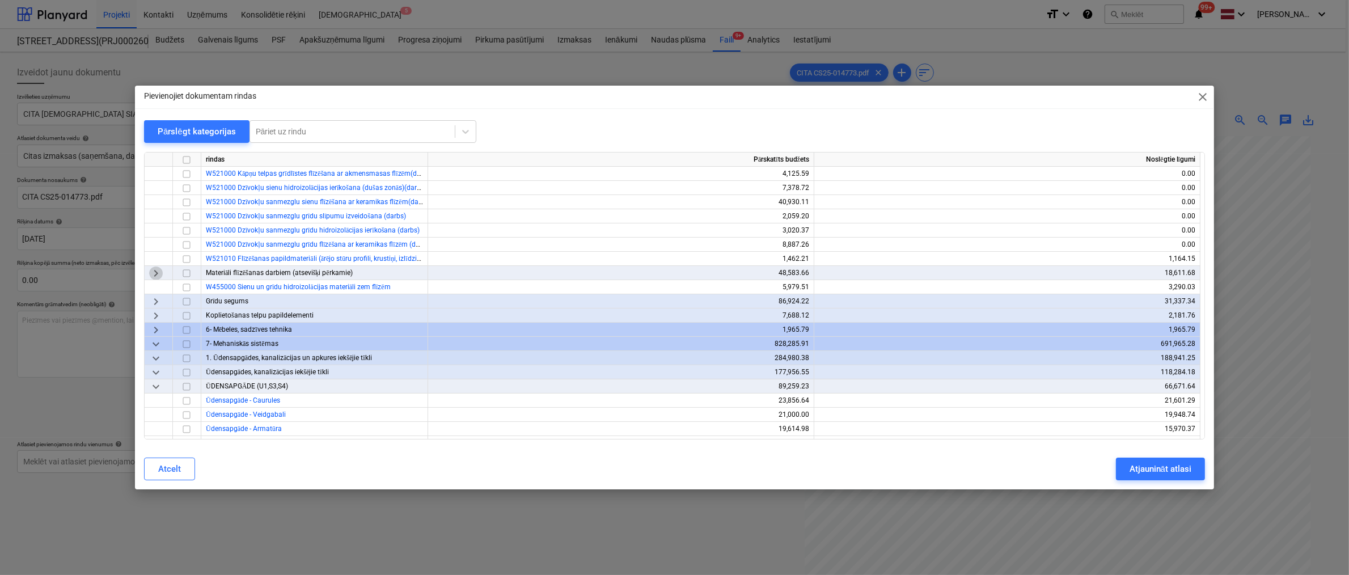
click at [154, 272] on span "keyboard_arrow_right" at bounding box center [156, 273] width 14 height 14
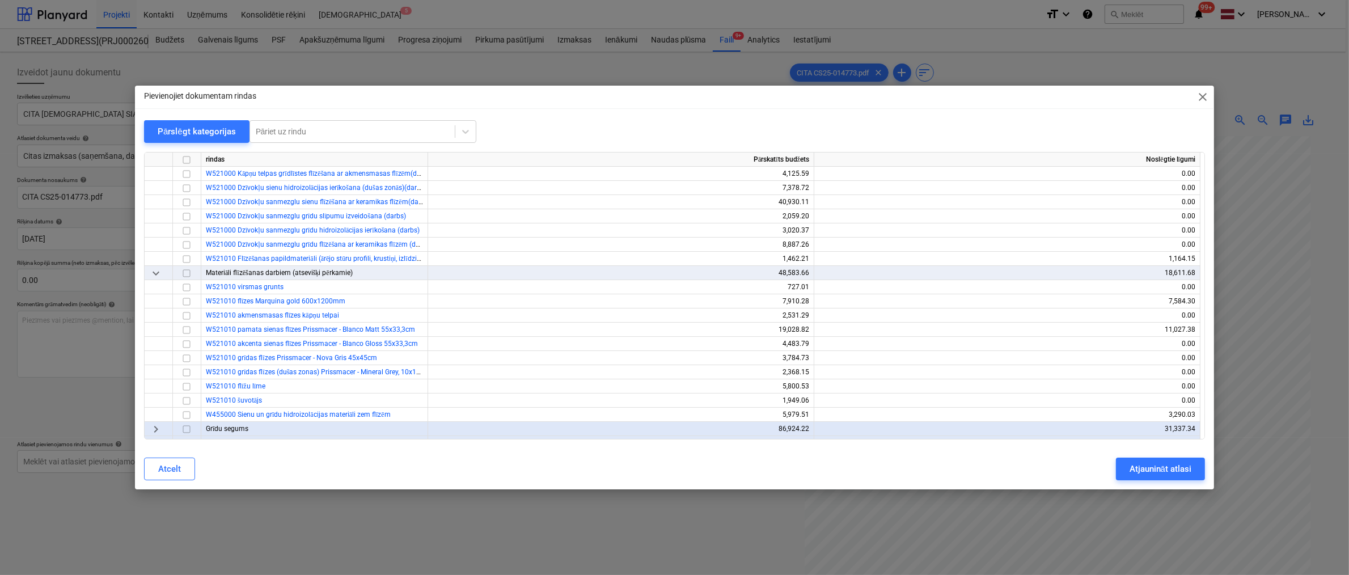
click at [861, 99] on span "close" at bounding box center [1203, 97] width 14 height 14
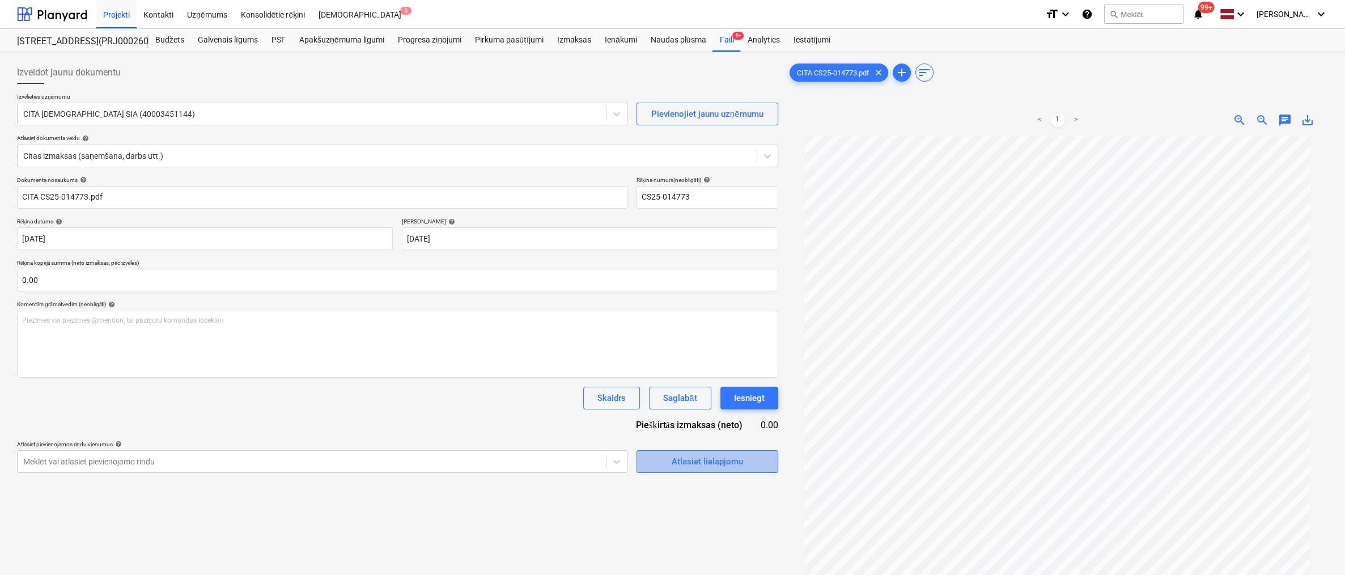
click at [681, 459] on div "Atlasiet lielapjomu" at bounding box center [707, 461] width 71 height 15
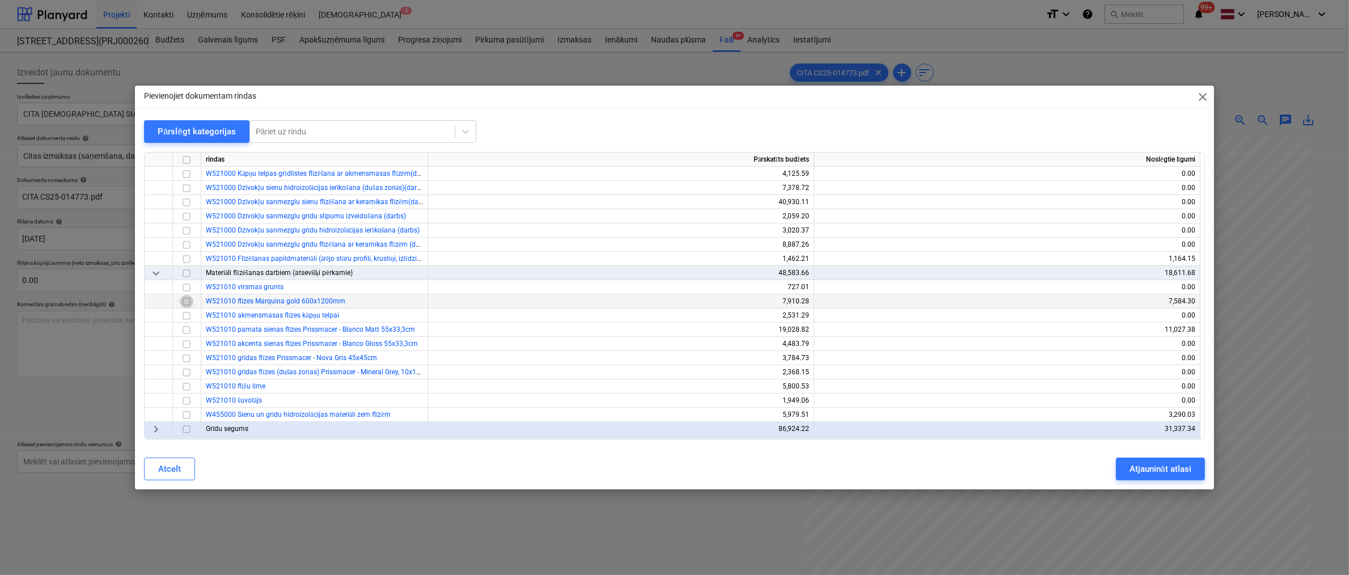
click at [185, 302] on input "checkbox" at bounding box center [187, 302] width 14 height 14
click at [188, 313] on input "checkbox" at bounding box center [187, 316] width 14 height 14
click at [184, 328] on input "checkbox" at bounding box center [187, 330] width 14 height 14
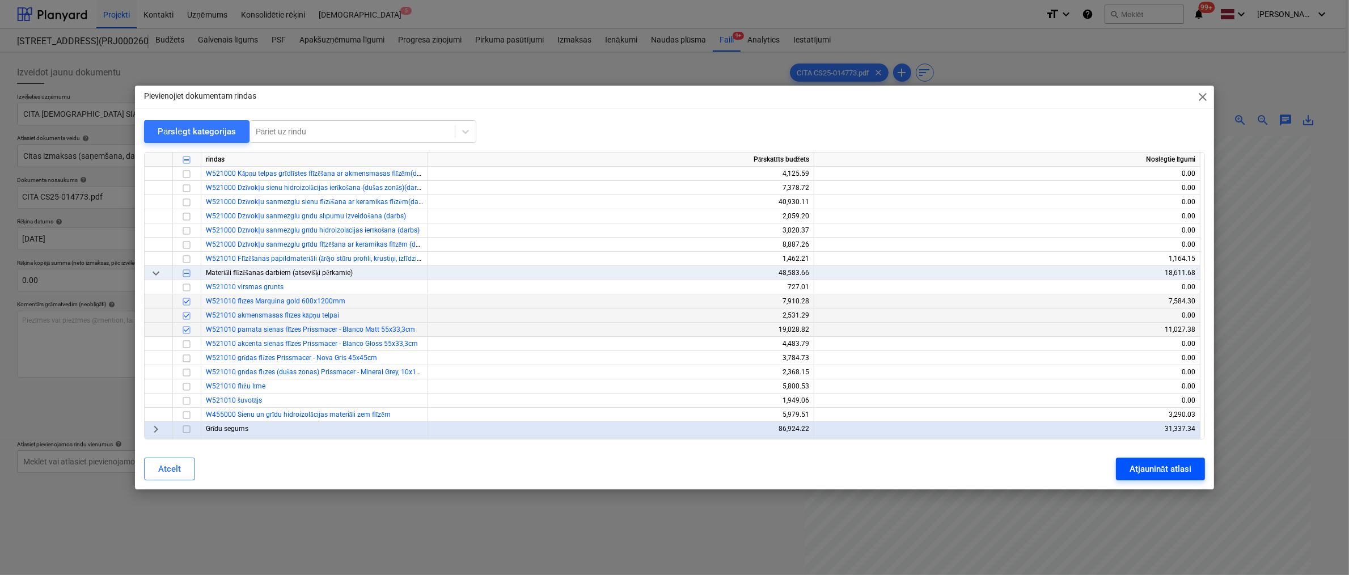
click at [861, 471] on div "Atjaunināt atlasi" at bounding box center [1160, 468] width 62 height 15
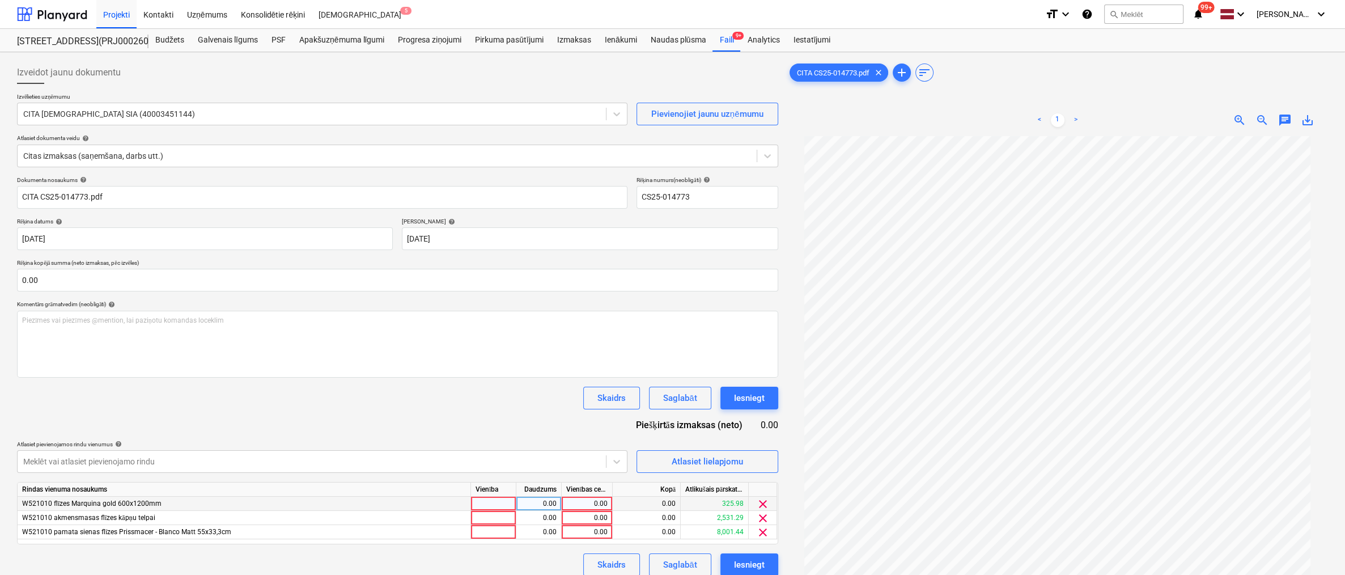
click at [592, 505] on div "0.00" at bounding box center [586, 504] width 41 height 14
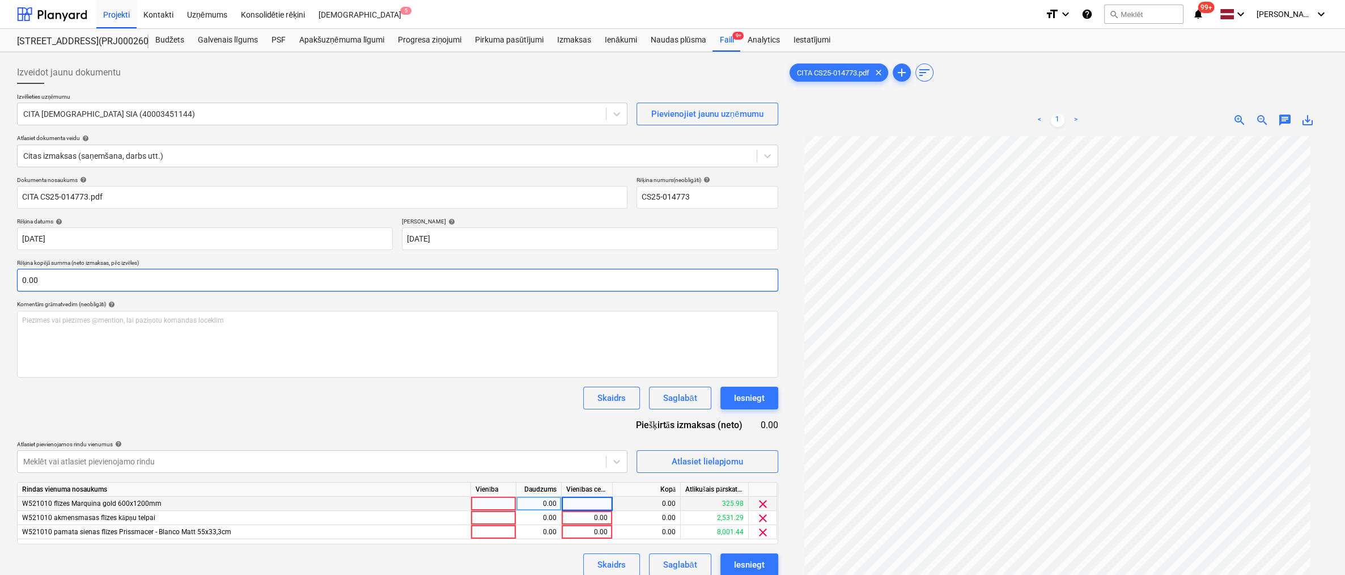
click at [46, 284] on input "0.00" at bounding box center [397, 280] width 761 height 23
click at [60, 272] on input "text" at bounding box center [397, 280] width 761 height 23
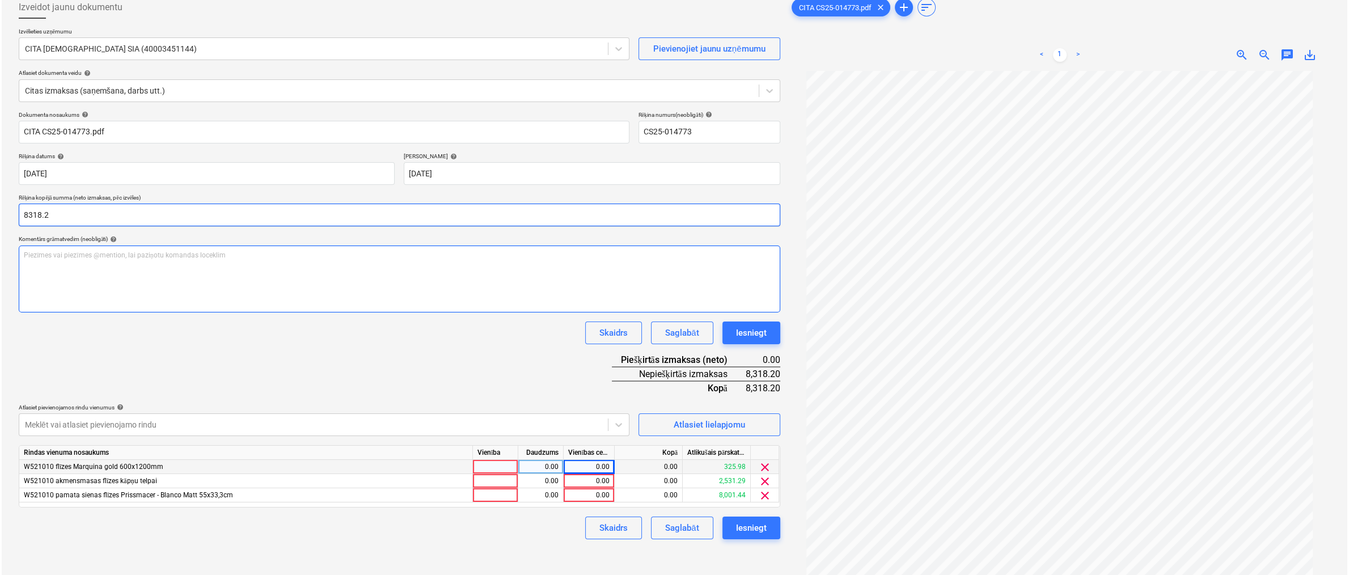
scroll to position [113, 0]
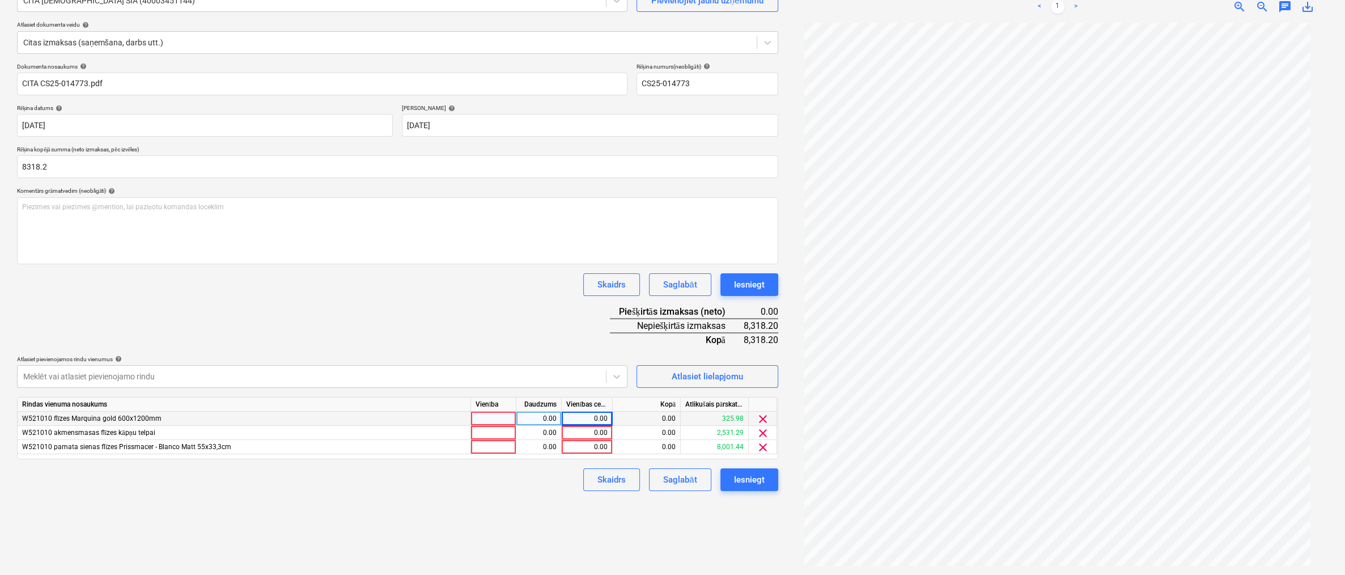
type input "8,318.20"
click at [596, 421] on div "0.00" at bounding box center [586, 419] width 41 height 14
type input "325.98"
click at [600, 430] on div "0.00" at bounding box center [586, 433] width 41 height 14
type input "2531.29"
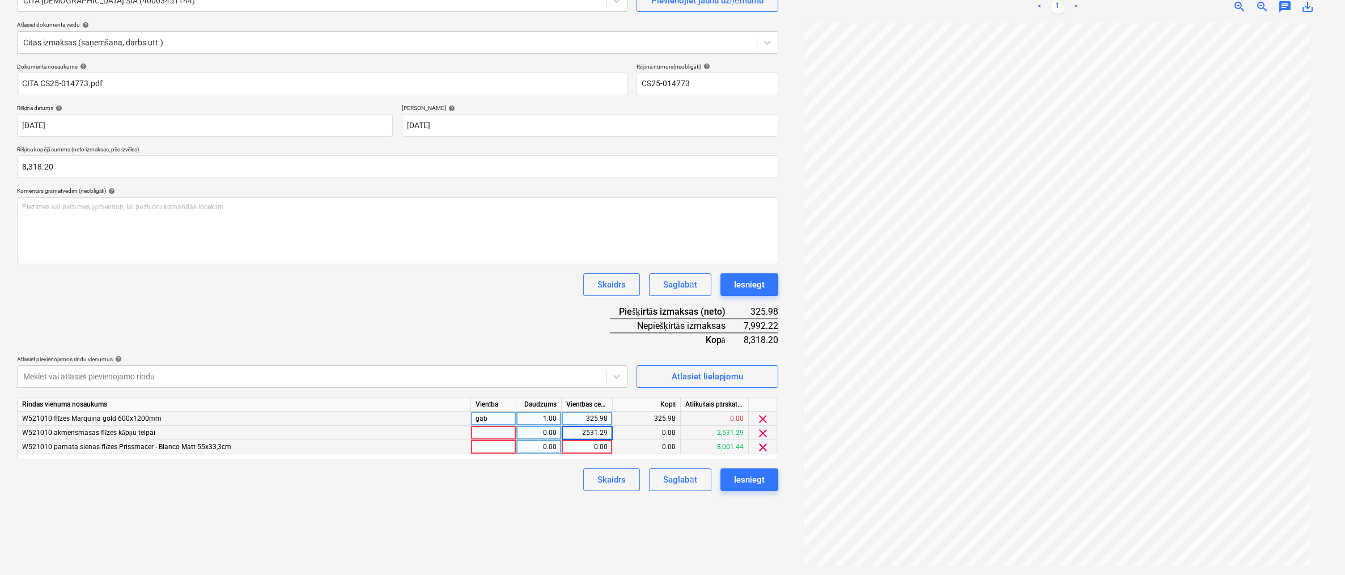
click at [593, 446] on div "0.00" at bounding box center [586, 447] width 41 height 14
type input "8"
type input "5460.93"
click at [563, 507] on div "Izveidot jaunu dokumentu Izvēlieties uzņēmumu CITA SANTEHNIKA SIA (40003451144)…" at bounding box center [397, 256] width 770 height 627
click at [751, 481] on div "Iesniegt" at bounding box center [749, 479] width 31 height 15
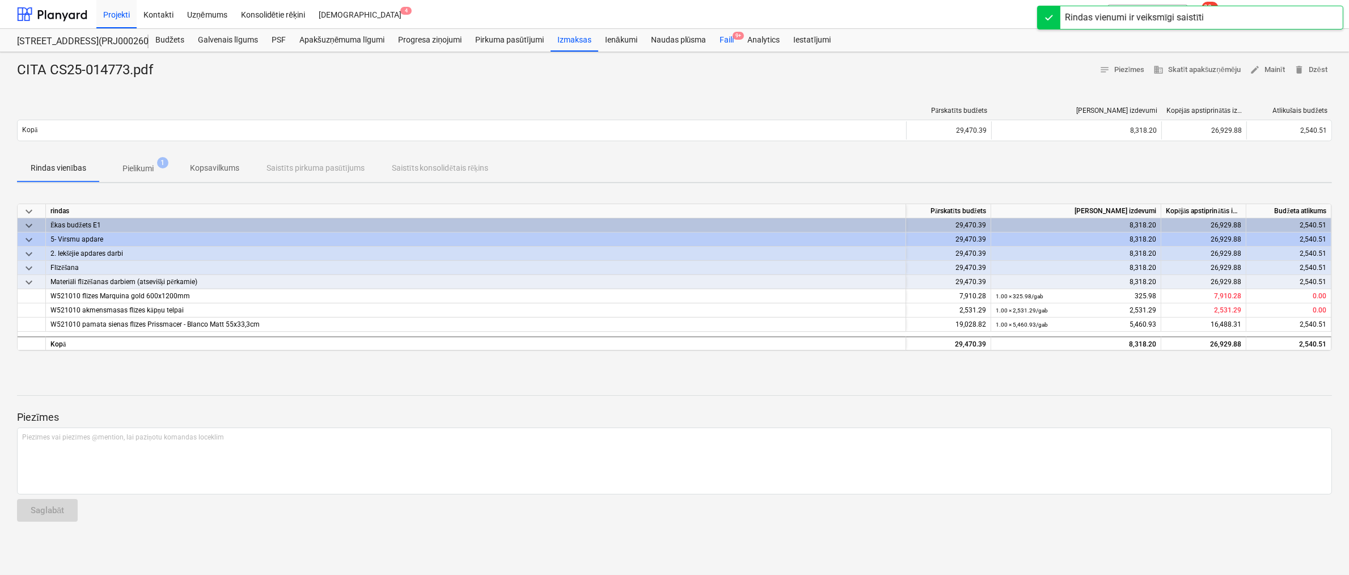
click at [728, 37] on div "Faili 9+" at bounding box center [727, 40] width 28 height 23
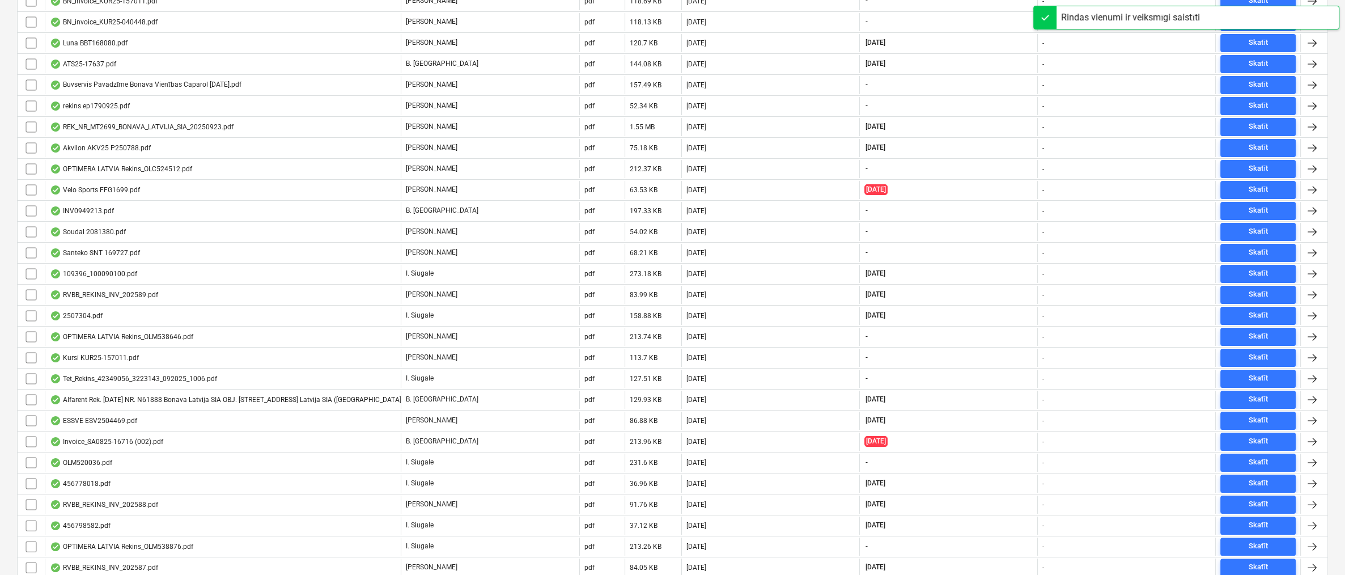
scroll to position [451, 0]
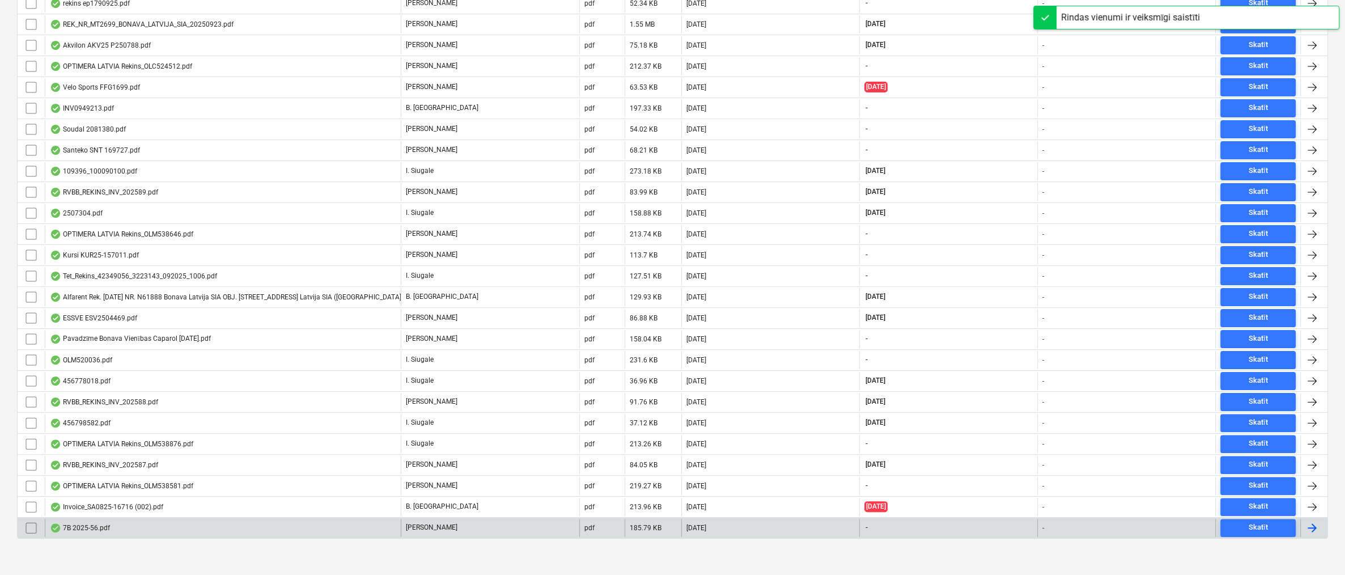
click at [84, 523] on div "7B 2025-56.pdf" at bounding box center [80, 527] width 60 height 9
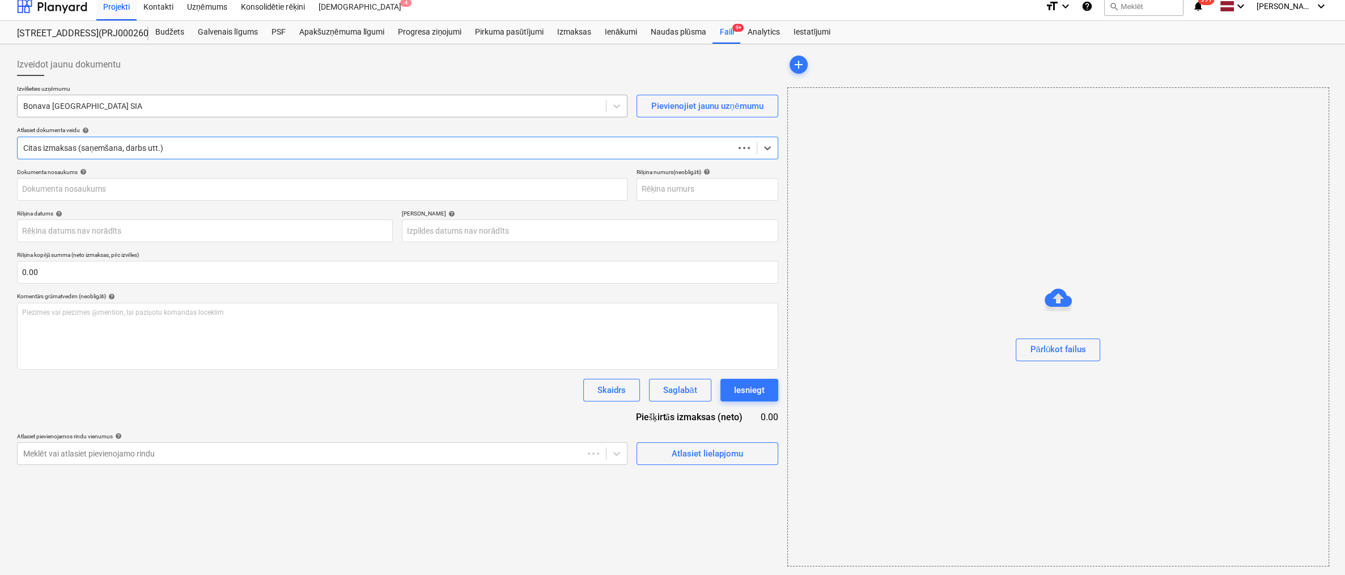
click at [170, 105] on div "Bonava [GEOGRAPHIC_DATA] SIA" at bounding box center [322, 106] width 611 height 23
type input "7B 2025-56.pdf"
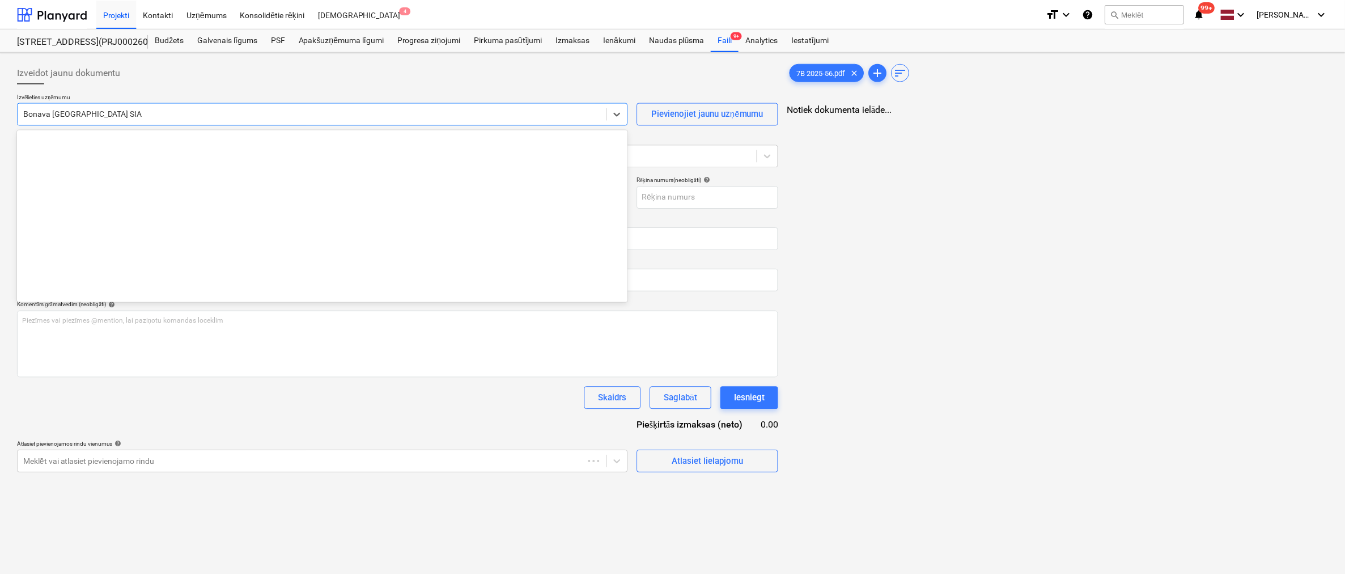
scroll to position [2122, 0]
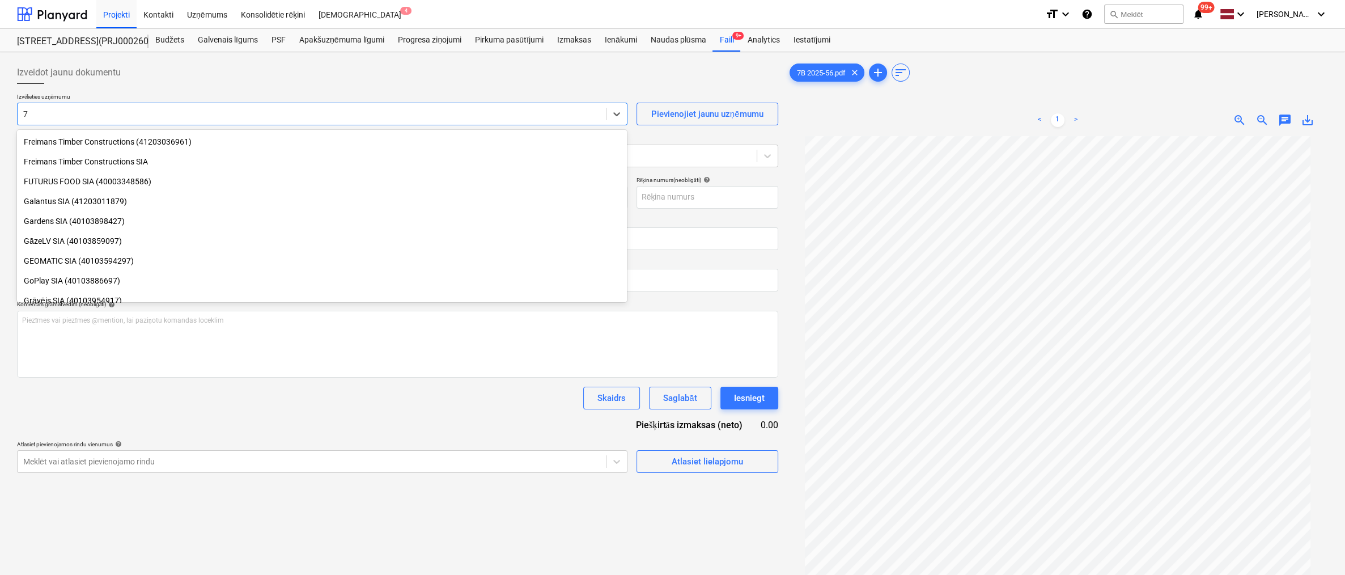
type input "7b"
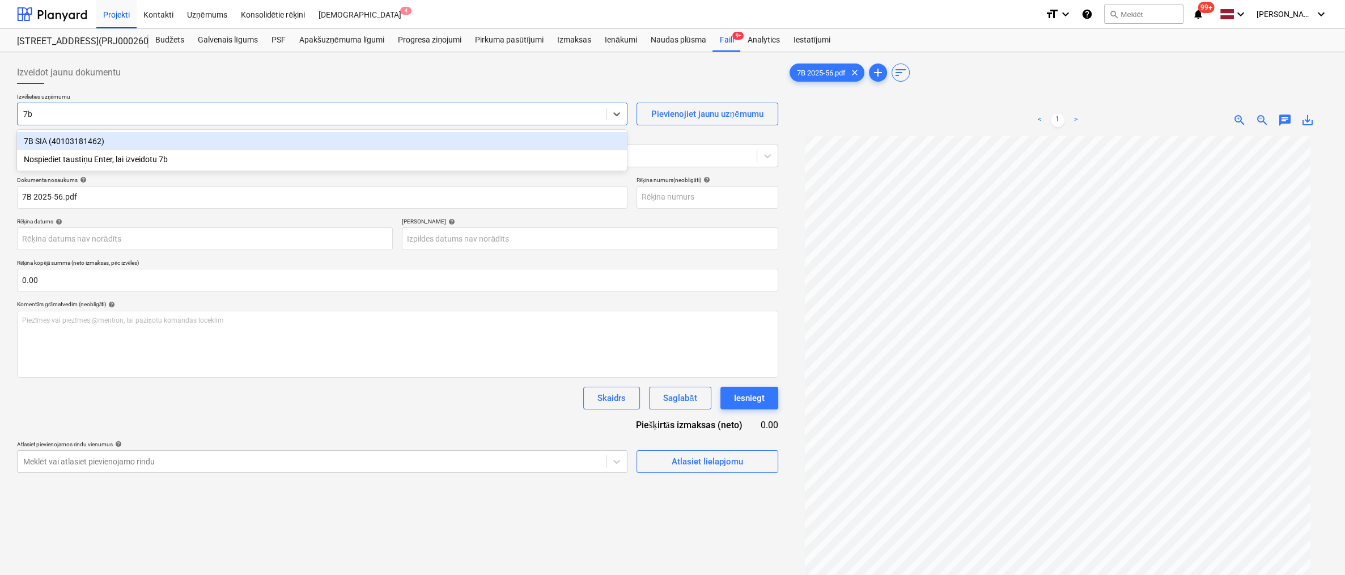
click at [79, 142] on div "7B SIA (40103181462)" at bounding box center [322, 141] width 610 height 18
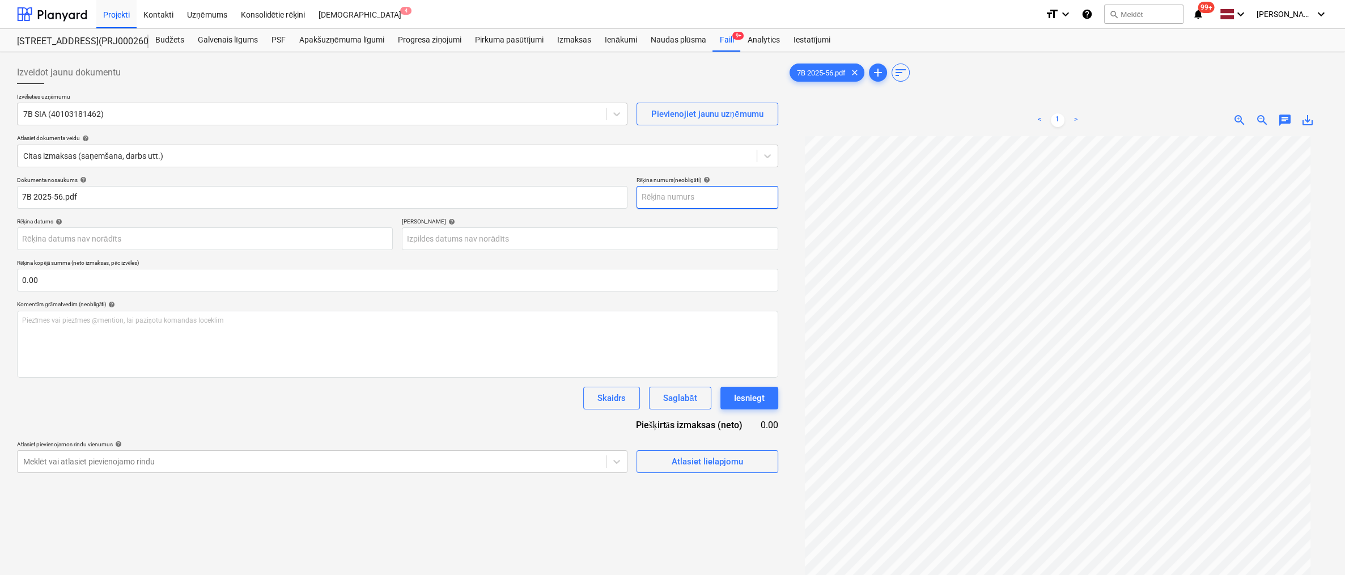
click at [663, 200] on input "text" at bounding box center [708, 197] width 142 height 23
type input "2025/56"
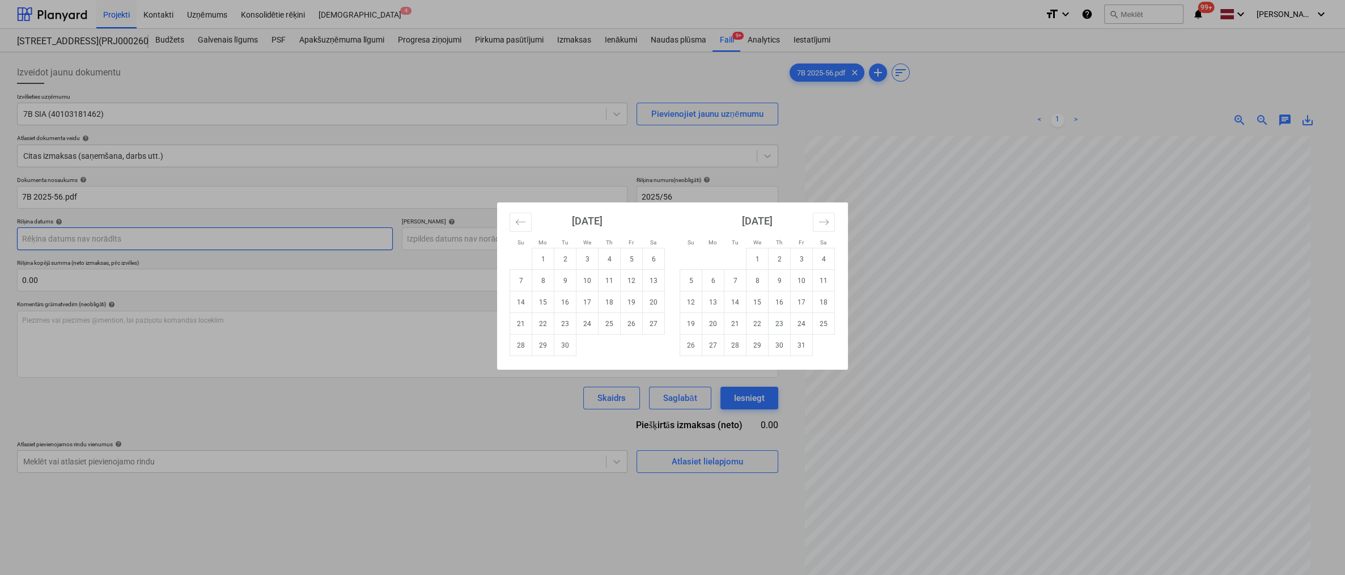
click at [285, 239] on body "Projekti Kontakti Uzņēmums Konsolidētie rēķini Iesūtne 4 format_size keyboard_a…" at bounding box center [672, 287] width 1345 height 575
click at [569, 304] on td "16" at bounding box center [565, 302] width 22 height 22
type input "[DATE]"
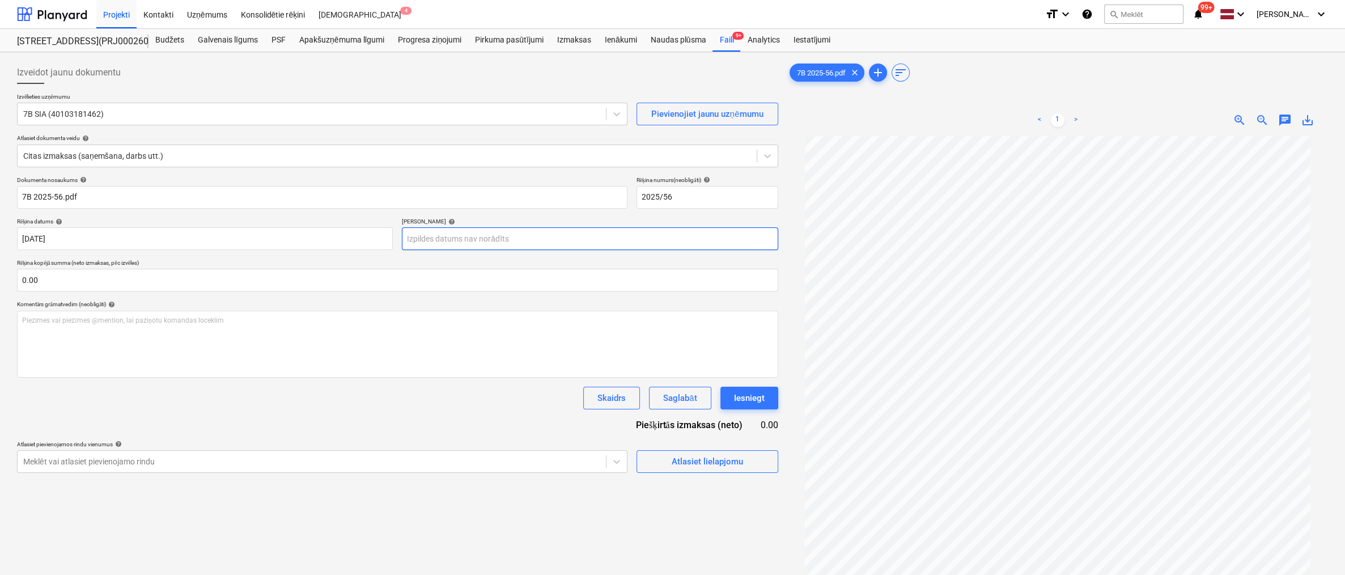
click at [507, 243] on body "Projekti Kontakti Uzņēmums Konsolidētie rēķini Iesūtne 4 format_size keyboard_a…" at bounding box center [672, 287] width 1345 height 575
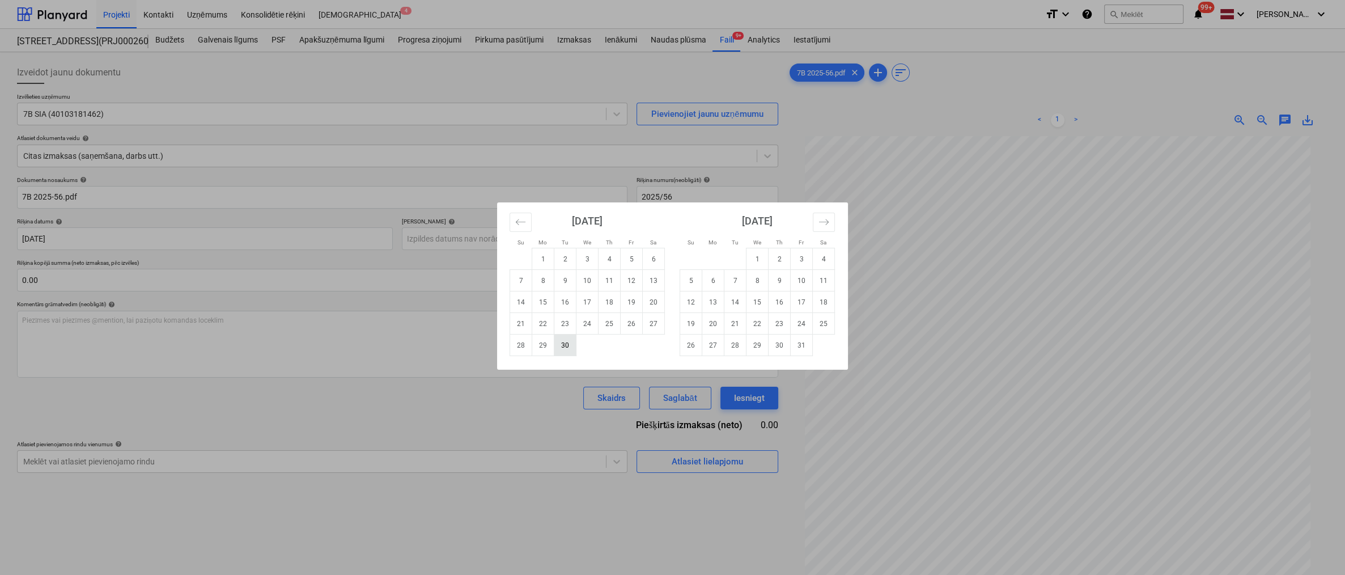
click at [571, 341] on td "30" at bounding box center [565, 345] width 22 height 22
type input "[DATE]"
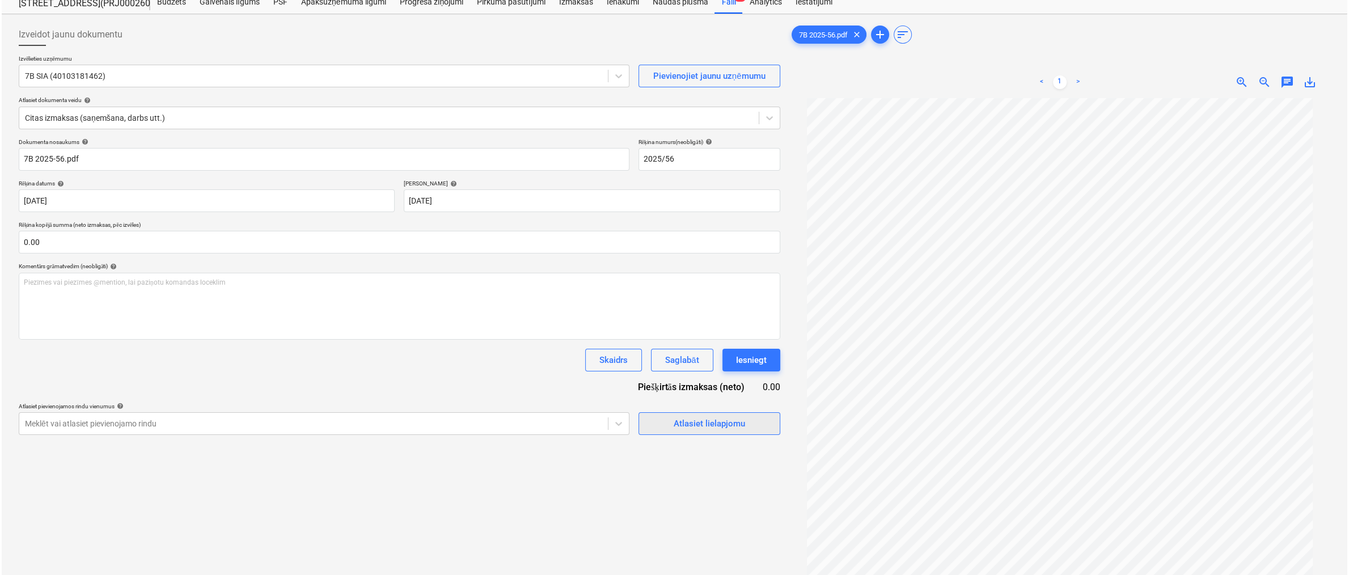
scroll to position [113, 0]
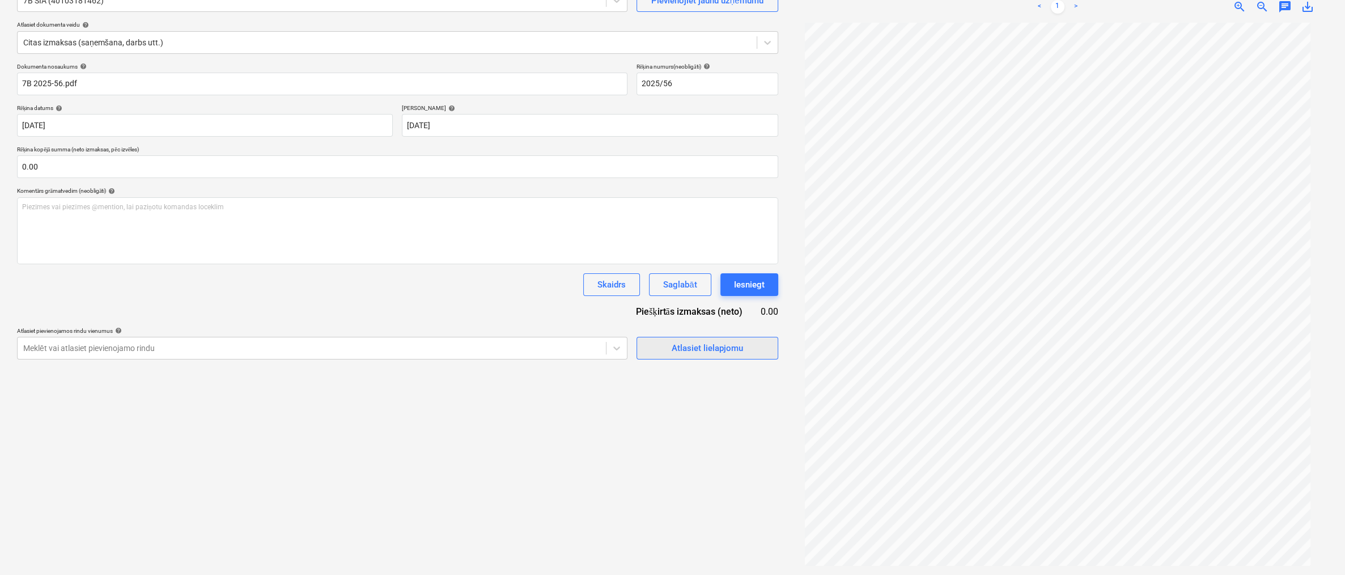
click at [664, 350] on span "Atlasiet lielapjomu" at bounding box center [707, 348] width 113 height 15
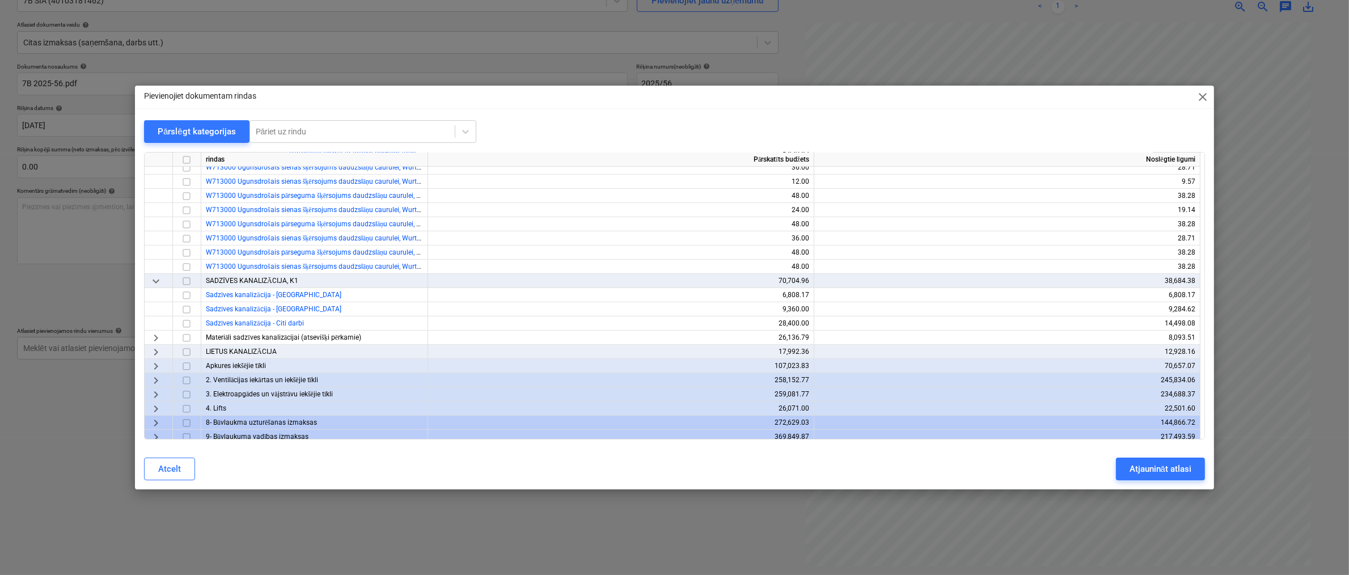
scroll to position [790, 0]
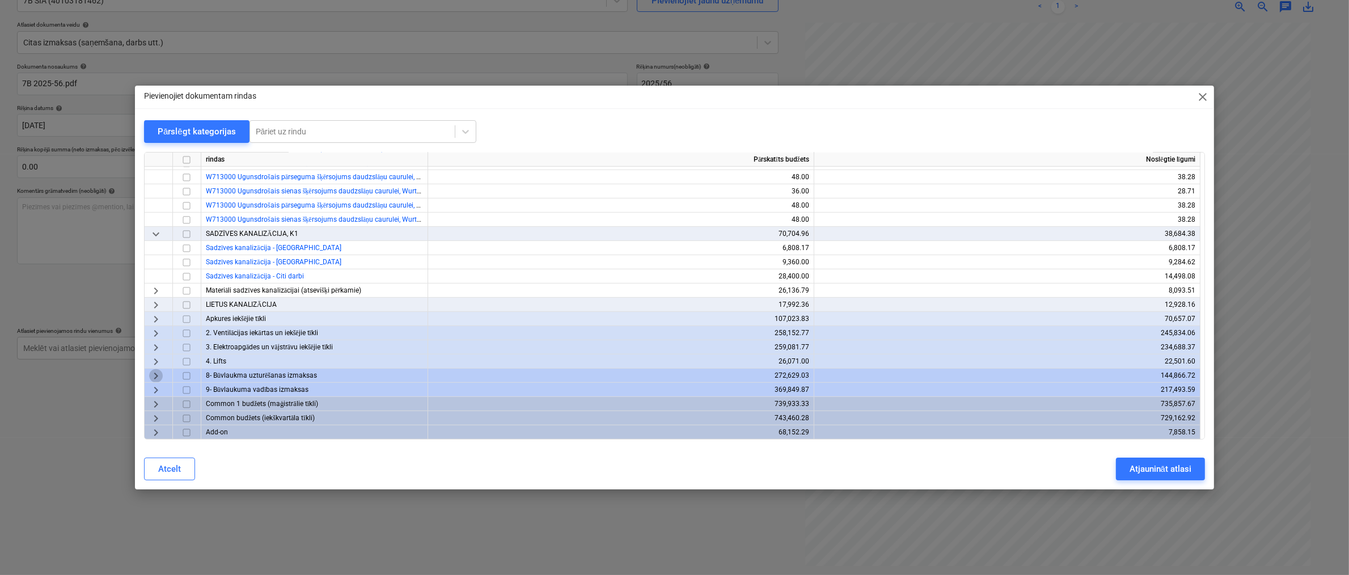
click at [154, 371] on span "keyboard_arrow_right" at bounding box center [156, 376] width 14 height 14
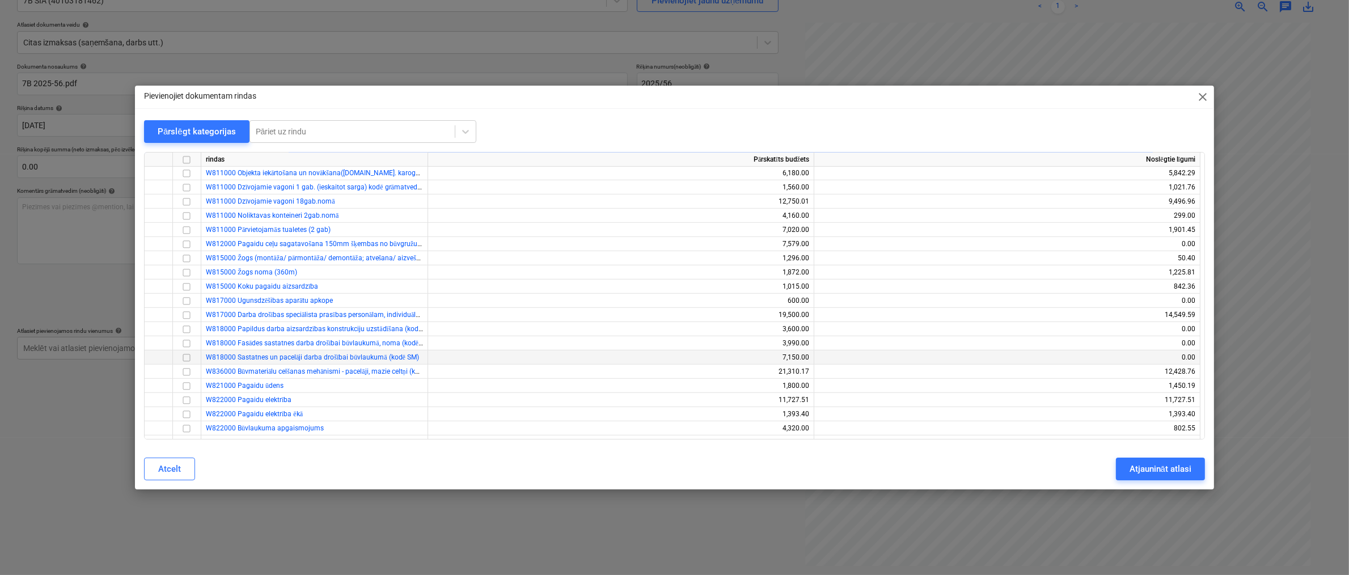
scroll to position [1074, 0]
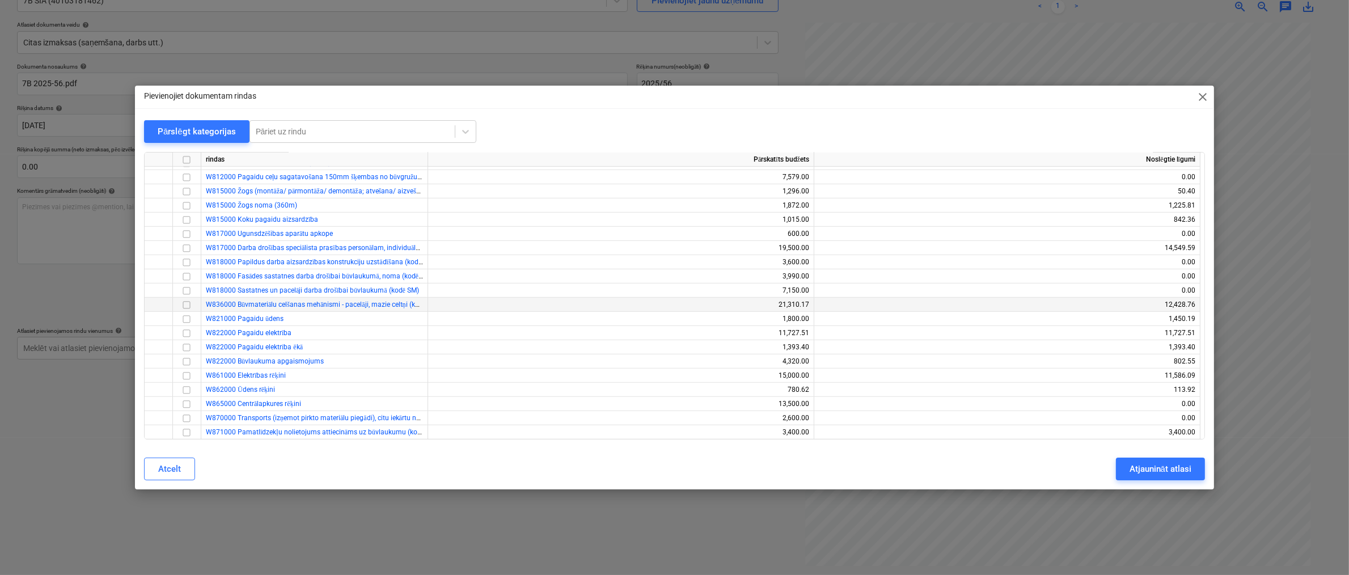
click at [185, 305] on input "checkbox" at bounding box center [187, 305] width 14 height 14
click at [861, 463] on div "Atjaunināt atlasi" at bounding box center [1160, 468] width 62 height 15
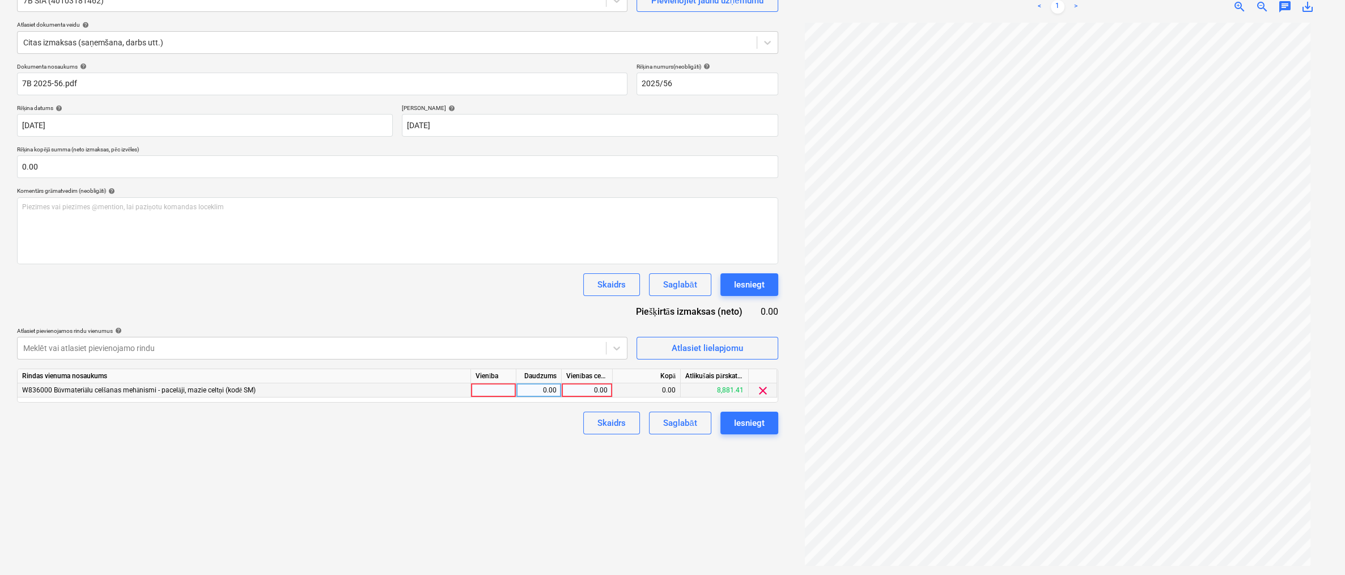
click at [587, 392] on div "0.00" at bounding box center [586, 390] width 41 height 14
type input "2040"
click at [540, 438] on div "Izveidot jaunu dokumentu Izvēlieties uzņēmumu 7B SIA (40103181462) Pievienojiet…" at bounding box center [397, 256] width 770 height 627
click at [768, 389] on span "clear" at bounding box center [763, 391] width 14 height 14
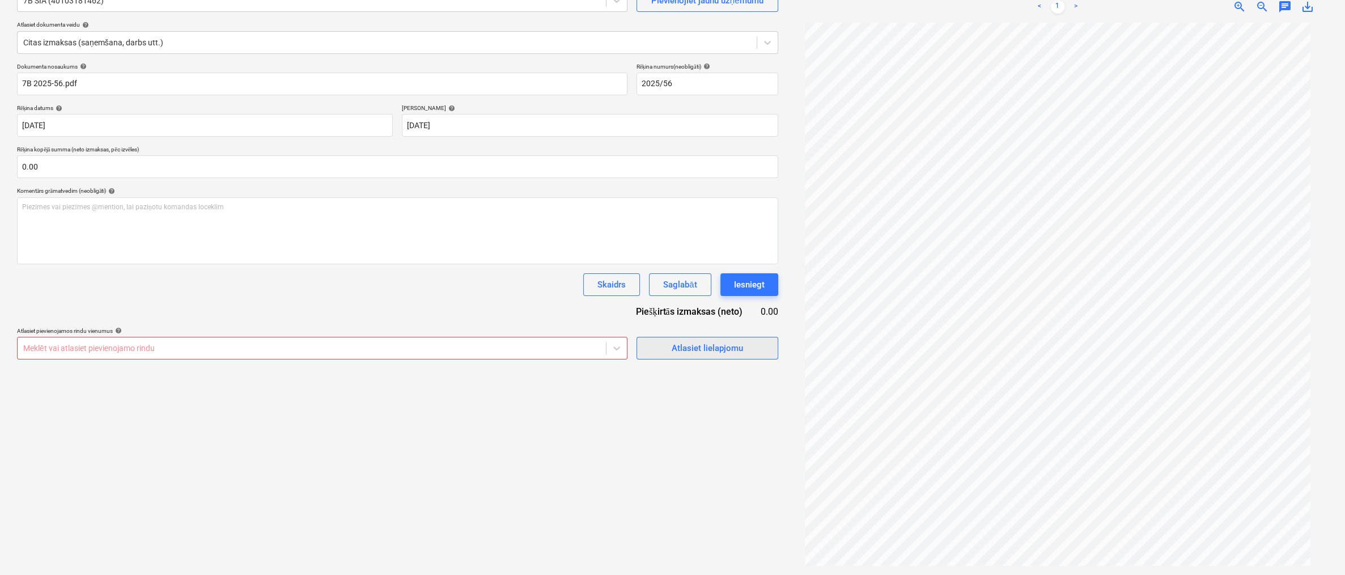
click at [714, 349] on div "Atlasiet lielapjomu" at bounding box center [707, 348] width 71 height 15
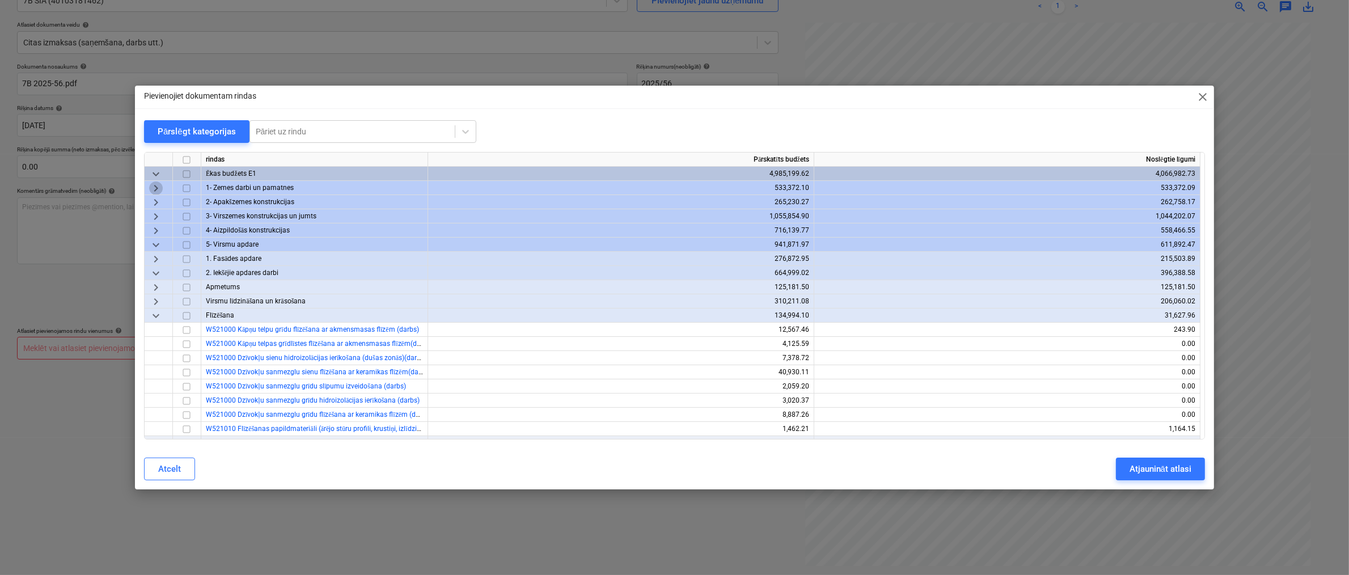
click at [156, 188] on span "keyboard_arrow_right" at bounding box center [156, 188] width 14 height 14
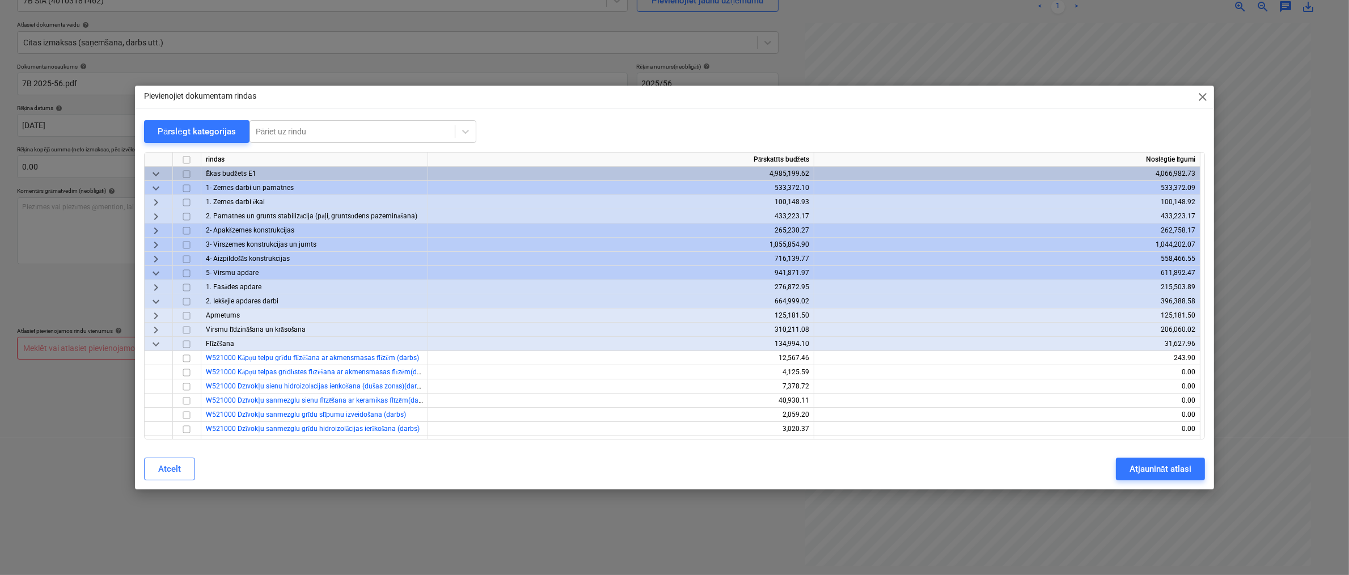
click at [156, 243] on span "keyboard_arrow_right" at bounding box center [156, 245] width 14 height 14
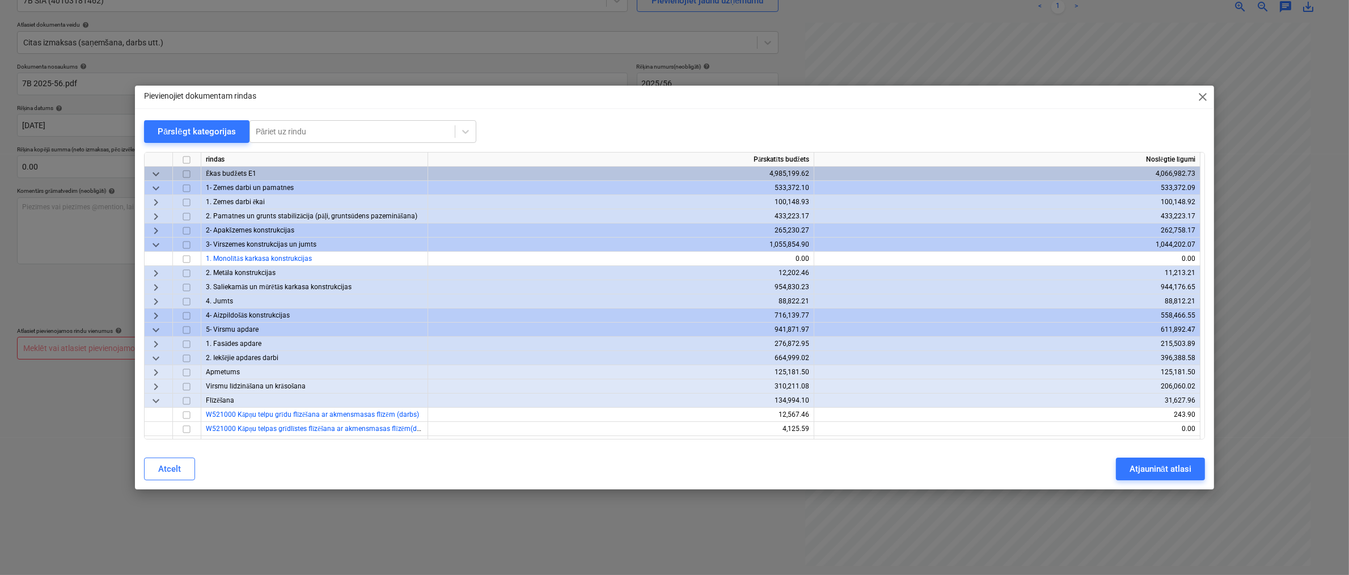
click at [155, 273] on span "keyboard_arrow_right" at bounding box center [156, 273] width 14 height 14
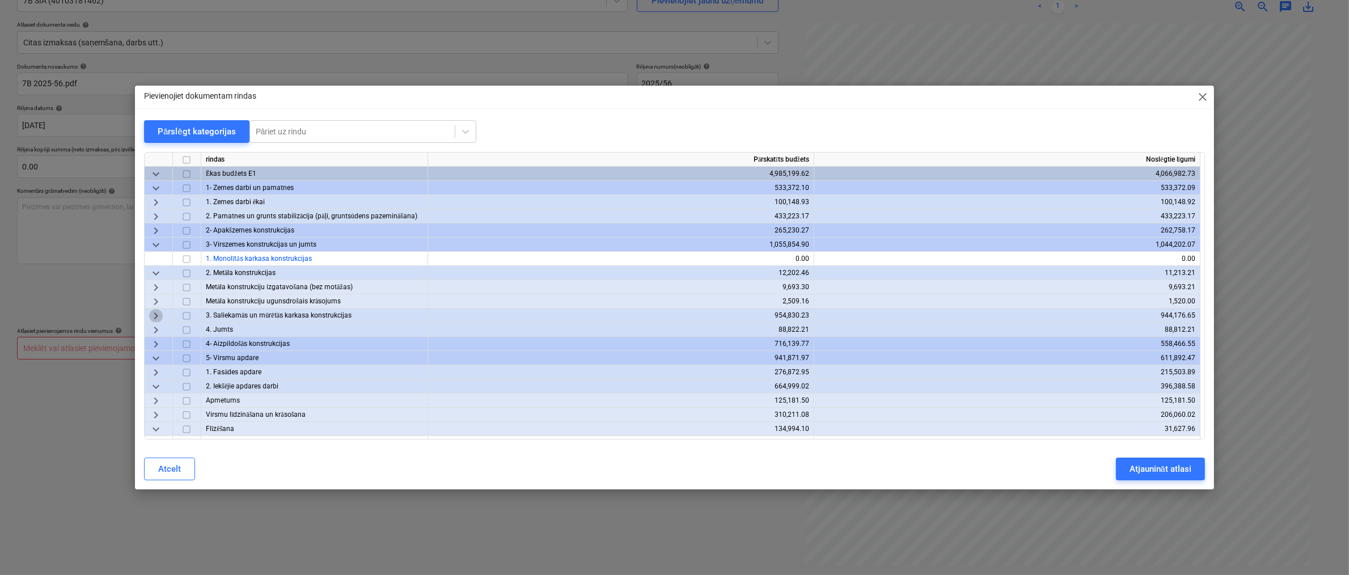
click at [156, 315] on span "keyboard_arrow_right" at bounding box center [156, 316] width 14 height 14
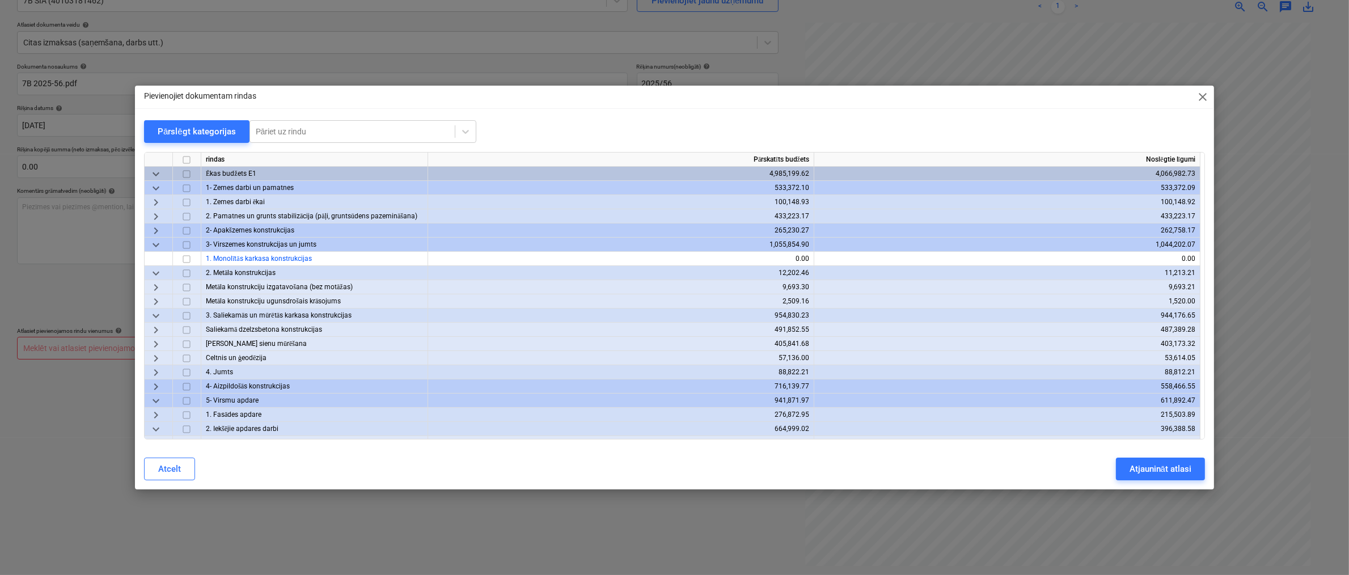
click at [152, 359] on span "keyboard_arrow_right" at bounding box center [156, 358] width 14 height 14
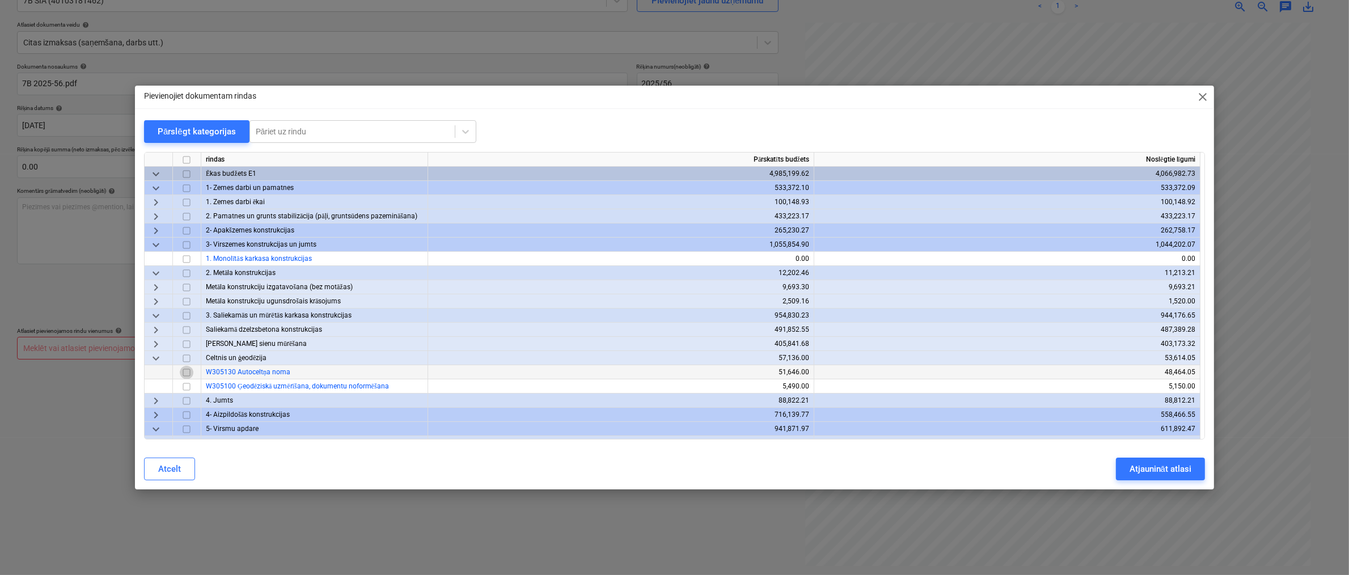
click at [186, 370] on input "checkbox" at bounding box center [187, 373] width 14 height 14
click at [861, 469] on div "Atjaunināt atlasi" at bounding box center [1160, 468] width 62 height 15
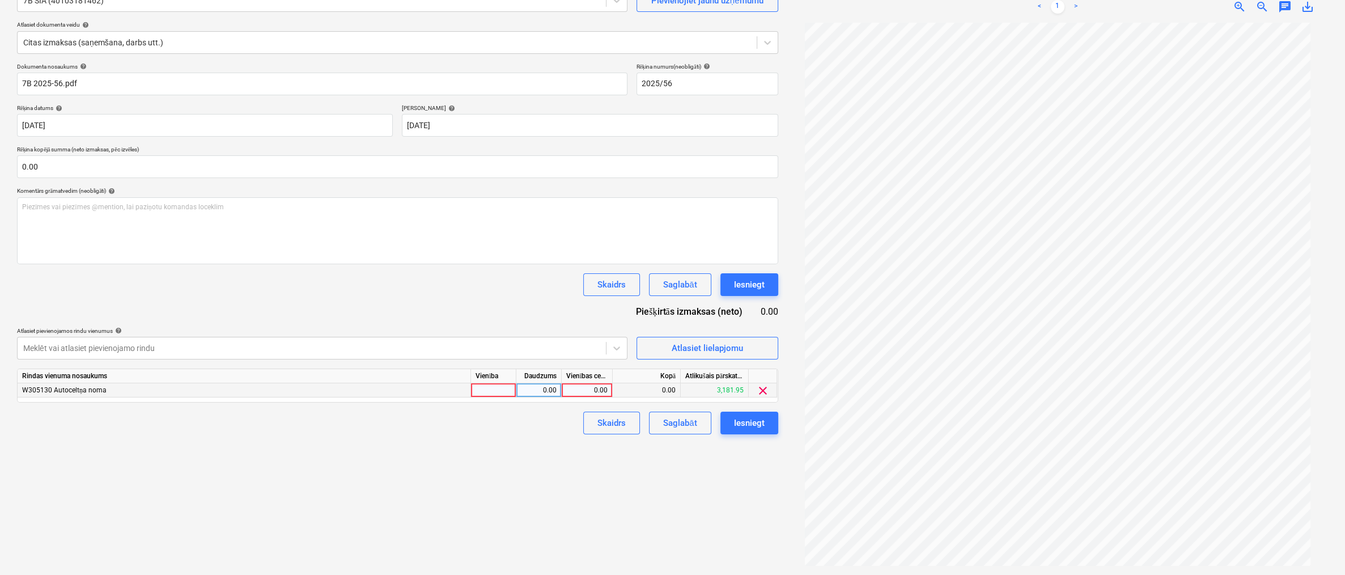
click at [603, 389] on div "0.00" at bounding box center [586, 390] width 41 height 14
type input "2040"
click at [495, 460] on div "Izveidot jaunu dokumentu Izvēlieties uzņēmumu 7B SIA (40103181462) Pievienojiet…" at bounding box center [397, 256] width 770 height 627
click at [748, 421] on div "Iesniegt" at bounding box center [749, 423] width 31 height 15
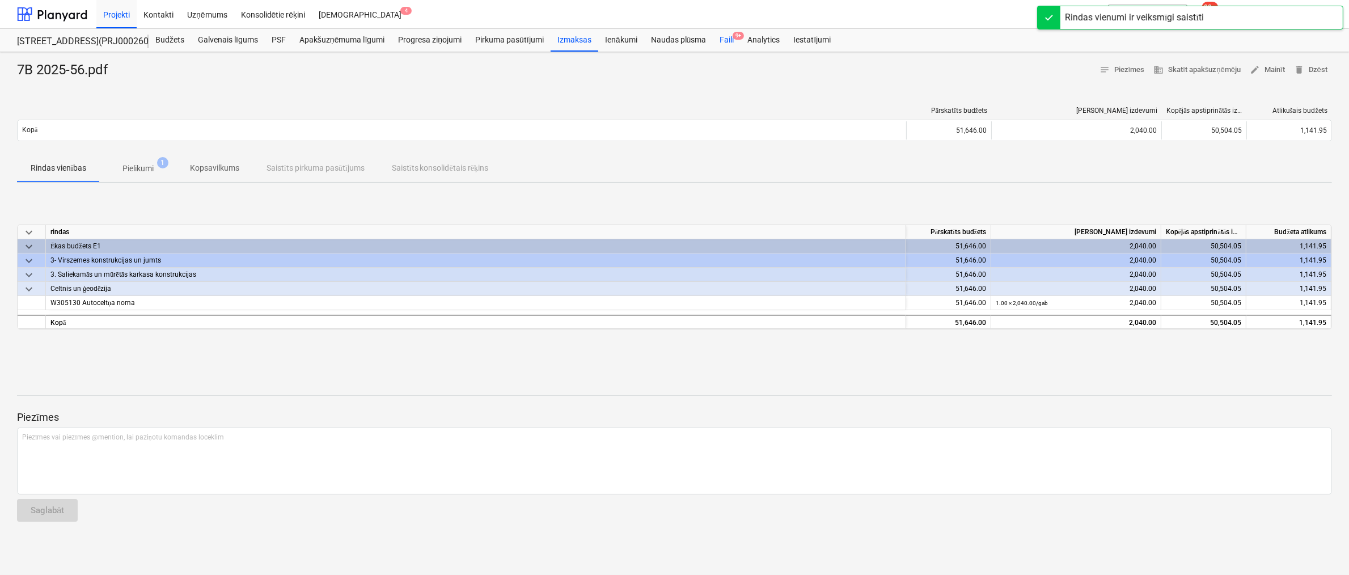
click at [724, 41] on div "Faili 9+" at bounding box center [727, 40] width 28 height 23
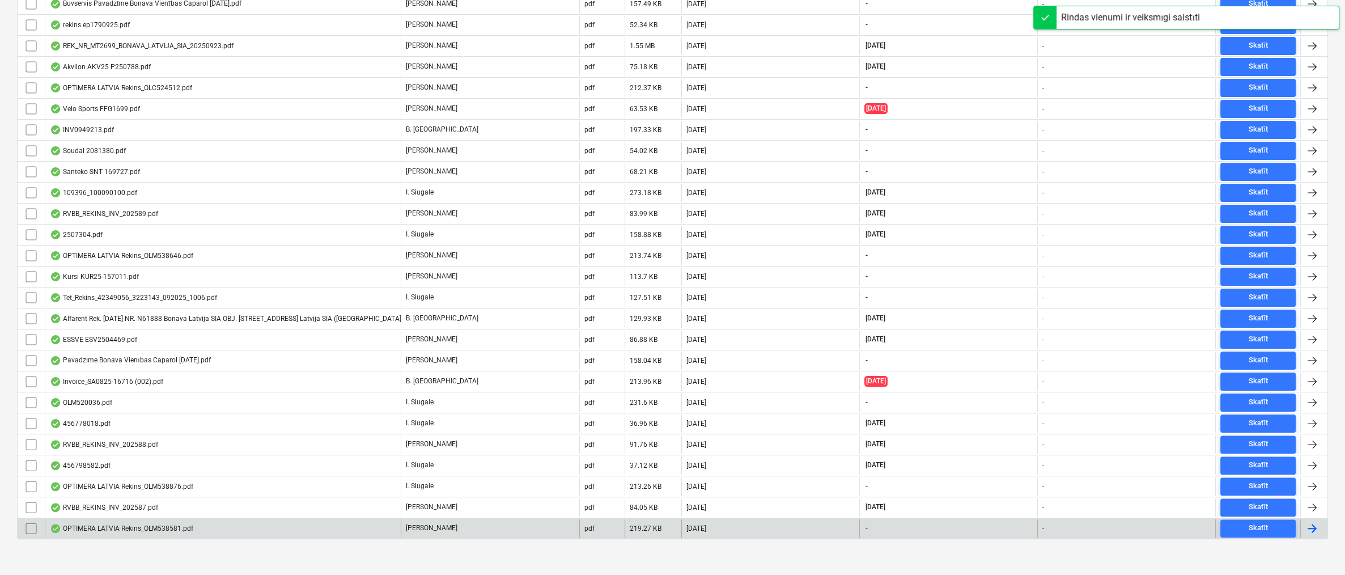
click at [92, 526] on div "OPTIMERA LATVIA Rekins_OLM538581.pdf" at bounding box center [121, 528] width 143 height 9
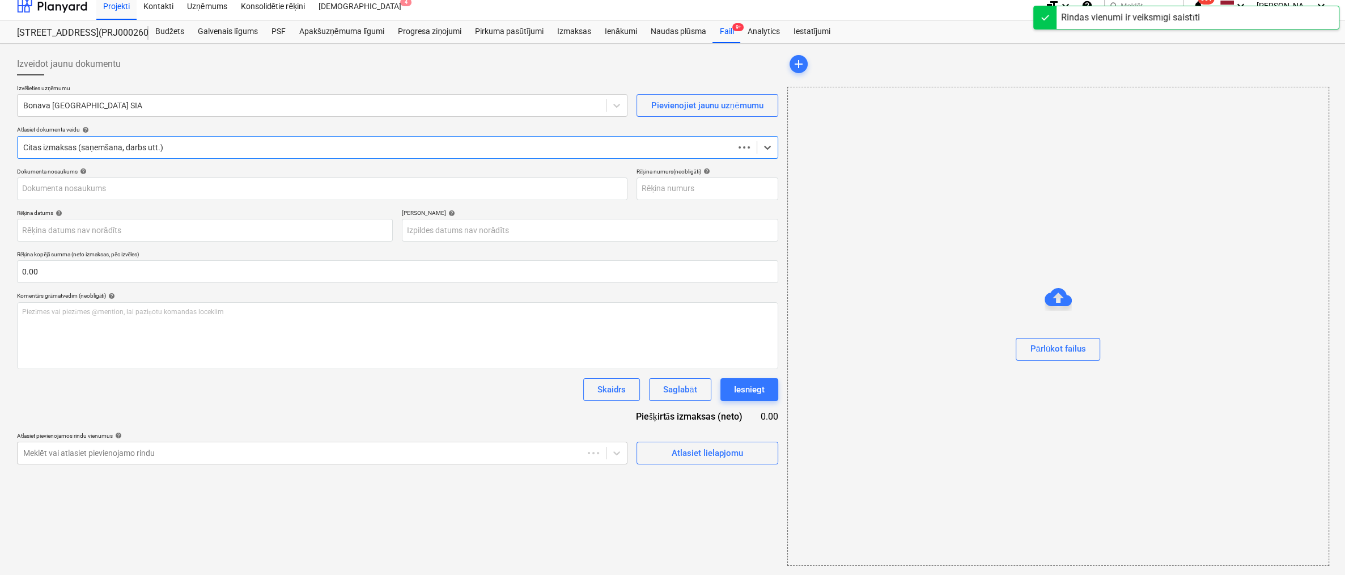
scroll to position [8, 0]
type input "OLM538581"
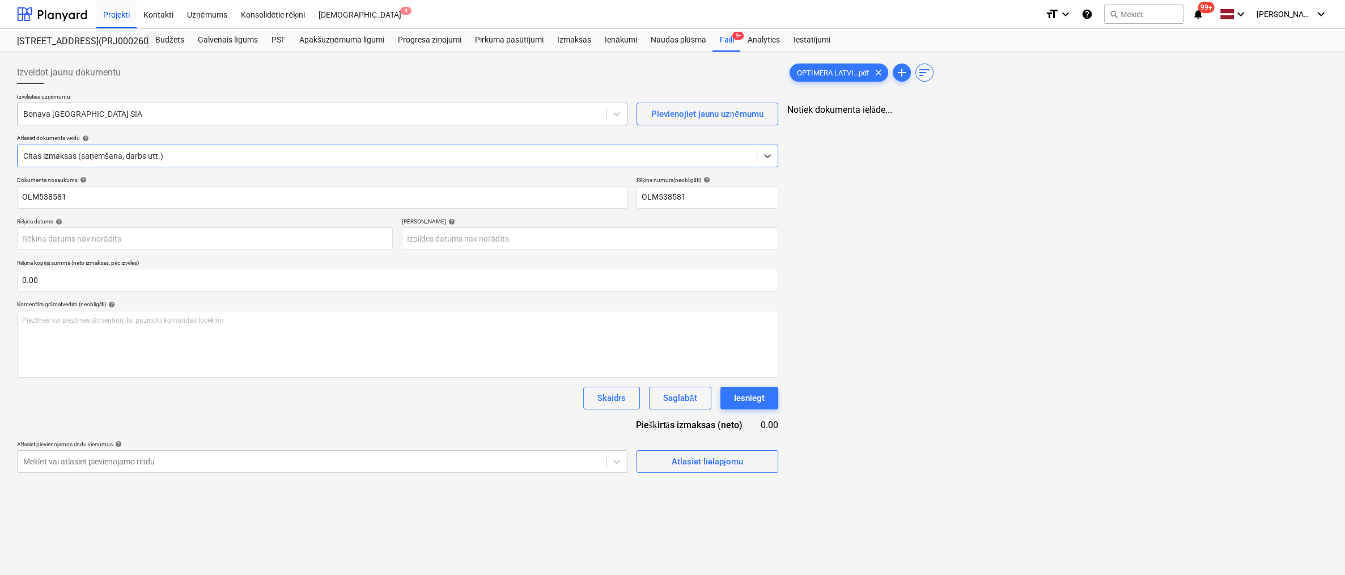
click at [313, 118] on div at bounding box center [311, 113] width 577 height 11
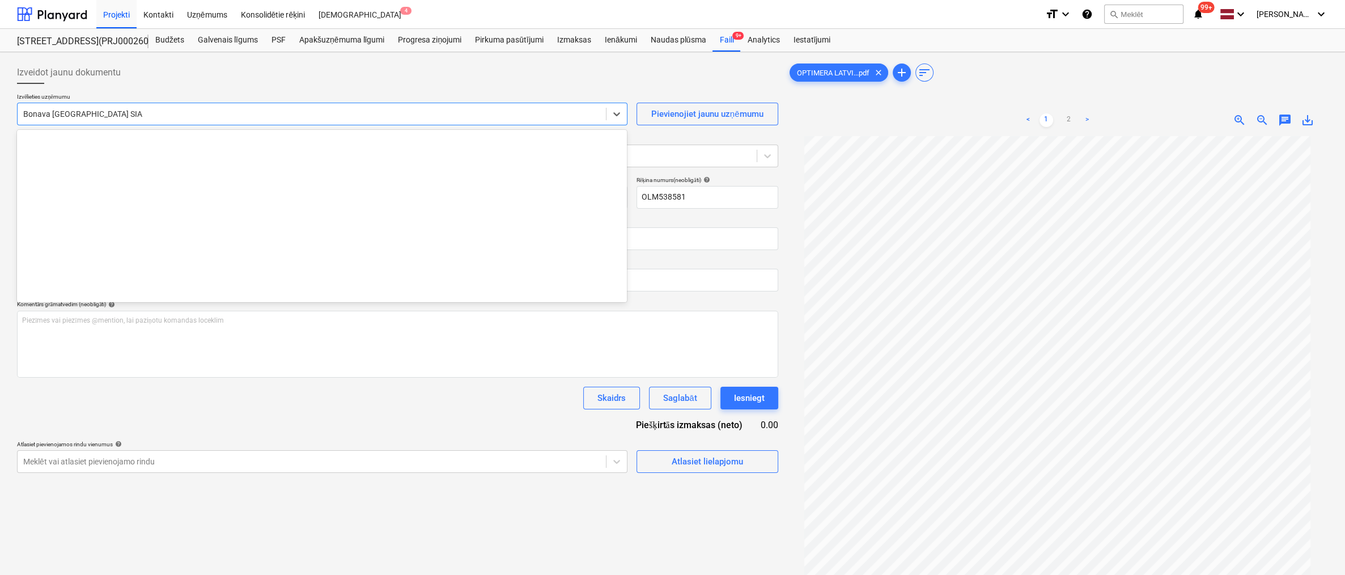
scroll to position [2122, 0]
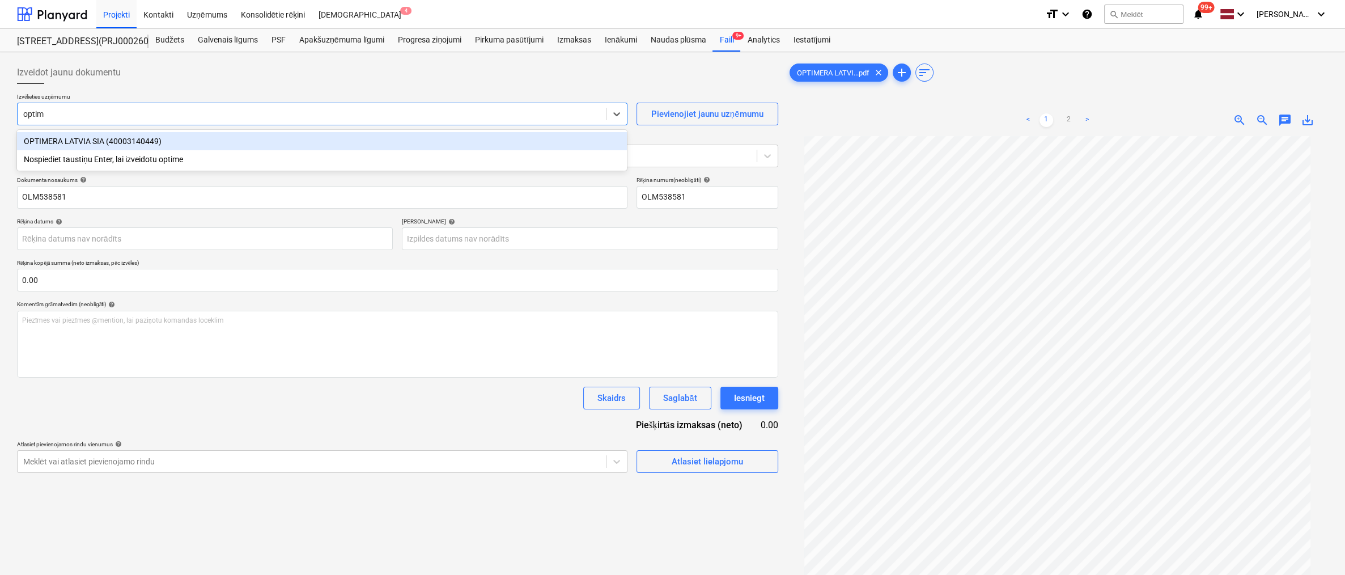
type input "optime"
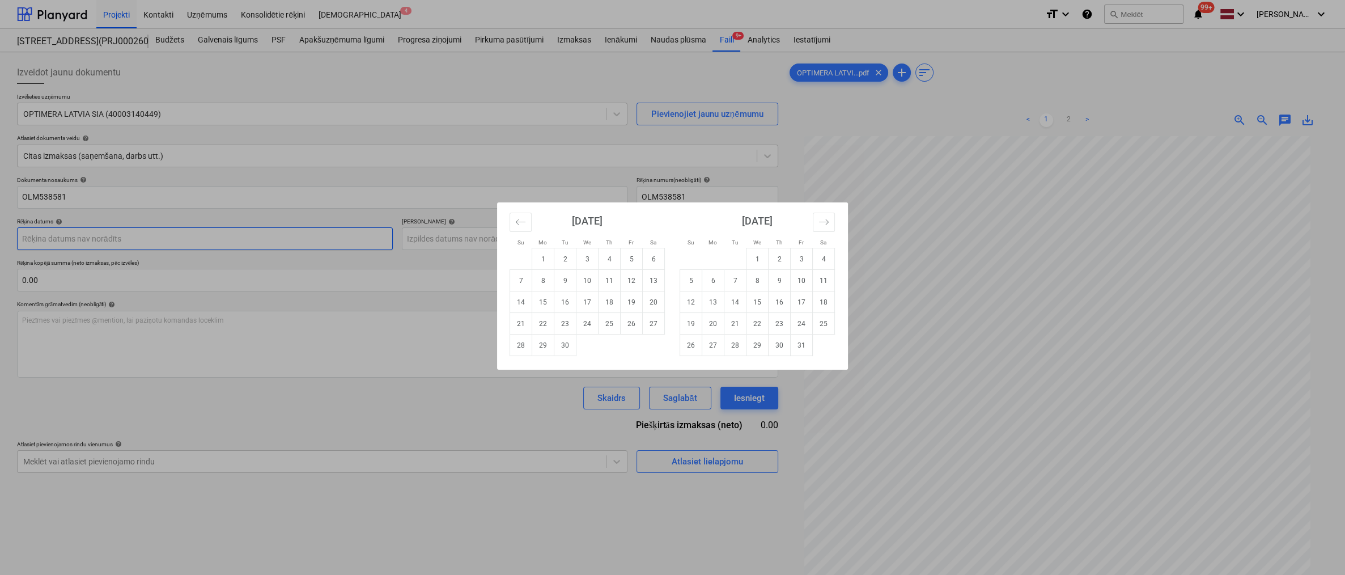
click at [340, 241] on body "Projekti Kontakti Uzņēmums Konsolidētie rēķini Iesūtne 4 format_size keyboard_a…" at bounding box center [672, 287] width 1345 height 575
click at [631, 299] on td "19" at bounding box center [632, 302] width 22 height 22
type input "[DATE]"
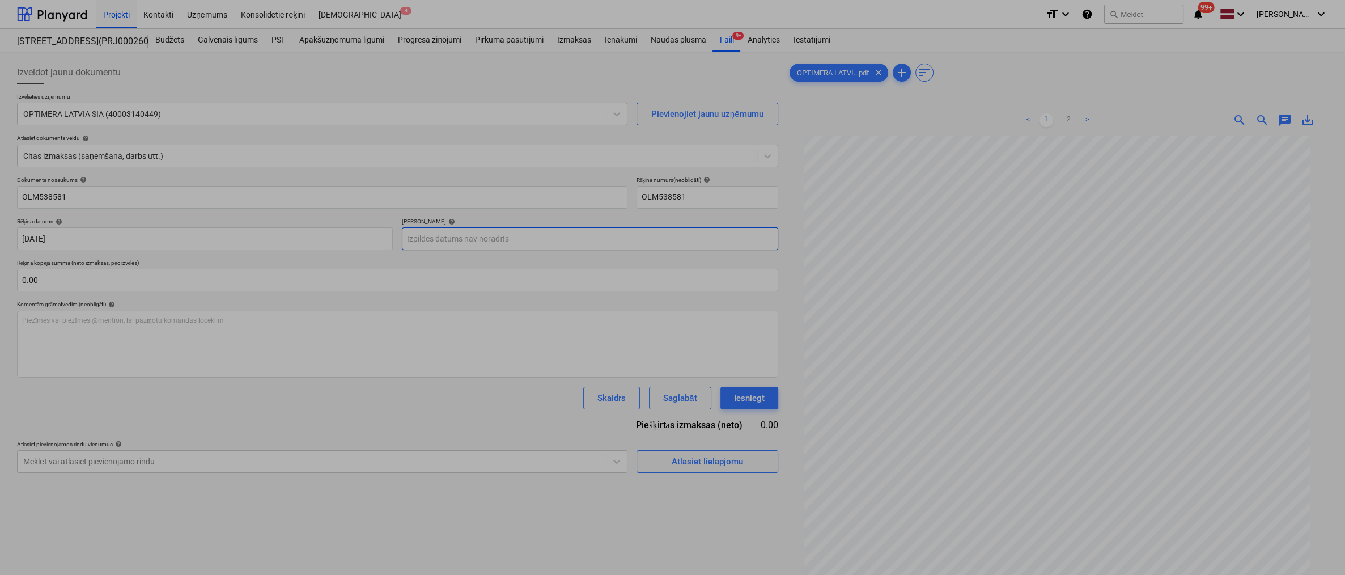
click at [490, 241] on body "Projekti Kontakti Uzņēmums Konsolidētie rēķini Iesūtne 4 format_size keyboard_a…" at bounding box center [672, 287] width 1345 height 575
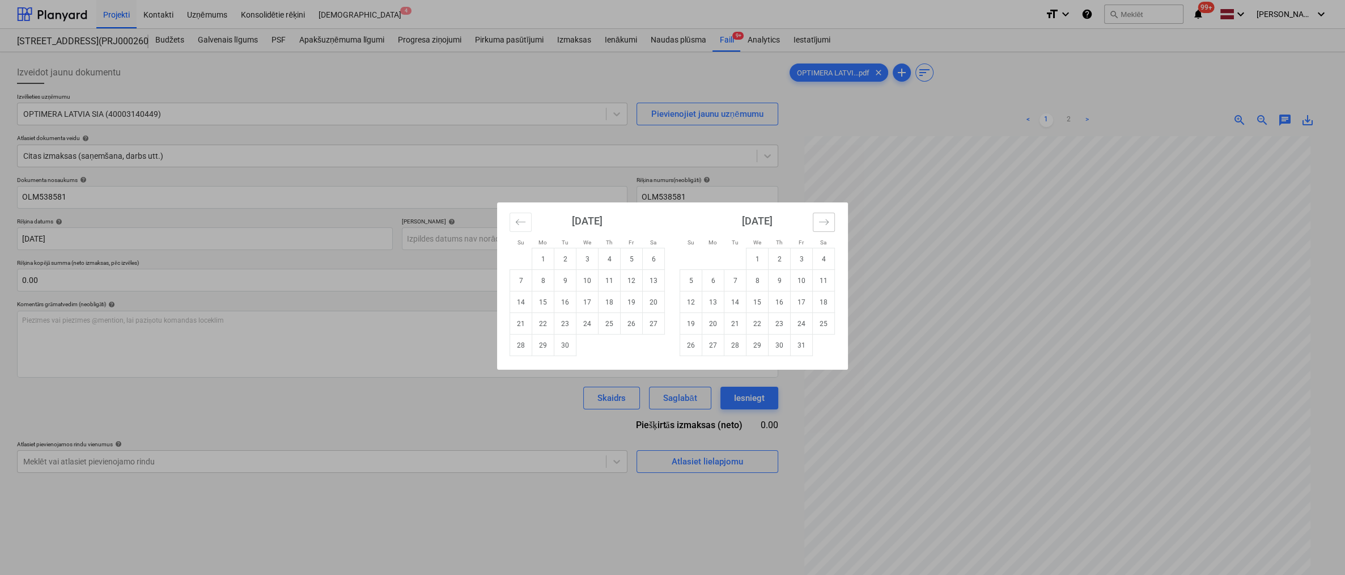
click at [823, 221] on icon "Move forward to switch to the next month." at bounding box center [824, 222] width 11 height 11
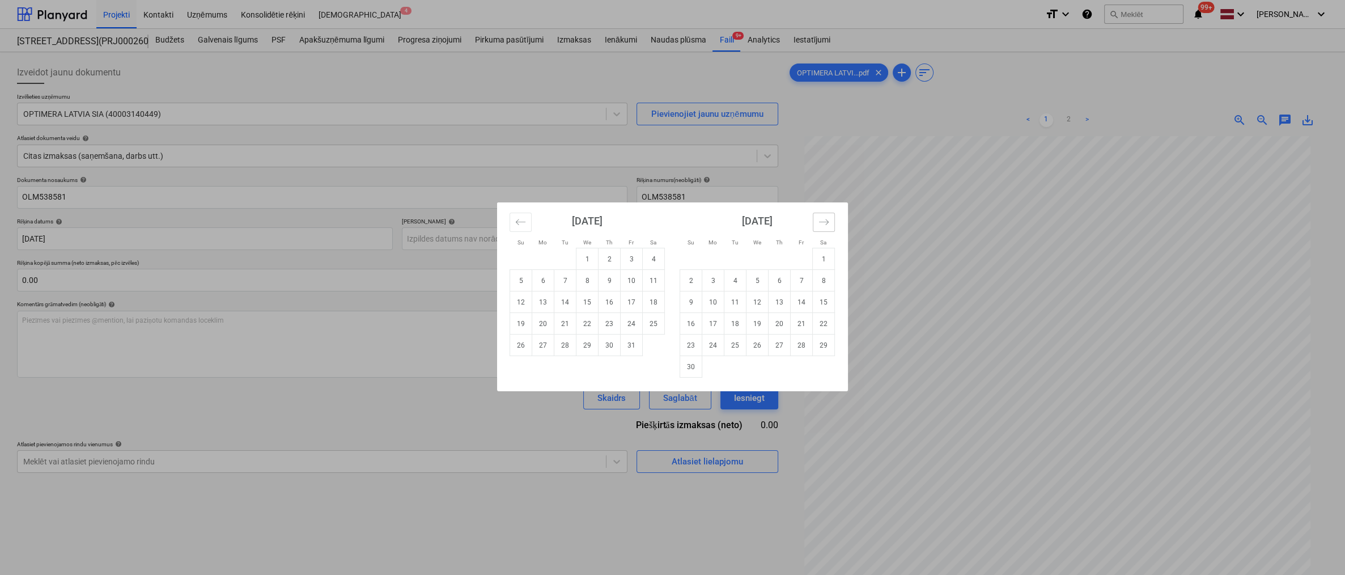
click at [823, 221] on icon "Move forward to switch to the next month." at bounding box center [824, 222] width 11 height 11
click at [822, 221] on icon "Move forward to switch to the next month." at bounding box center [824, 222] width 11 height 11
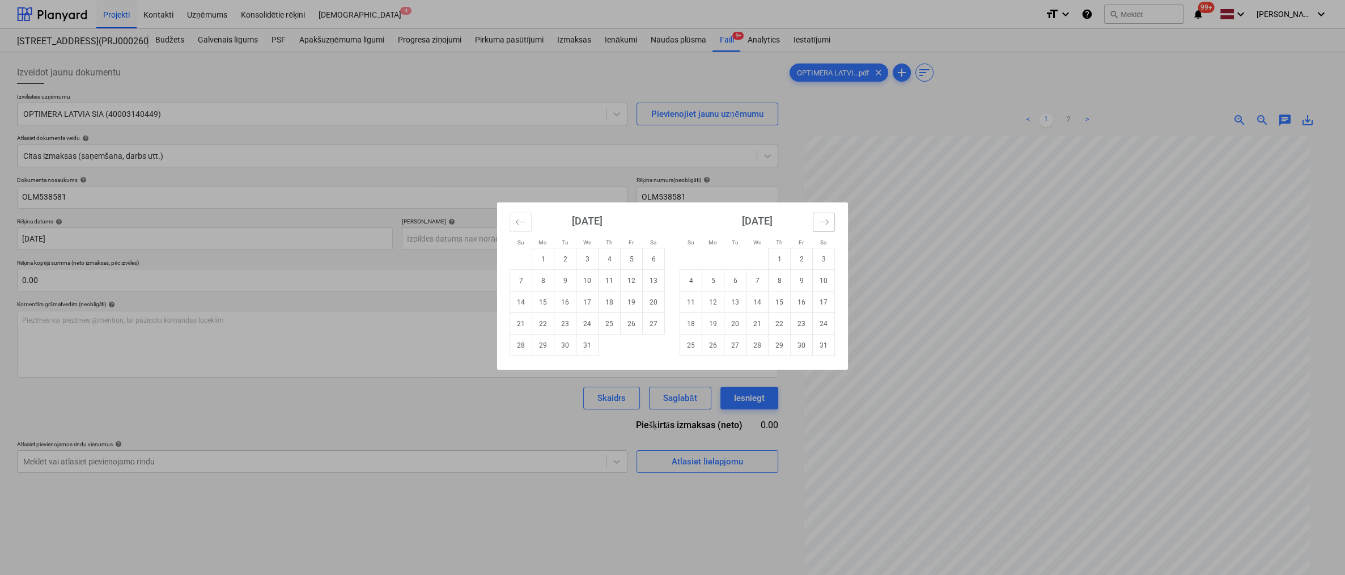
click at [822, 221] on icon "Move forward to switch to the next month." at bounding box center [824, 222] width 11 height 11
click at [823, 302] on td "17" at bounding box center [824, 302] width 22 height 22
type input "[DATE]"
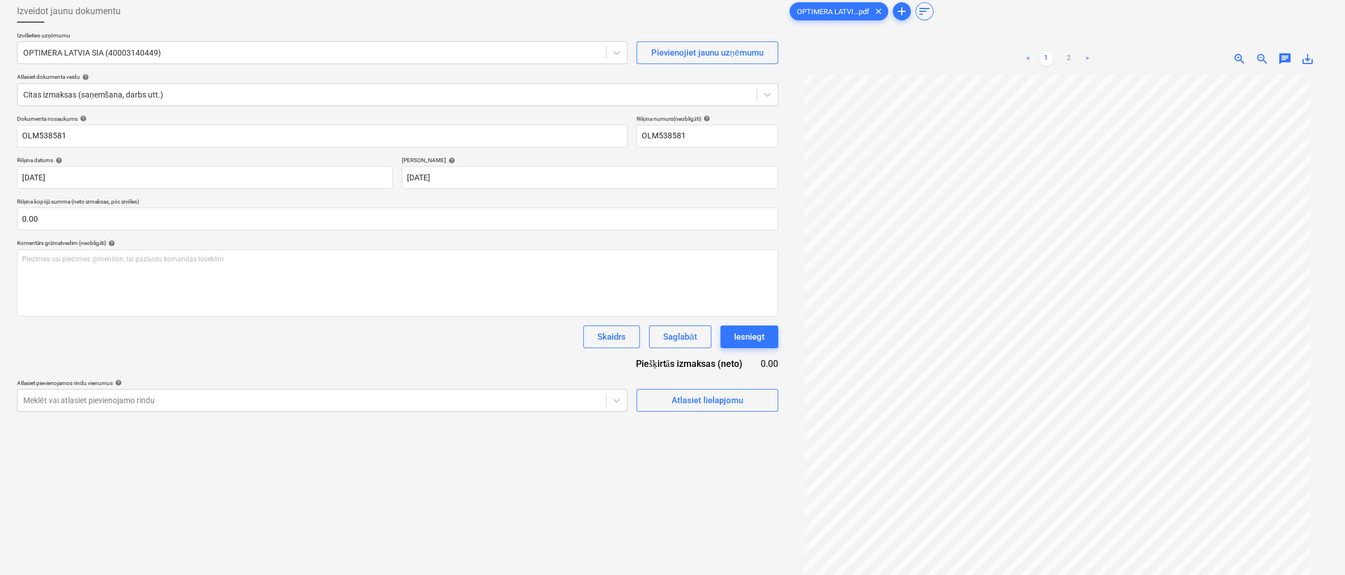
scroll to position [113, 0]
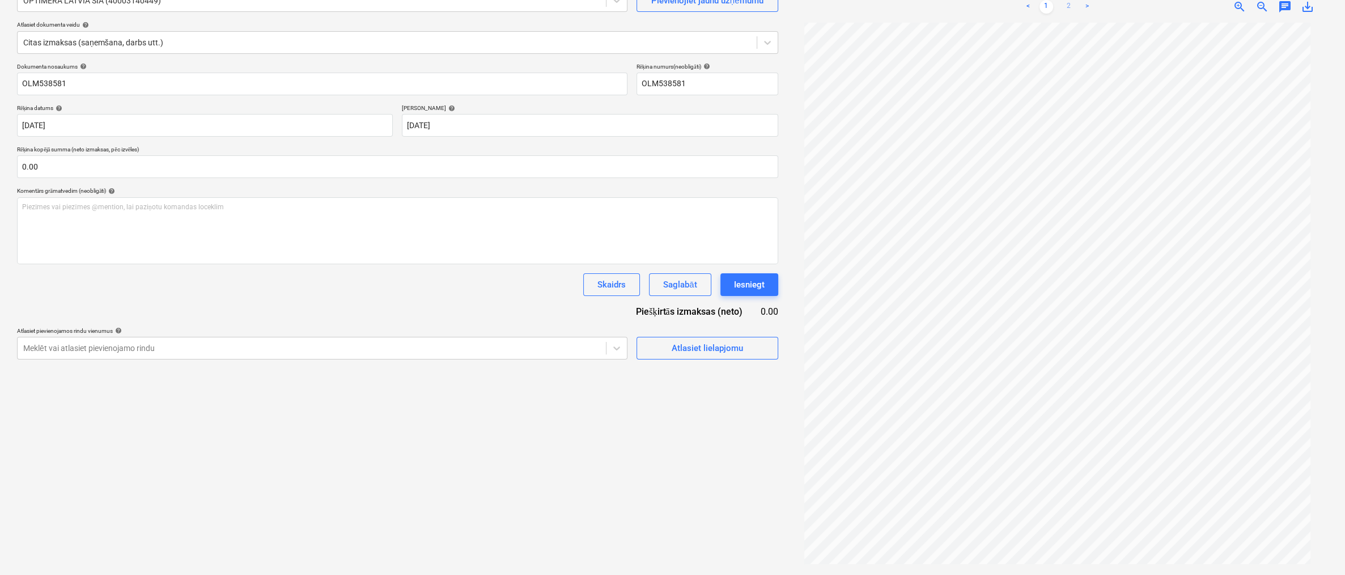
click at [861, 3] on link "2" at bounding box center [1069, 7] width 14 height 14
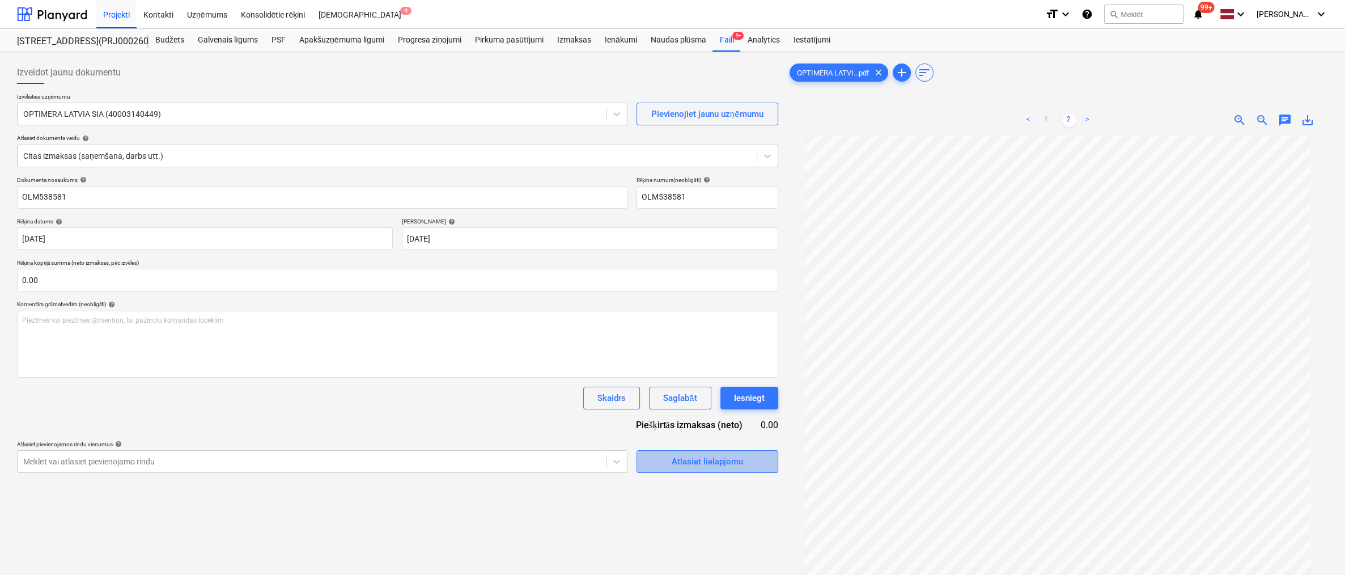
click at [710, 459] on div "Atlasiet lielapjomu" at bounding box center [707, 461] width 71 height 15
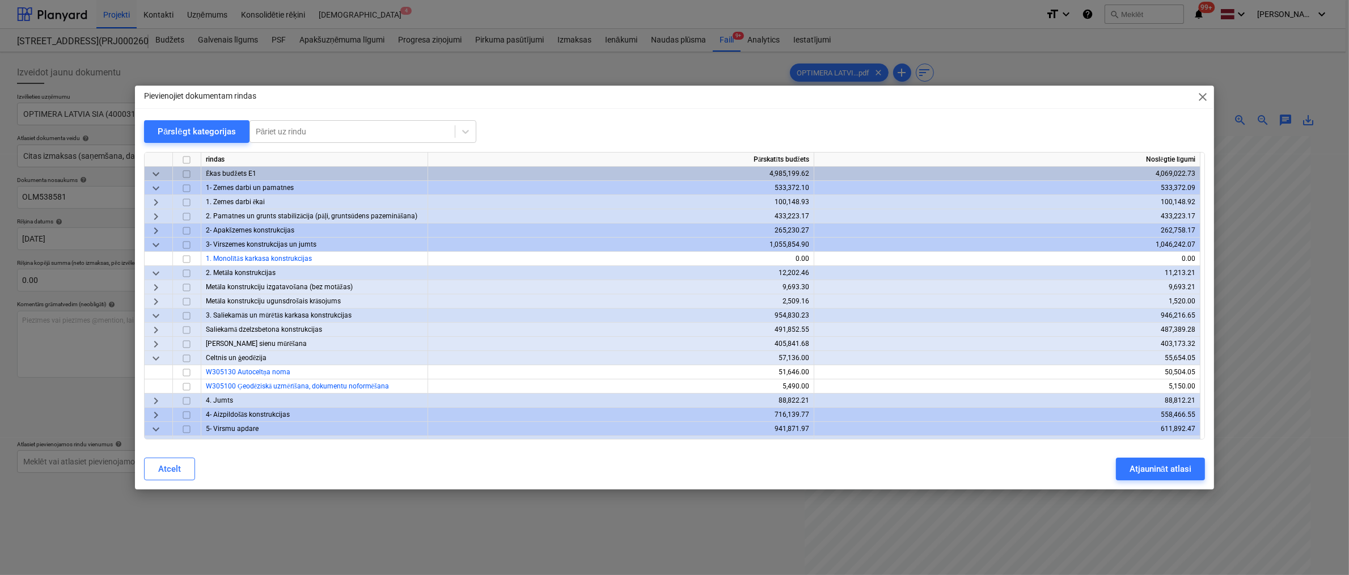
scroll to position [57, 0]
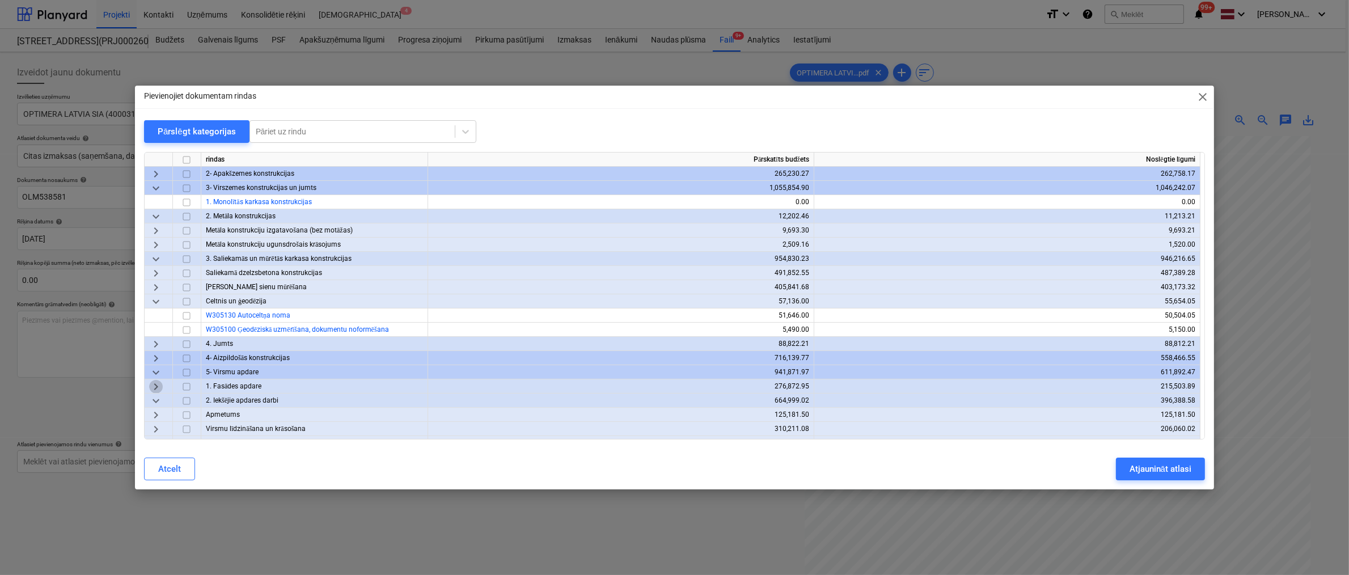
click at [157, 383] on span "keyboard_arrow_right" at bounding box center [156, 387] width 14 height 14
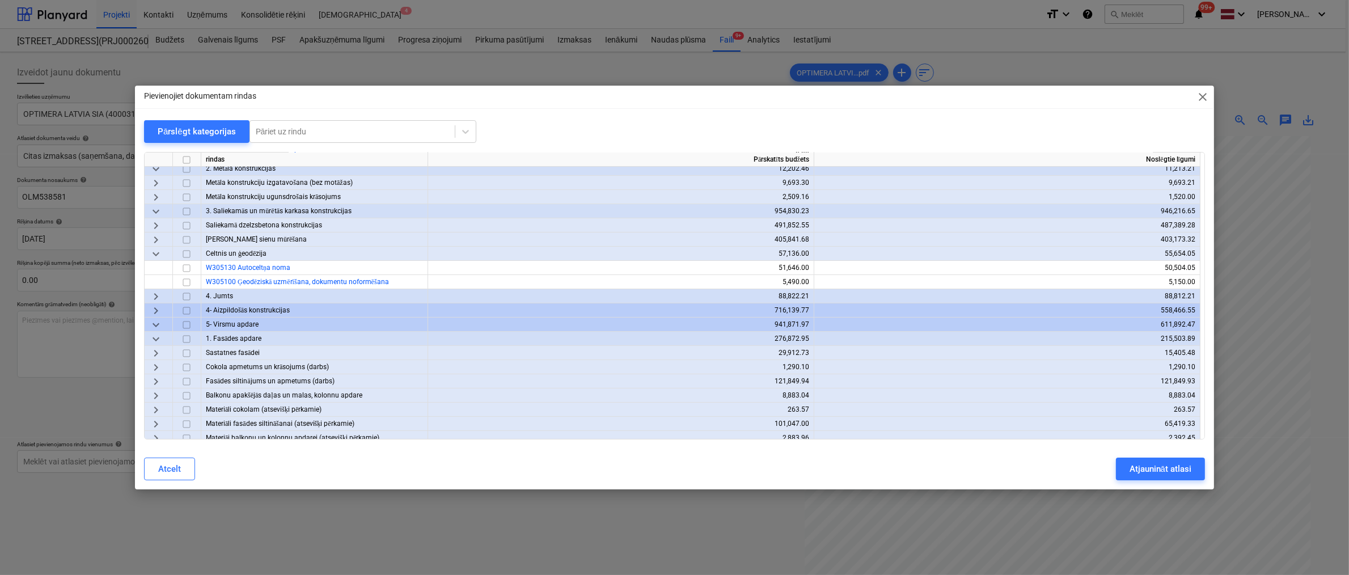
scroll to position [170, 0]
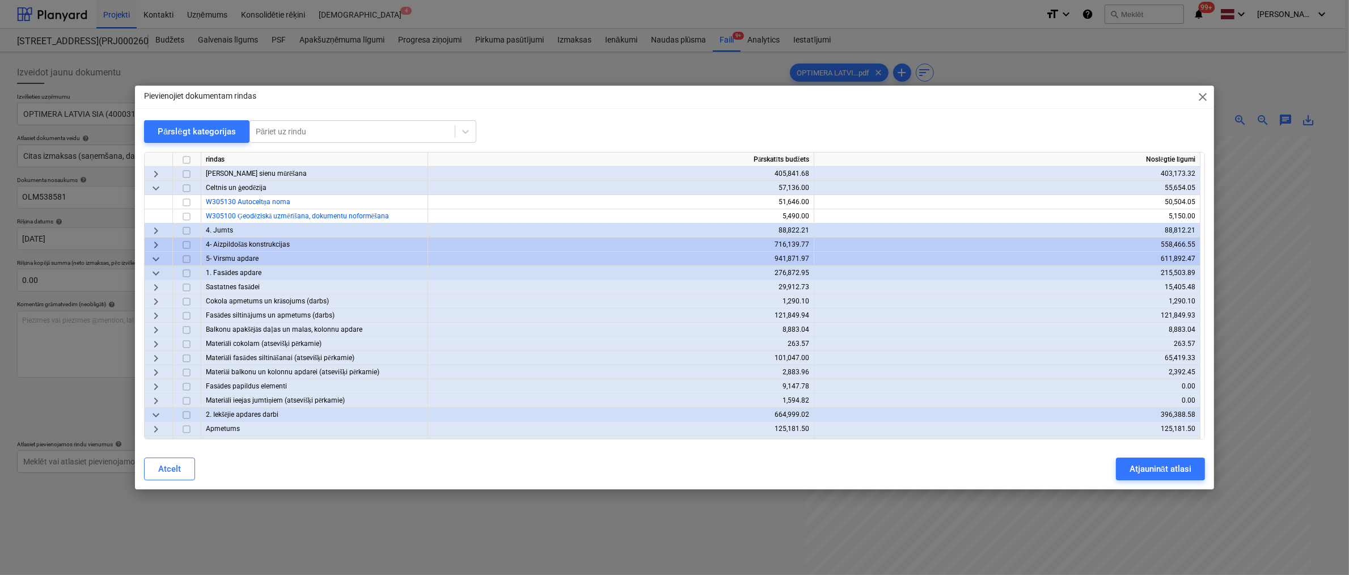
click at [154, 360] on span "keyboard_arrow_right" at bounding box center [156, 358] width 14 height 14
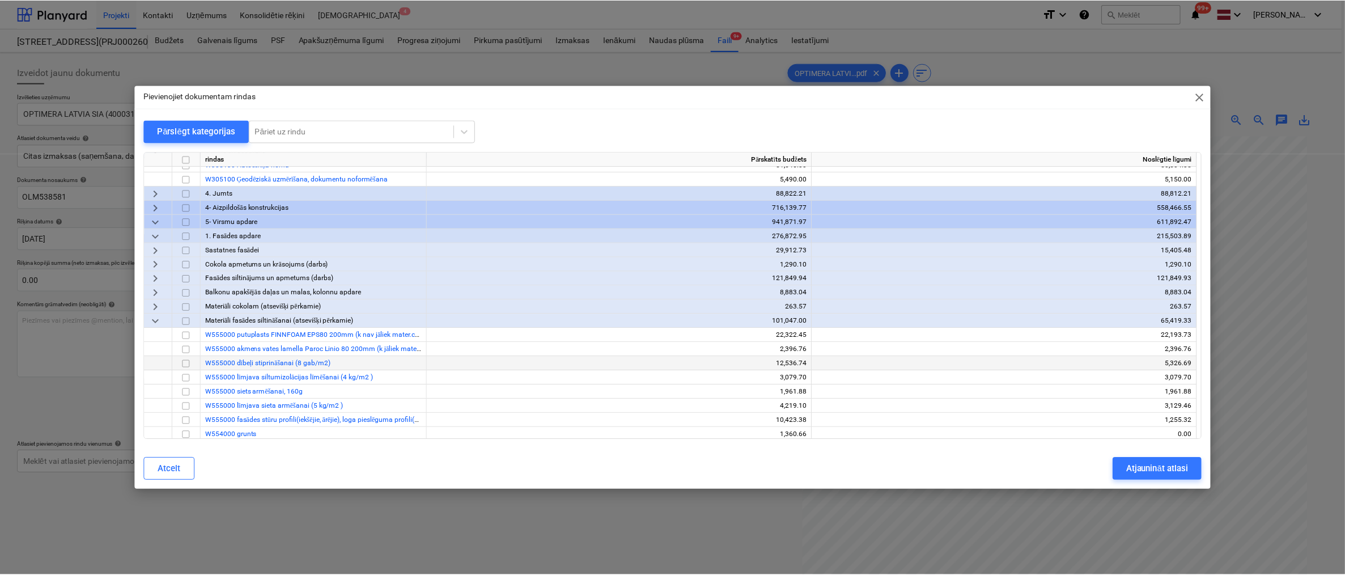
scroll to position [227, 0]
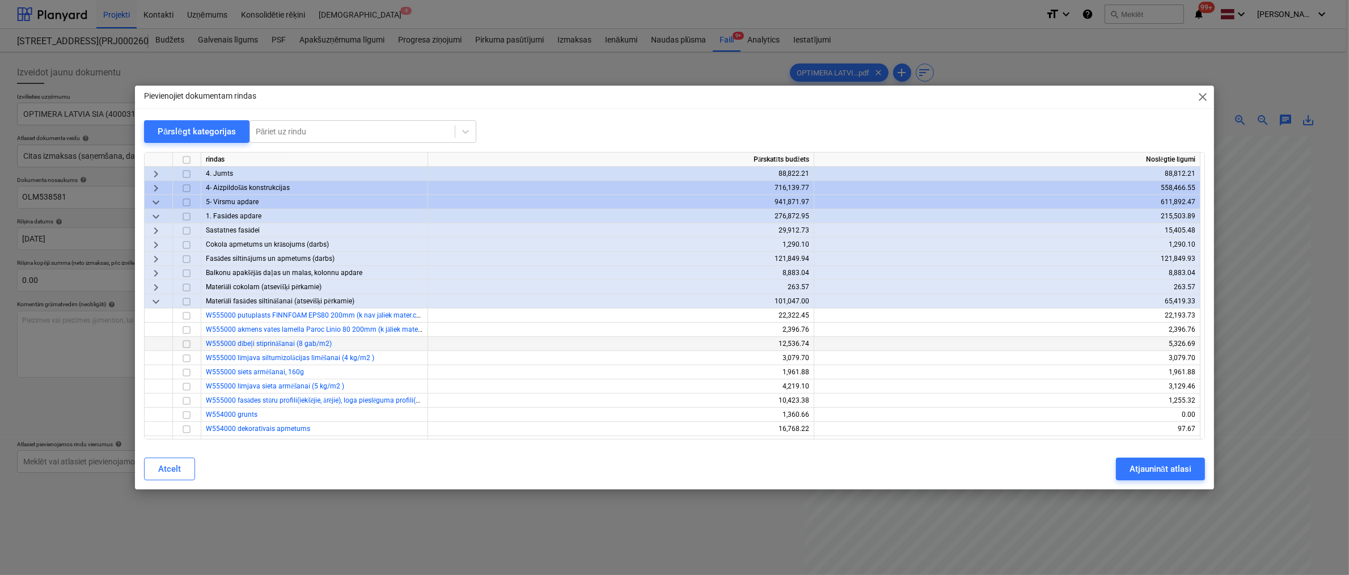
click at [186, 344] on input "checkbox" at bounding box center [187, 344] width 14 height 14
click at [861, 462] on div "Atjaunināt atlasi" at bounding box center [1160, 468] width 62 height 15
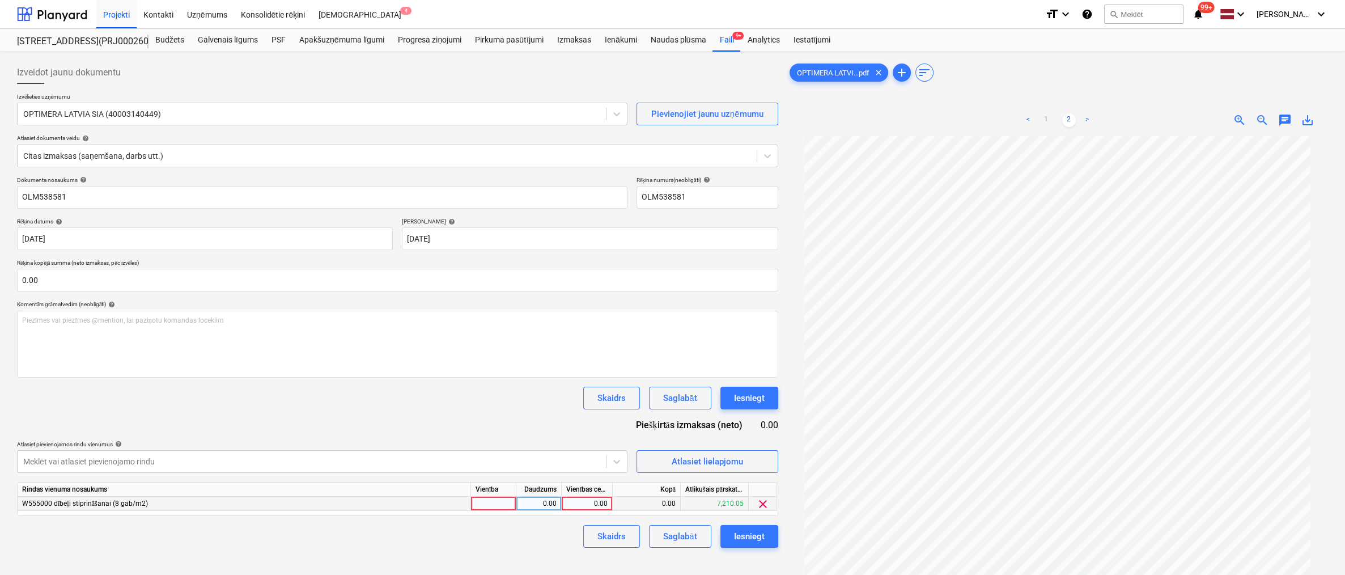
click at [586, 503] on div "0.00" at bounding box center [586, 504] width 41 height 14
type input "199.89"
click at [551, 552] on div "Izveidot jaunu dokumentu Izvēlieties uzņēmumu OPTIMERA LATVIA SIA (40003140449)…" at bounding box center [397, 370] width 770 height 627
click at [746, 536] on div "Iesniegt" at bounding box center [749, 536] width 31 height 15
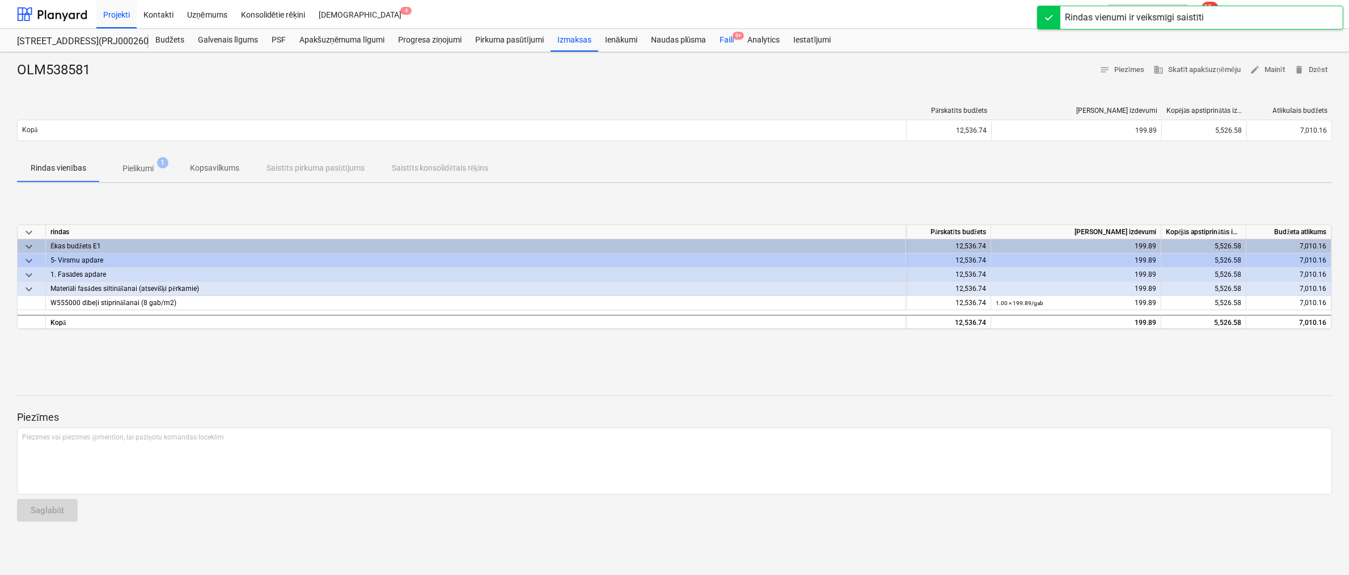
click at [723, 40] on div "Faili 9+" at bounding box center [727, 40] width 28 height 23
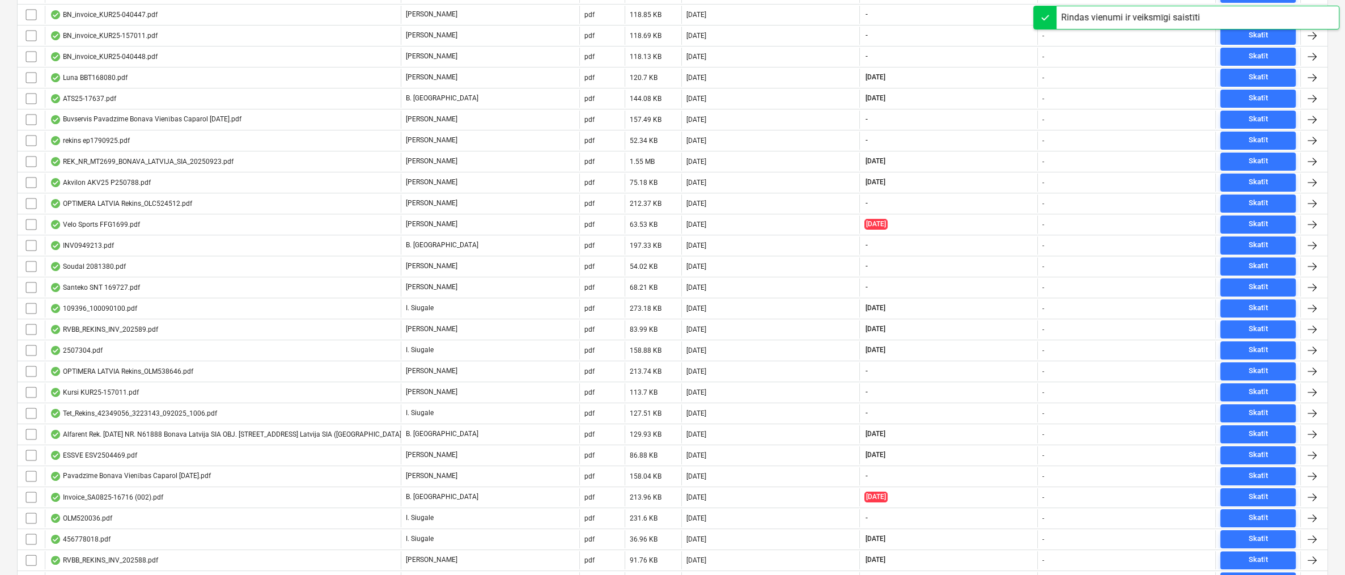
scroll to position [409, 0]
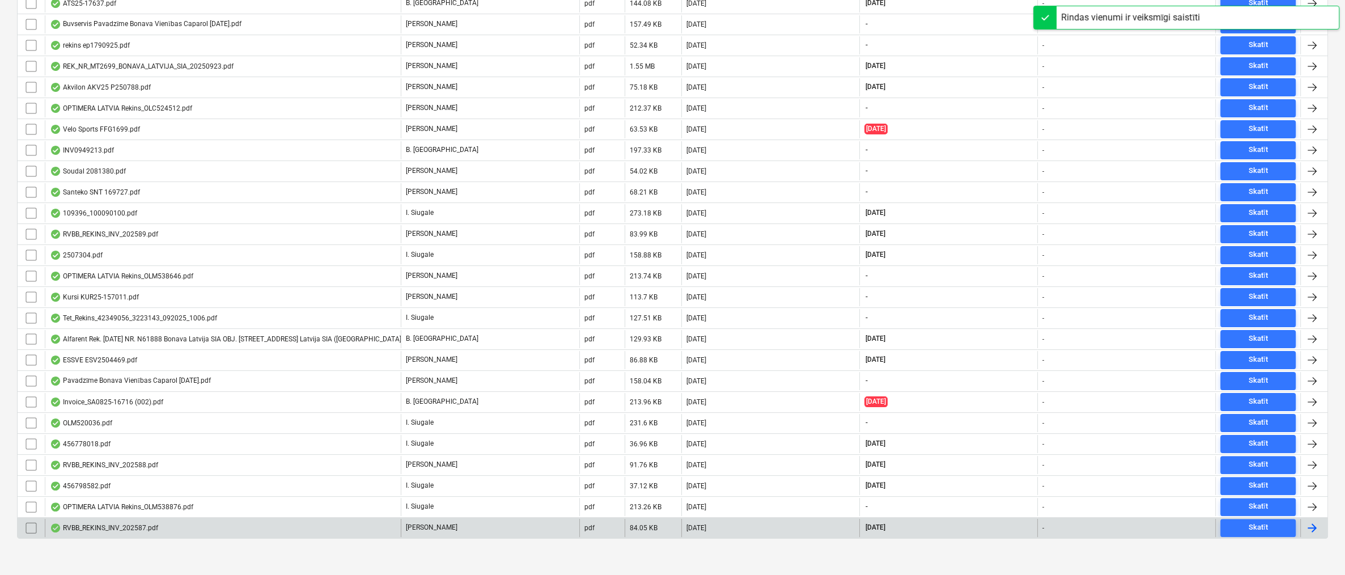
click at [91, 524] on div "RVBB_REKINS_INV_202587.pdf" at bounding box center [104, 527] width 108 height 9
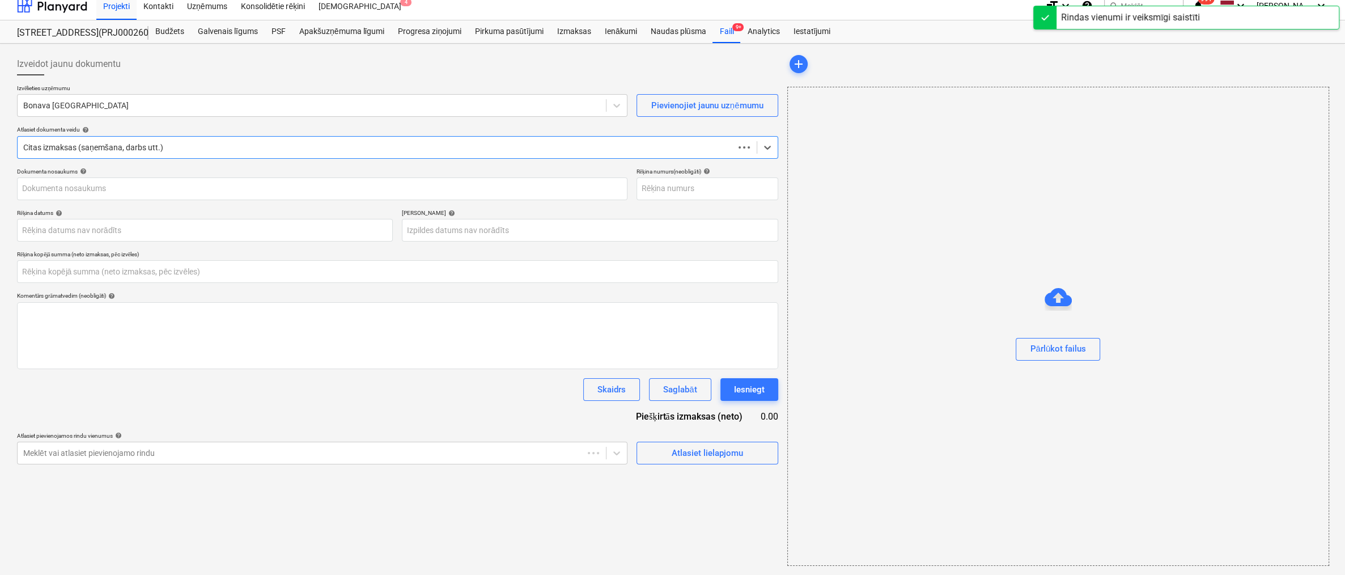
type input "0.00"
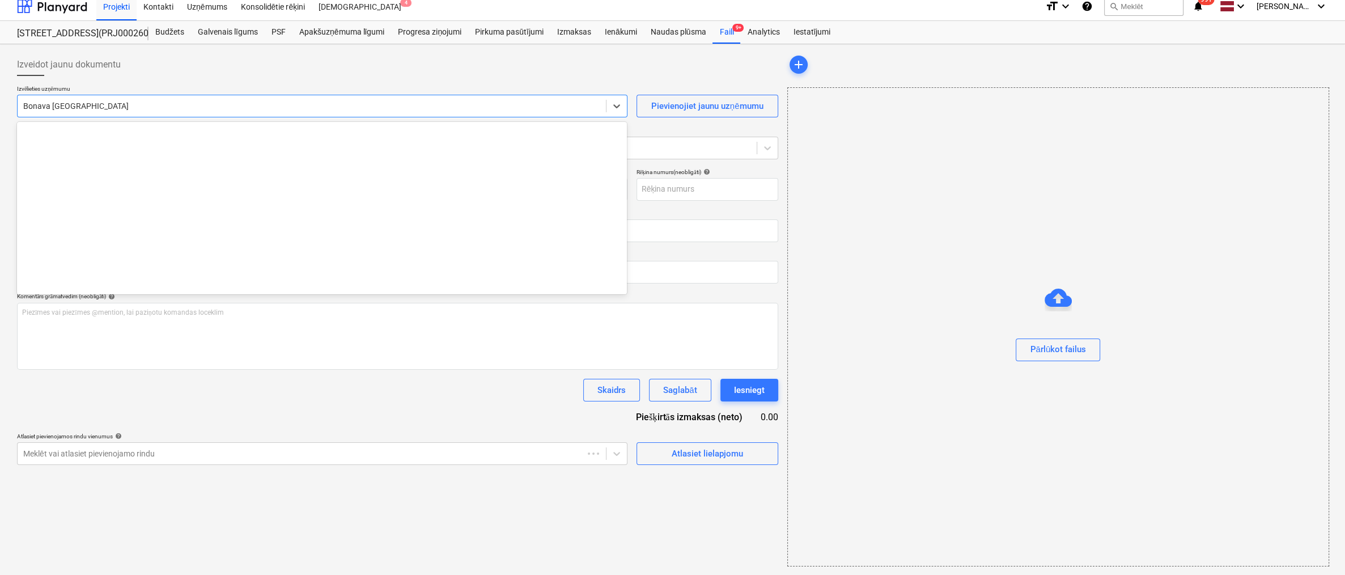
click at [125, 108] on div at bounding box center [311, 105] width 577 height 11
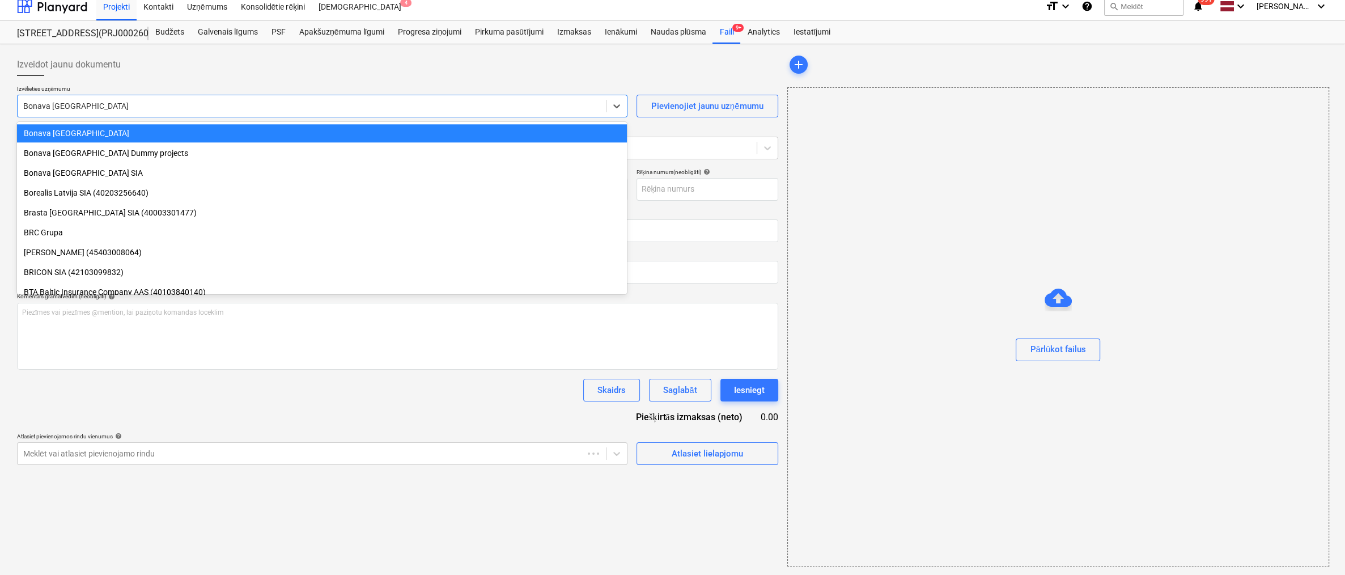
type input "RVBB_REKINS_INV_202587.pdf"
type input "[DATE]"
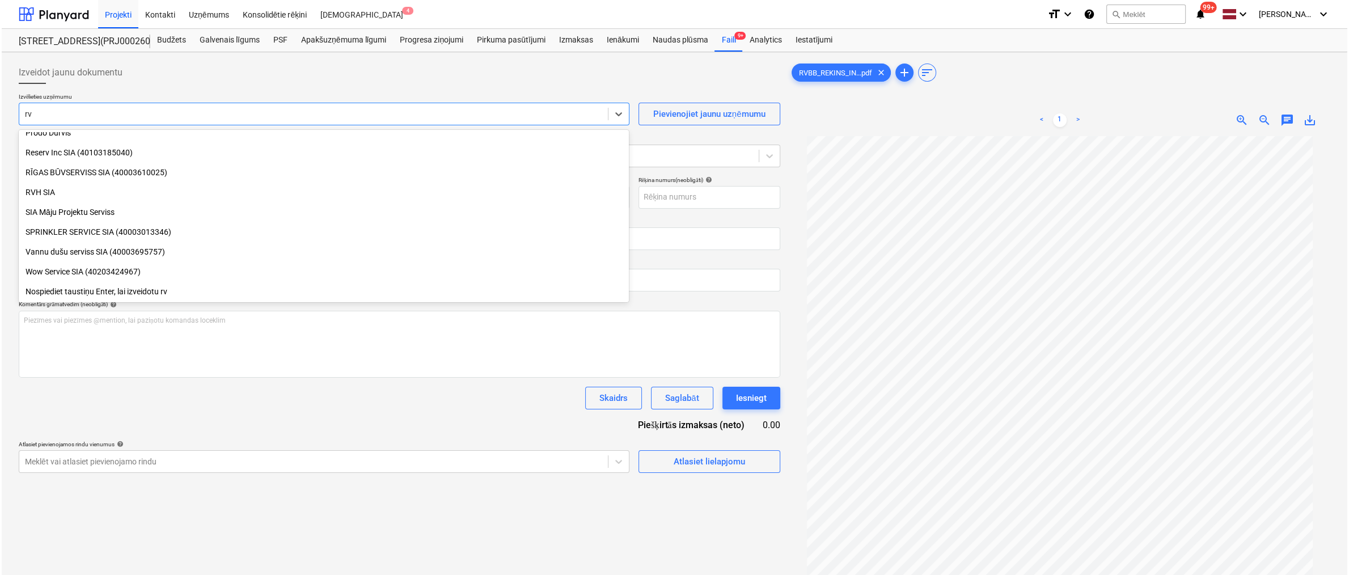
scroll to position [465, 0]
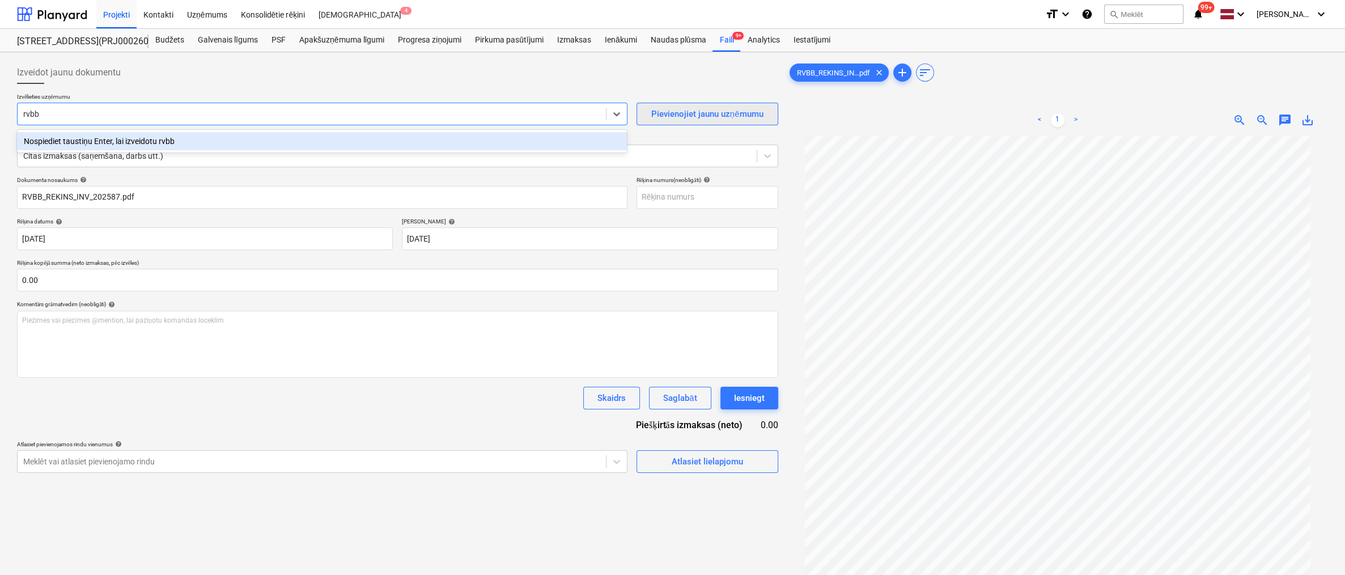
type input "rvbb"
click at [667, 108] on div "Pievienojiet jaunu uzņēmumu" at bounding box center [707, 114] width 112 height 15
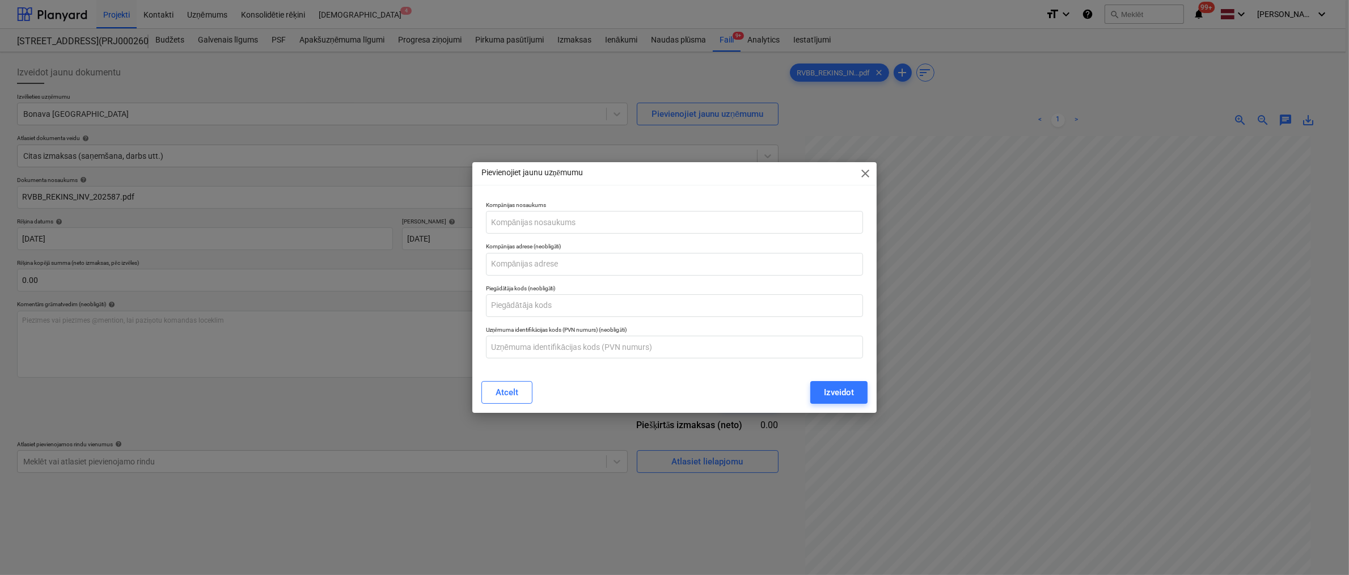
click at [861, 86] on div "Pievienojiet jaunu uzņēmumu close Kompānijas nosaukums Kompānijas adrese (neobl…" at bounding box center [674, 287] width 1349 height 575
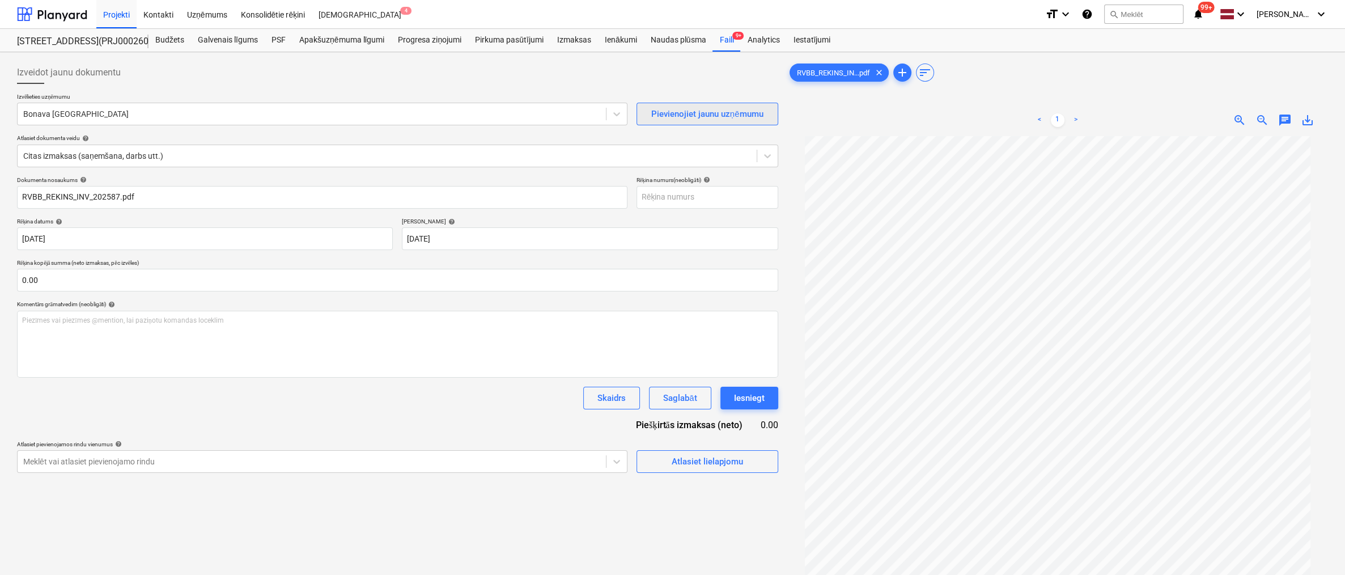
click at [681, 116] on div "Pievienojiet jaunu uzņēmumu" at bounding box center [707, 114] width 112 height 15
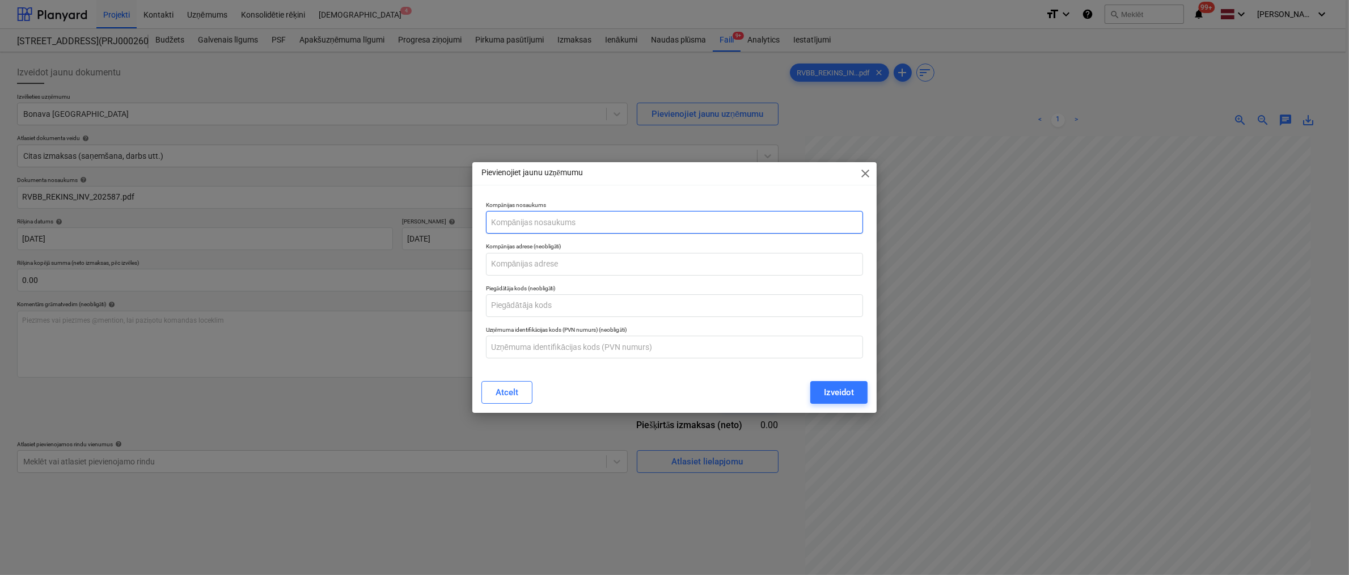
click at [587, 219] on input "text" at bounding box center [675, 222] width 378 height 23
paste input "RVBB SIA"
type input "RVBB SIA"
click at [558, 268] on input "text" at bounding box center [675, 264] width 378 height 23
paste input ""Dzelmes 1" - 4, [PERSON_NAME], Suntažu pag., Ogres nov., LV-5060"
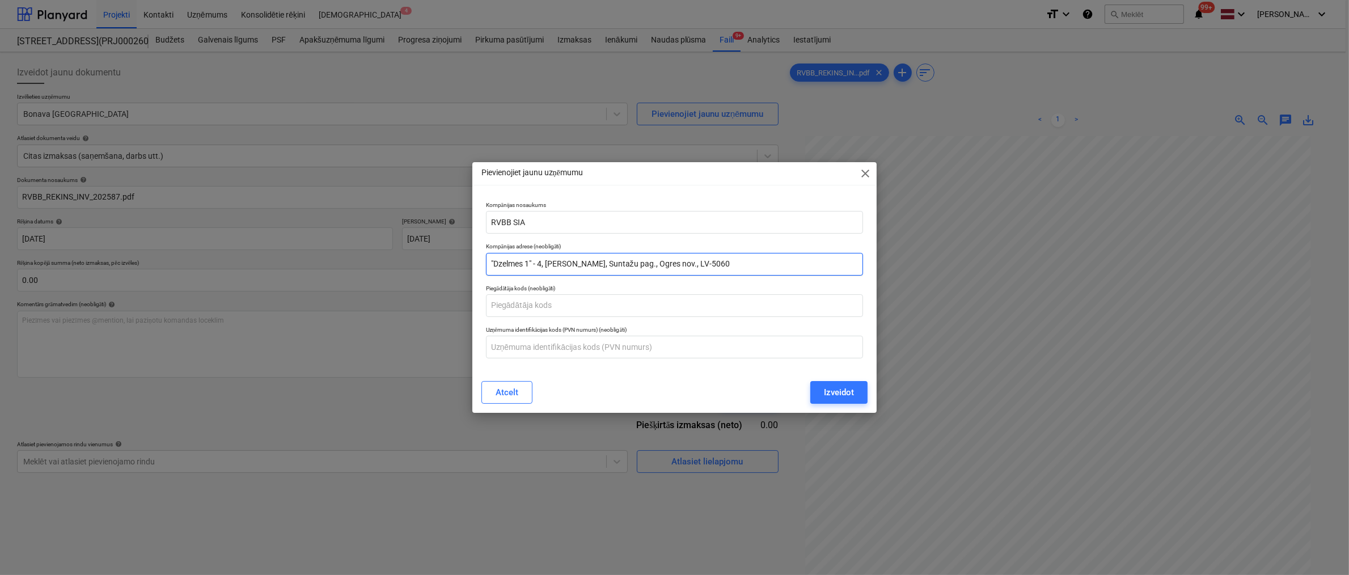
type input ""Dzelmes 1" - 4, [PERSON_NAME], Suntažu pag., Ogres nov., LV-5060"
click at [798, 182] on div "Pievienojiet jaunu uzņēmumu close" at bounding box center [674, 173] width 405 height 23
click at [770, 171] on div "Pievienojiet jaunu uzņēmumu close" at bounding box center [674, 173] width 405 height 23
click at [591, 307] on input "text" at bounding box center [675, 305] width 378 height 23
paste input "40203559156"
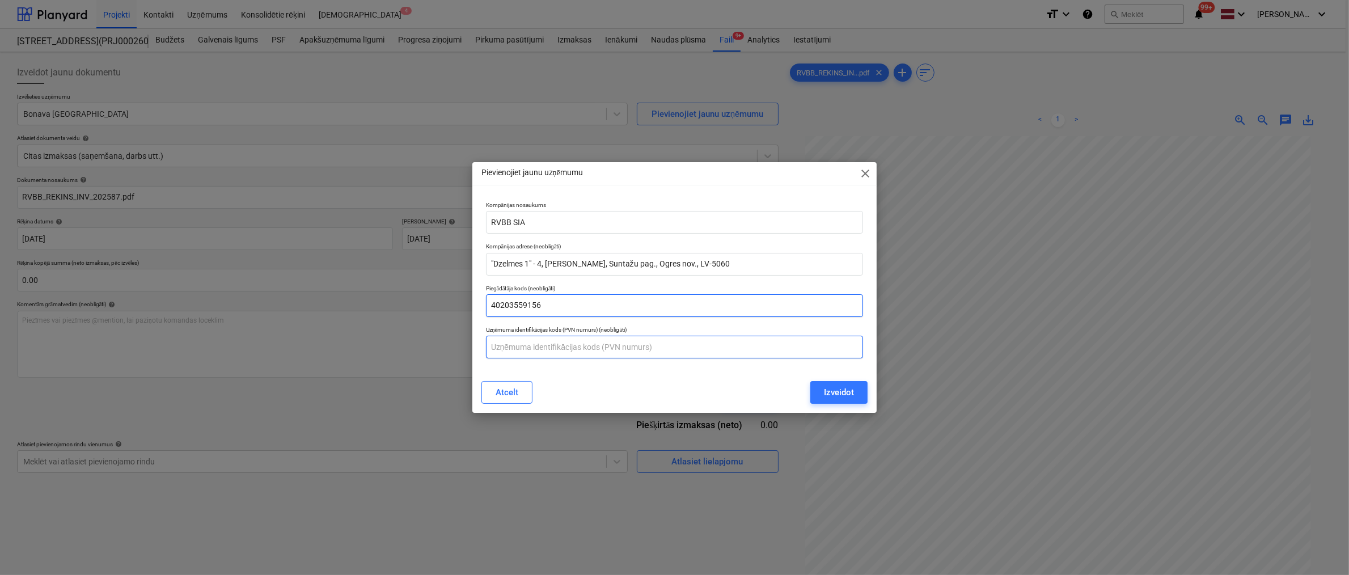
type input "40203559156"
click at [566, 346] on input "text" at bounding box center [675, 347] width 378 height 23
paste input "40203559156"
click at [491, 346] on input "40203559156" at bounding box center [675, 347] width 378 height 23
type input "LV40203559156"
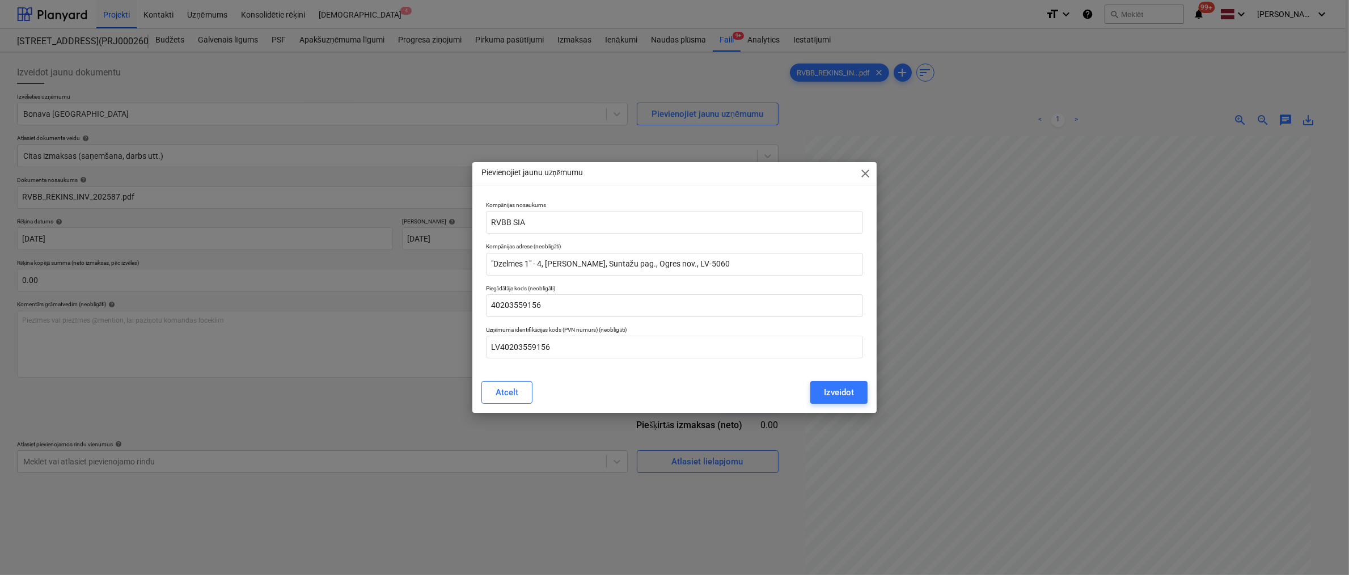
click at [789, 174] on div "Pievienojiet jaunu uzņēmumu close" at bounding box center [674, 173] width 405 height 23
click at [829, 390] on div "Izveidot" at bounding box center [839, 392] width 30 height 15
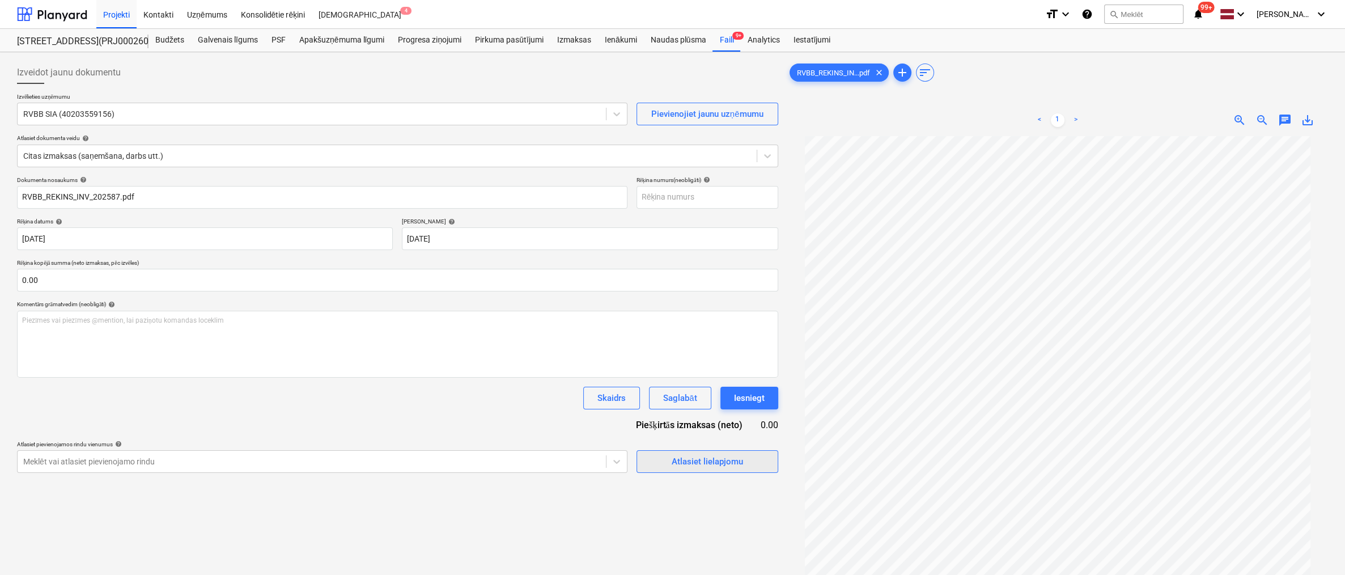
click at [679, 461] on div "Atlasiet lielapjomu" at bounding box center [707, 461] width 71 height 15
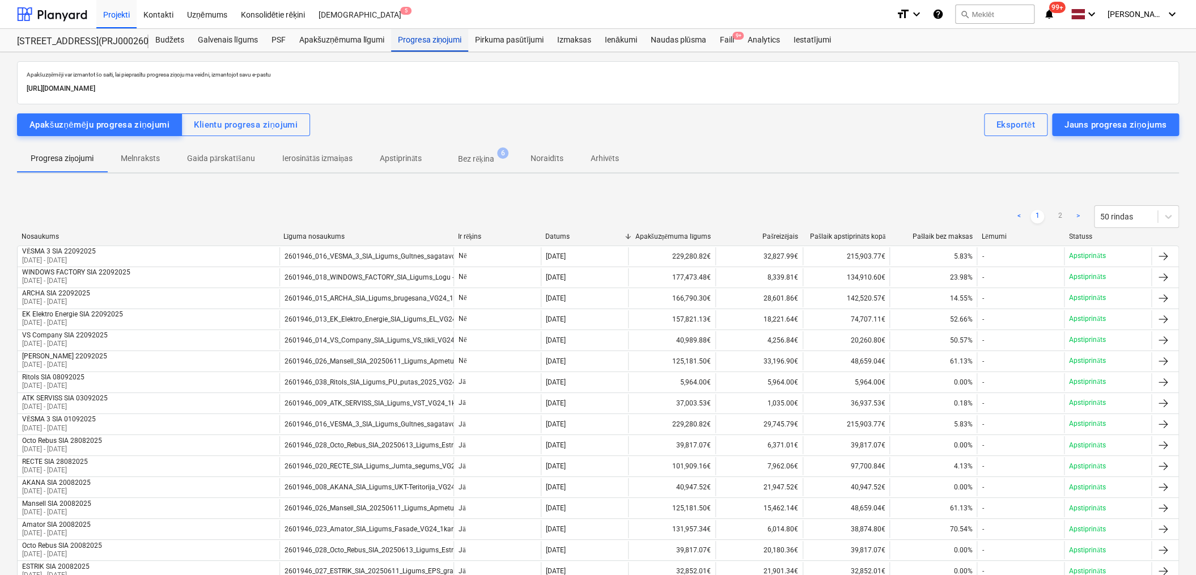
click at [418, 37] on div "Progresa ziņojumi" at bounding box center [429, 40] width 77 height 23
click at [144, 160] on p "Melnraksts" at bounding box center [140, 158] width 39 height 12
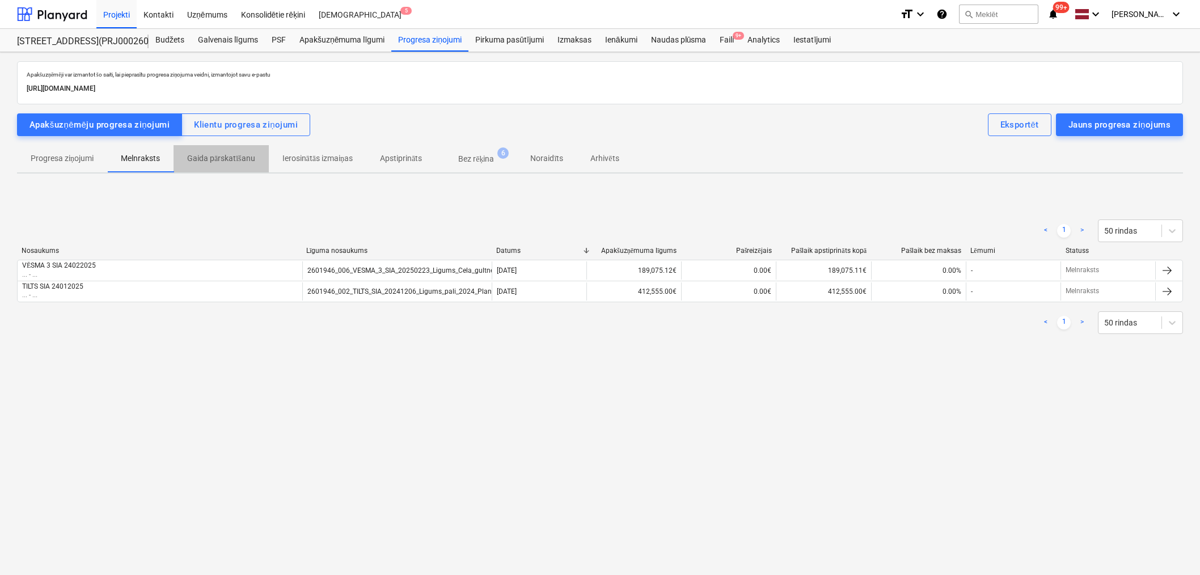
click at [222, 159] on p "Gaida pārskatīšanu" at bounding box center [221, 158] width 68 height 12
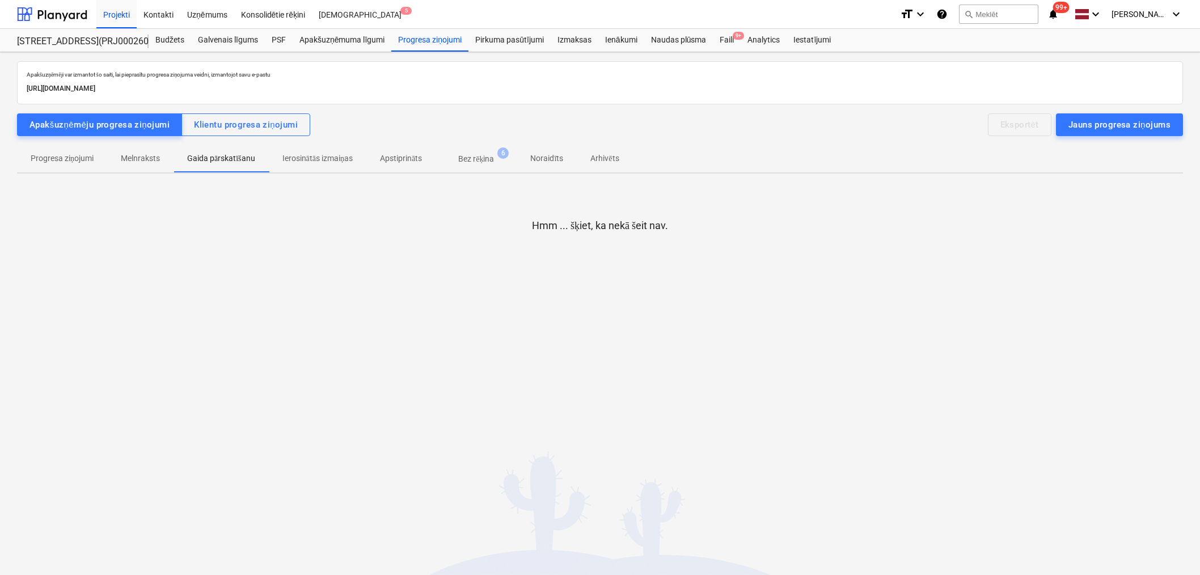
click at [303, 154] on p "Ierosinātās izmaiņas" at bounding box center [317, 158] width 70 height 12
click at [429, 156] on span "Apstiprināts" at bounding box center [400, 158] width 69 height 19
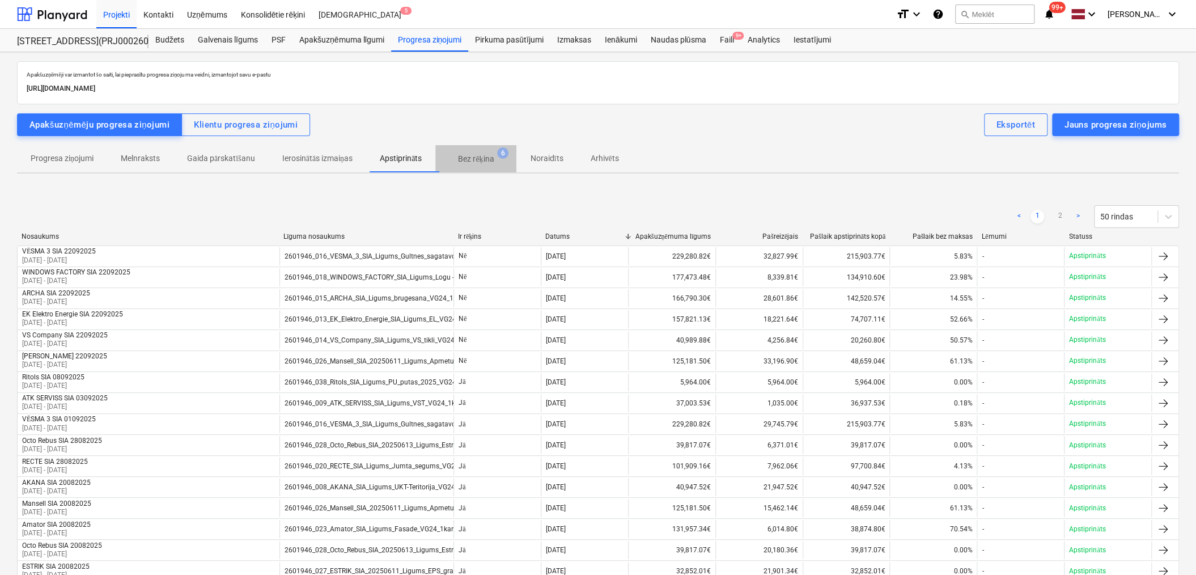
click at [480, 156] on p "Bez rēķina" at bounding box center [476, 159] width 36 height 12
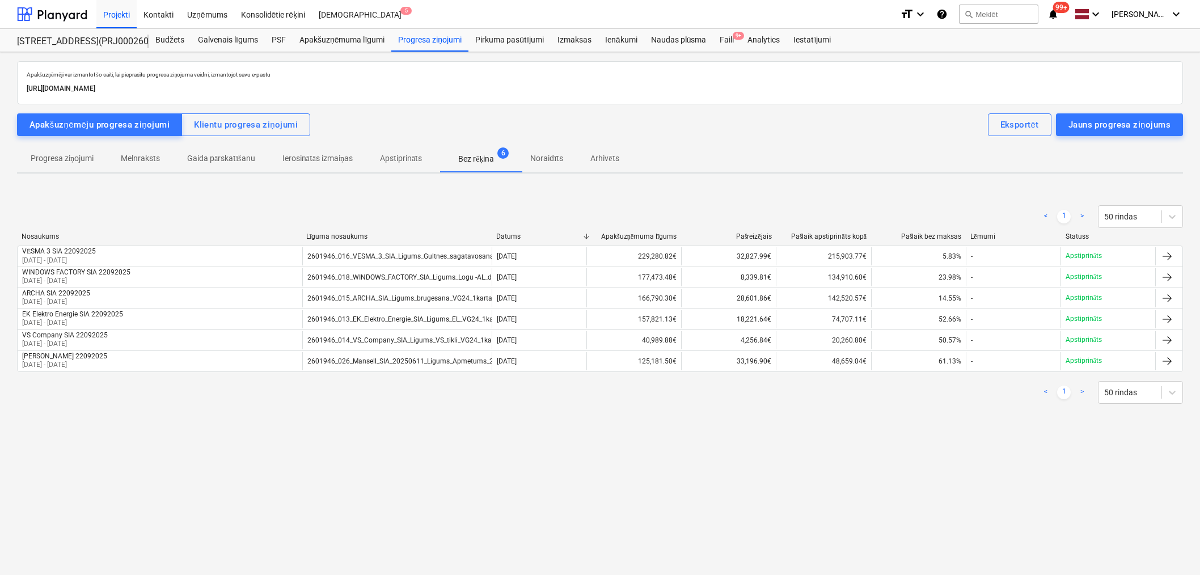
click at [554, 158] on p "Noraidīts" at bounding box center [546, 158] width 33 height 12
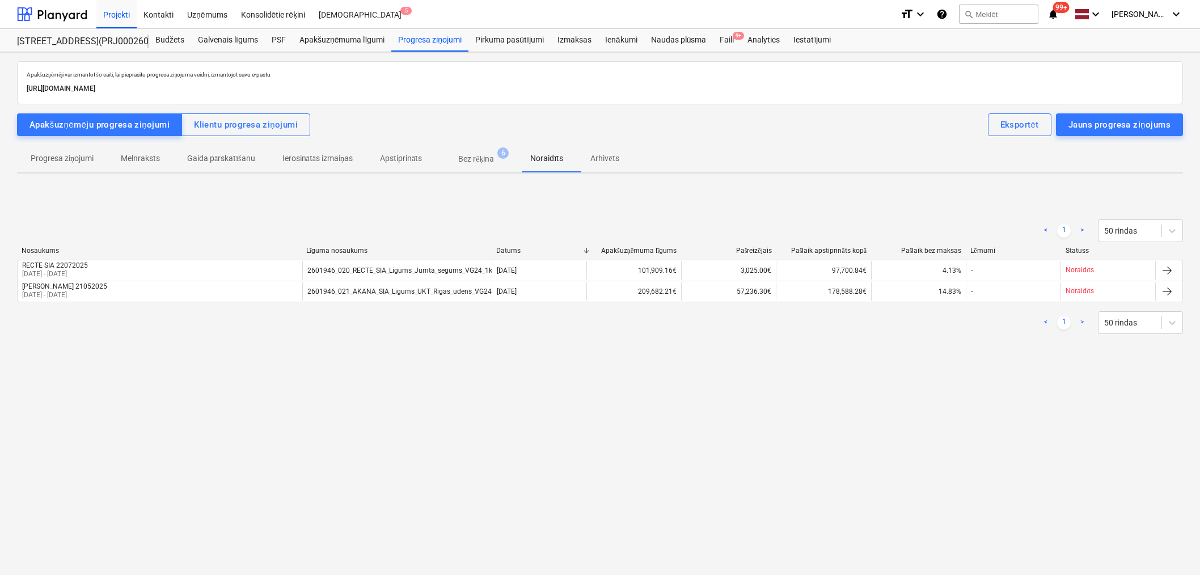
click at [610, 160] on p "Arhivēts" at bounding box center [604, 158] width 28 height 12
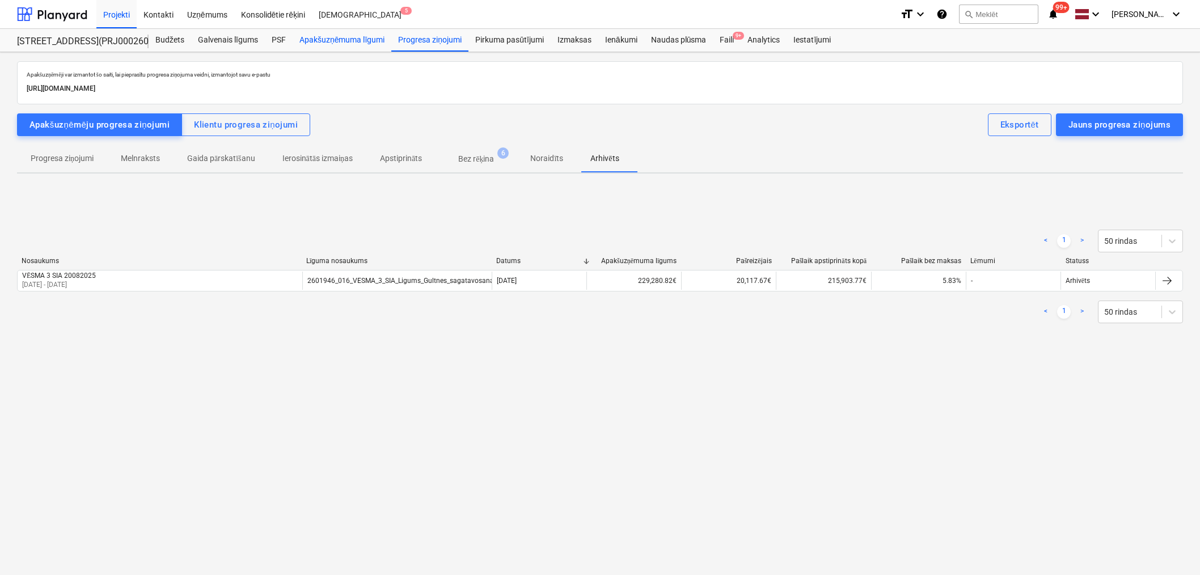
click at [346, 37] on div "Apakšuzņēmuma līgumi" at bounding box center [342, 40] width 99 height 23
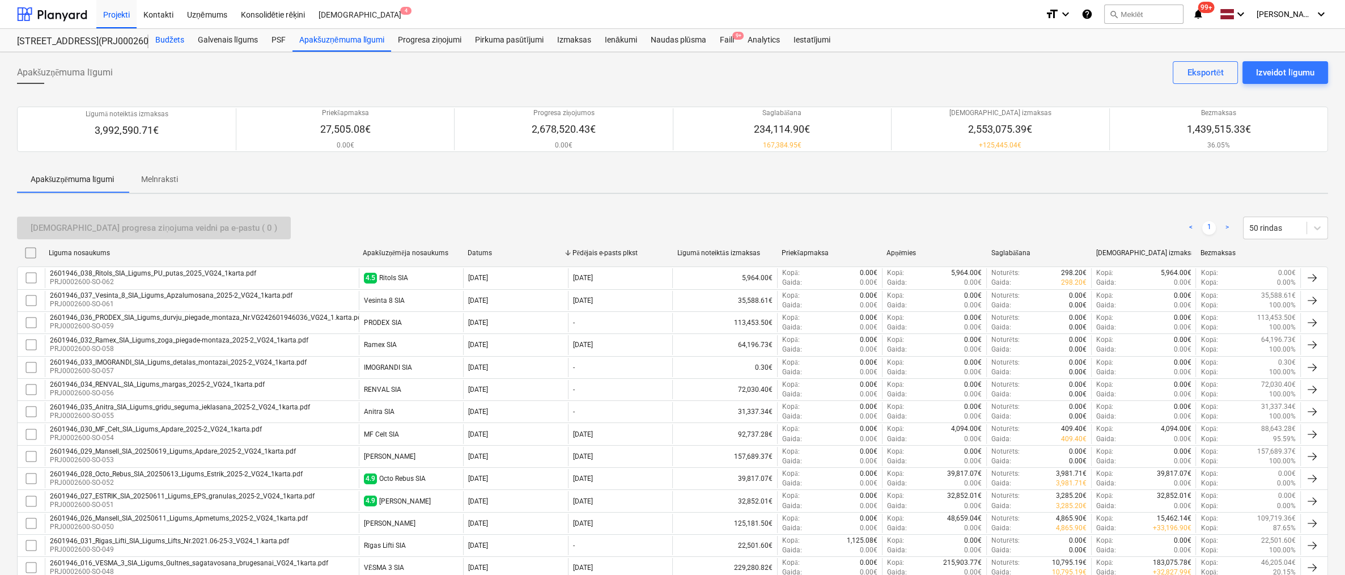
click at [163, 41] on div "Budžets" at bounding box center [170, 40] width 43 height 23
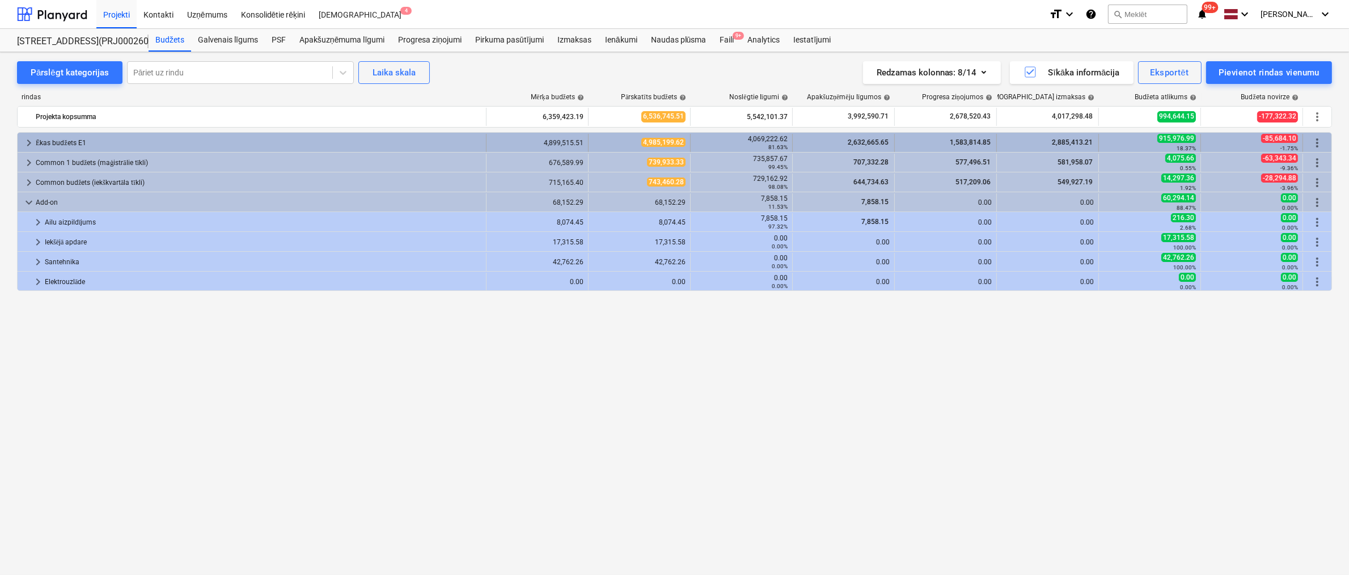
click at [43, 141] on div "Ēkas budžets E1" at bounding box center [259, 143] width 446 height 18
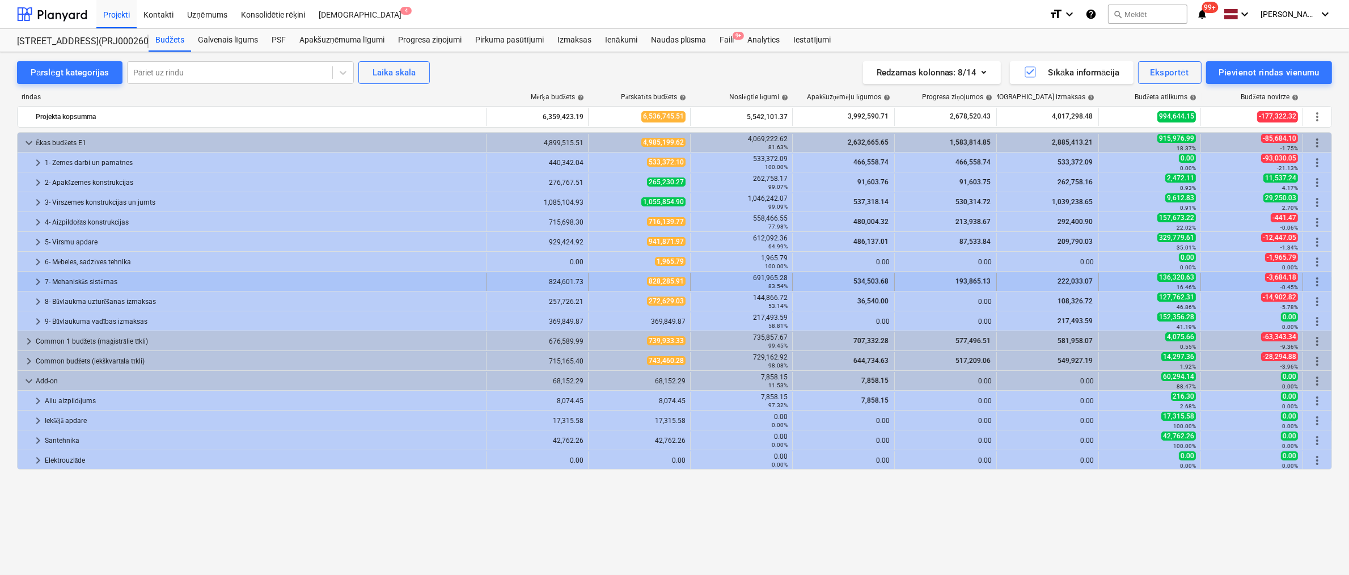
click at [51, 285] on div "7- Mehaniskās sistēmas" at bounding box center [263, 282] width 437 height 18
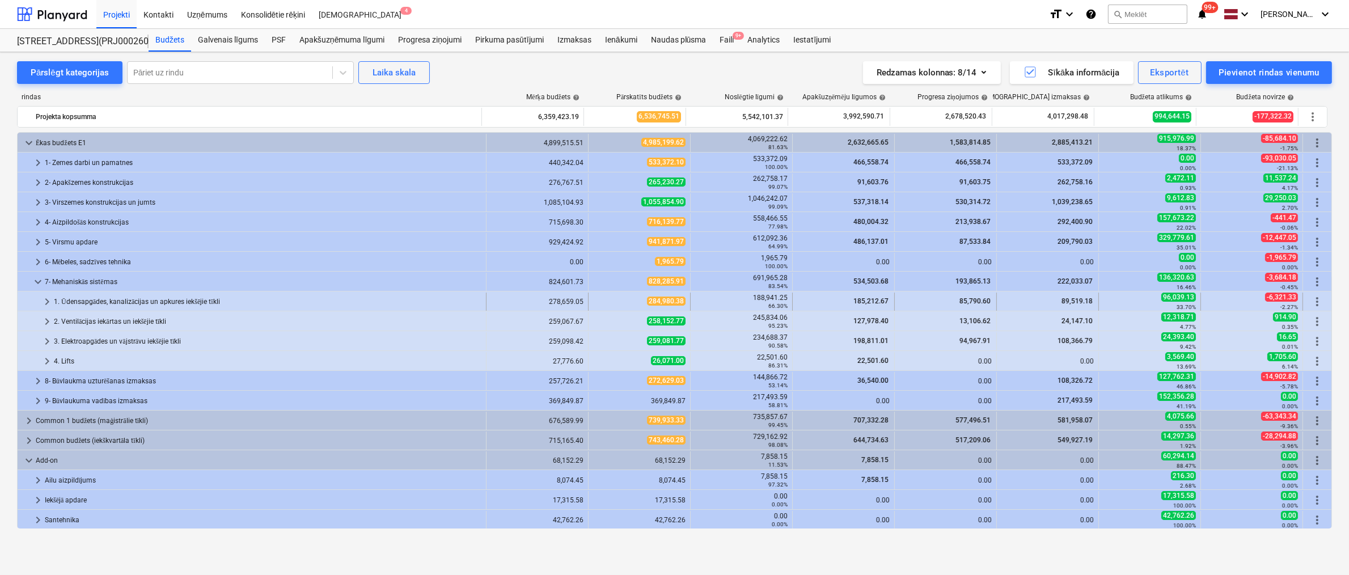
click at [69, 299] on div "1. Ūdensapgādes, kanalizācijas un apkures iekšējie tīkli" at bounding box center [267, 302] width 427 height 18
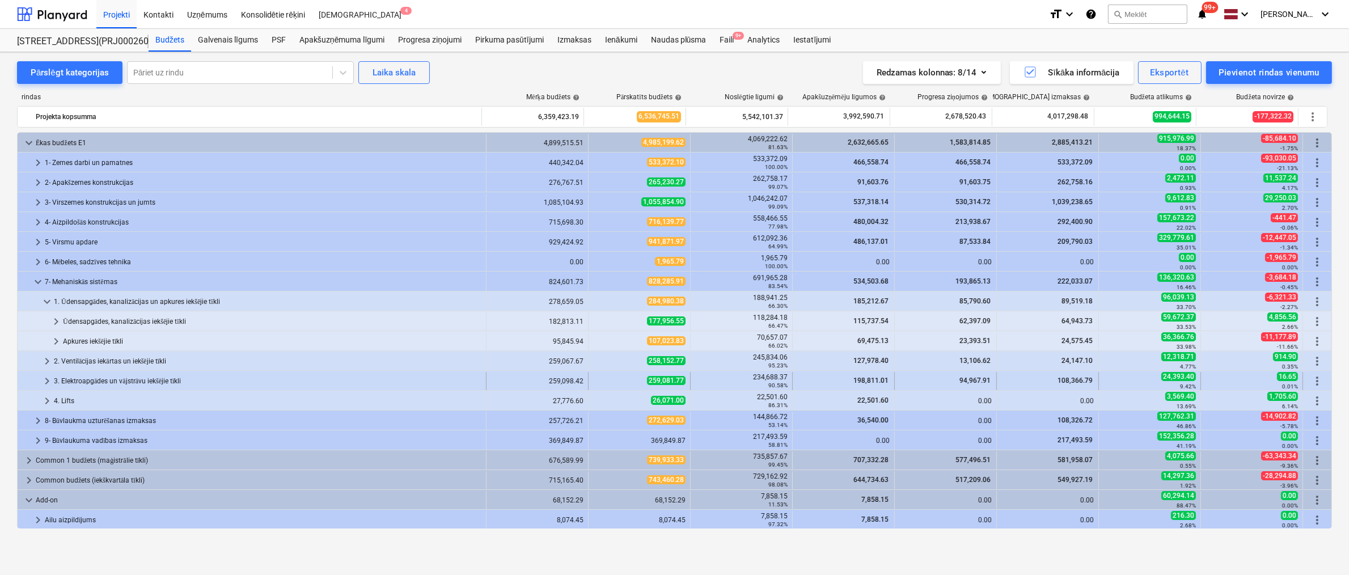
click at [91, 380] on div "3. Elektroapgādes un vājstrāvu iekšējie tīkli" at bounding box center [267, 381] width 427 height 18
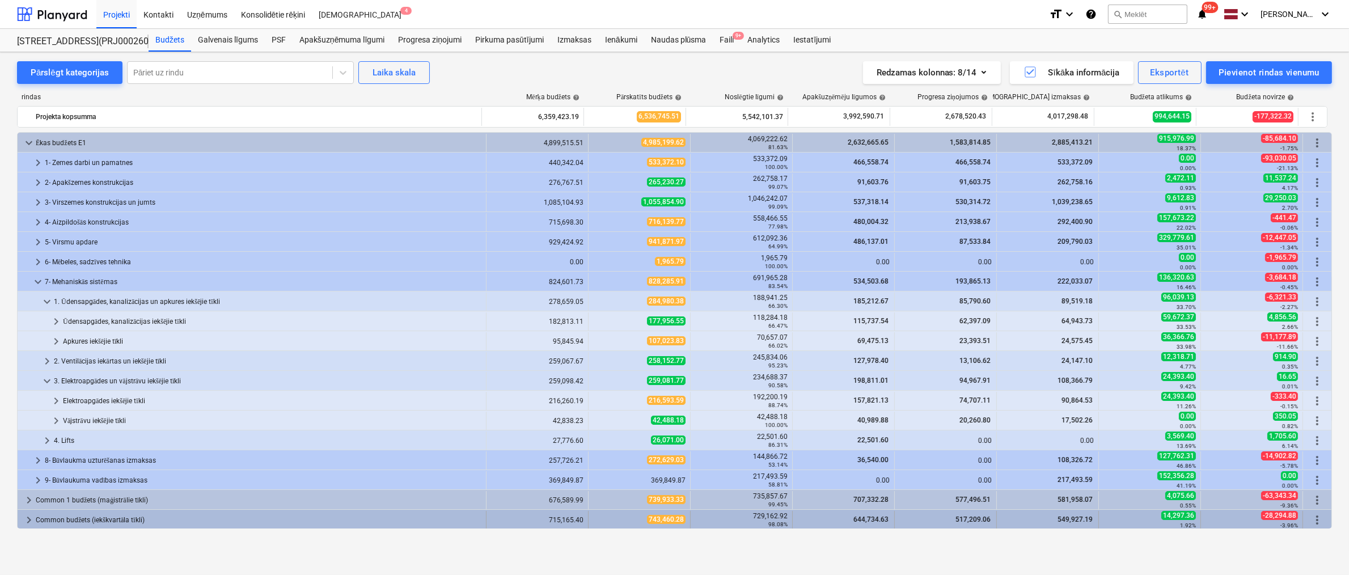
click at [27, 519] on span "keyboard_arrow_right" at bounding box center [29, 520] width 14 height 14
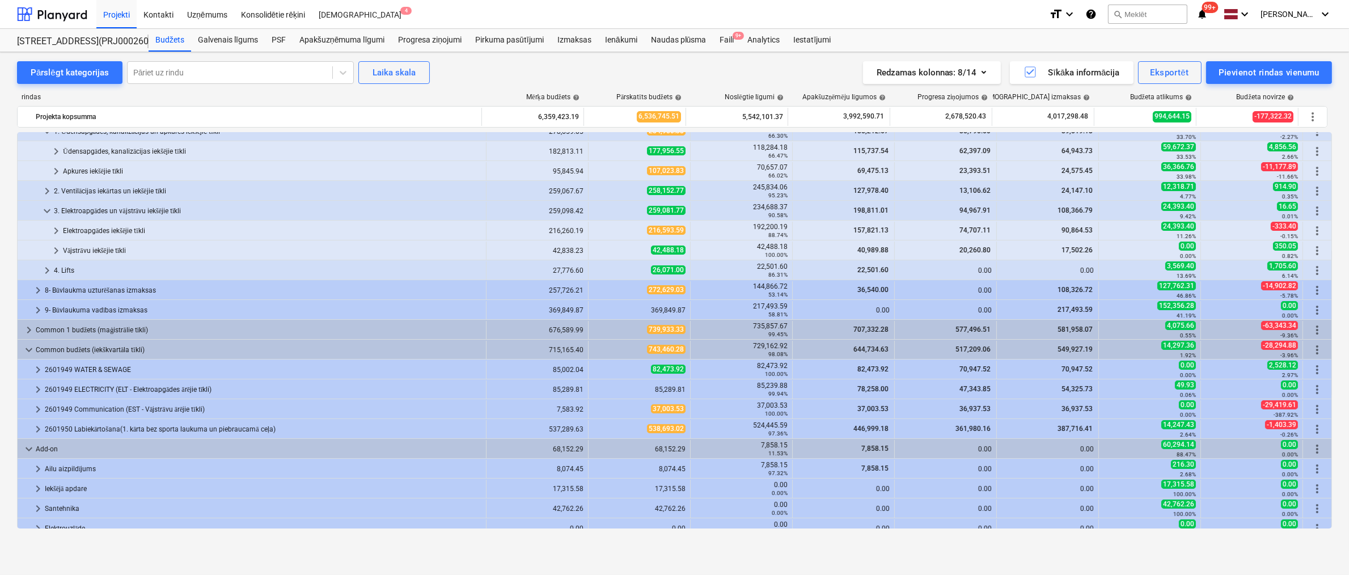
scroll to position [179, 0]
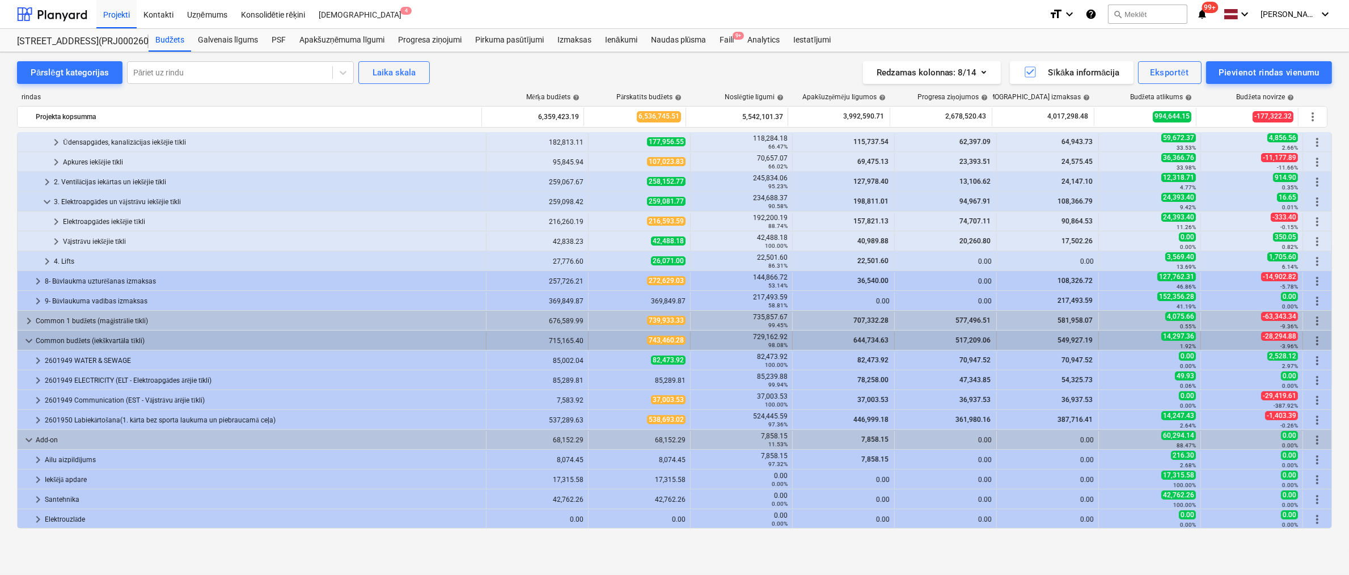
click at [29, 334] on span "keyboard_arrow_down" at bounding box center [29, 341] width 14 height 14
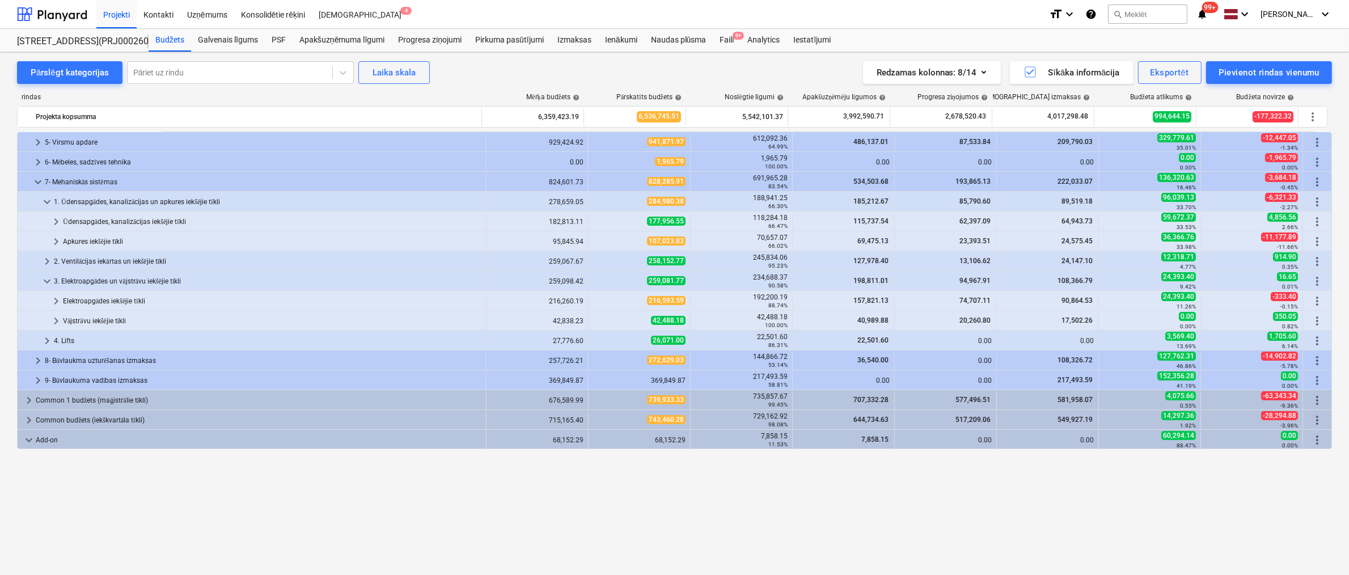
scroll to position [0, 0]
